Goal: Task Accomplishment & Management: Manage account settings

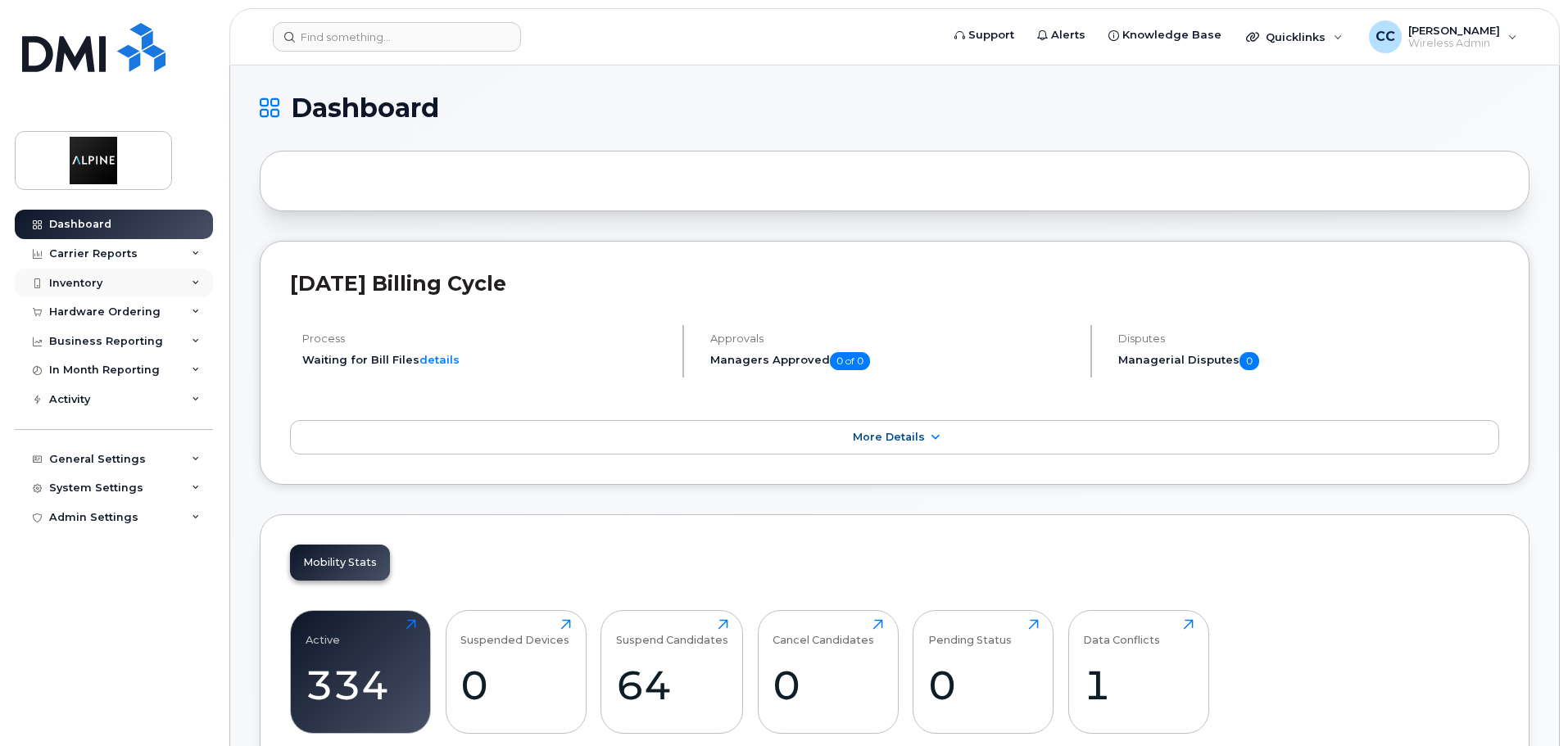
click at [121, 280] on div "Inventory" at bounding box center [114, 283] width 198 height 29
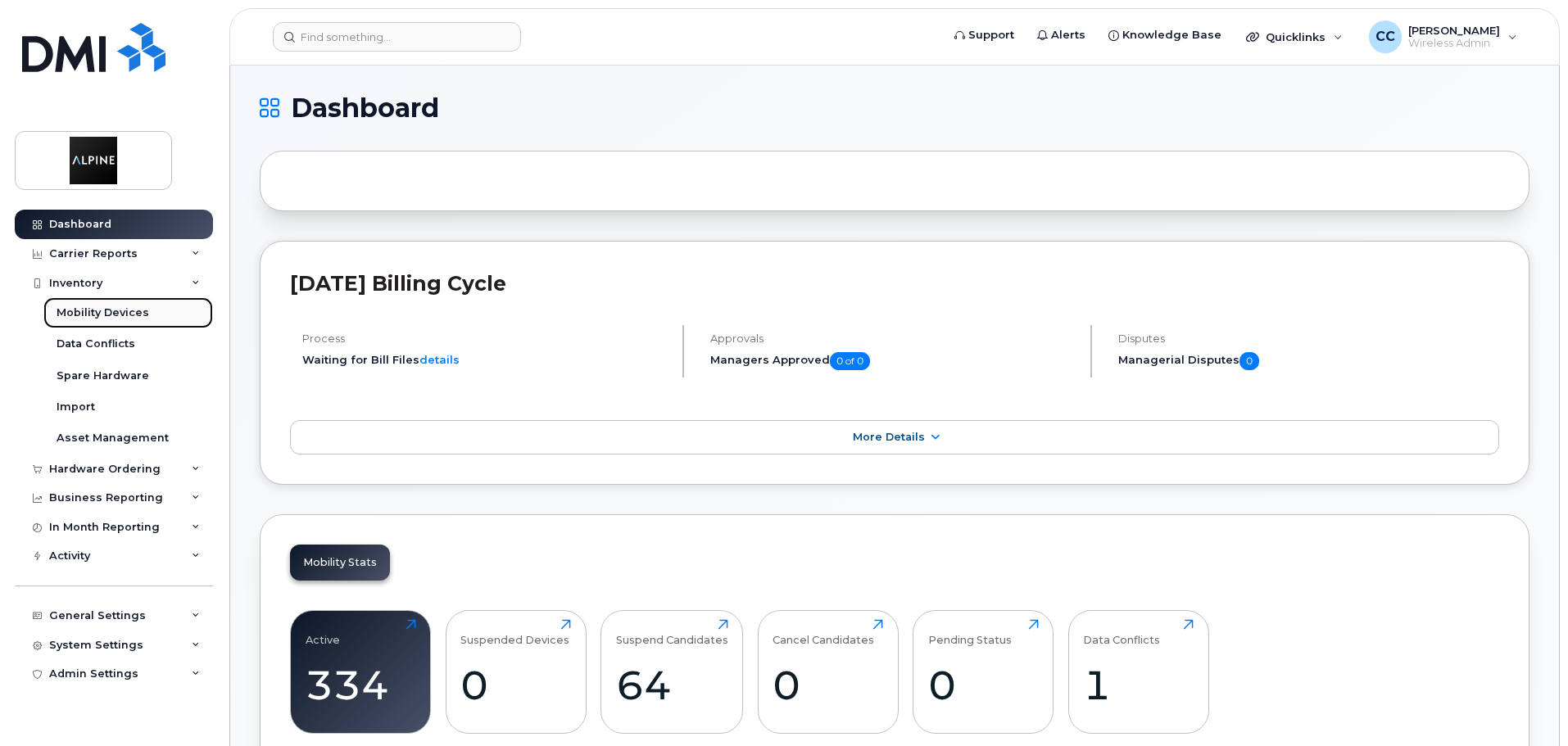
click at [136, 310] on div "Mobility Devices" at bounding box center [102, 313] width 93 height 15
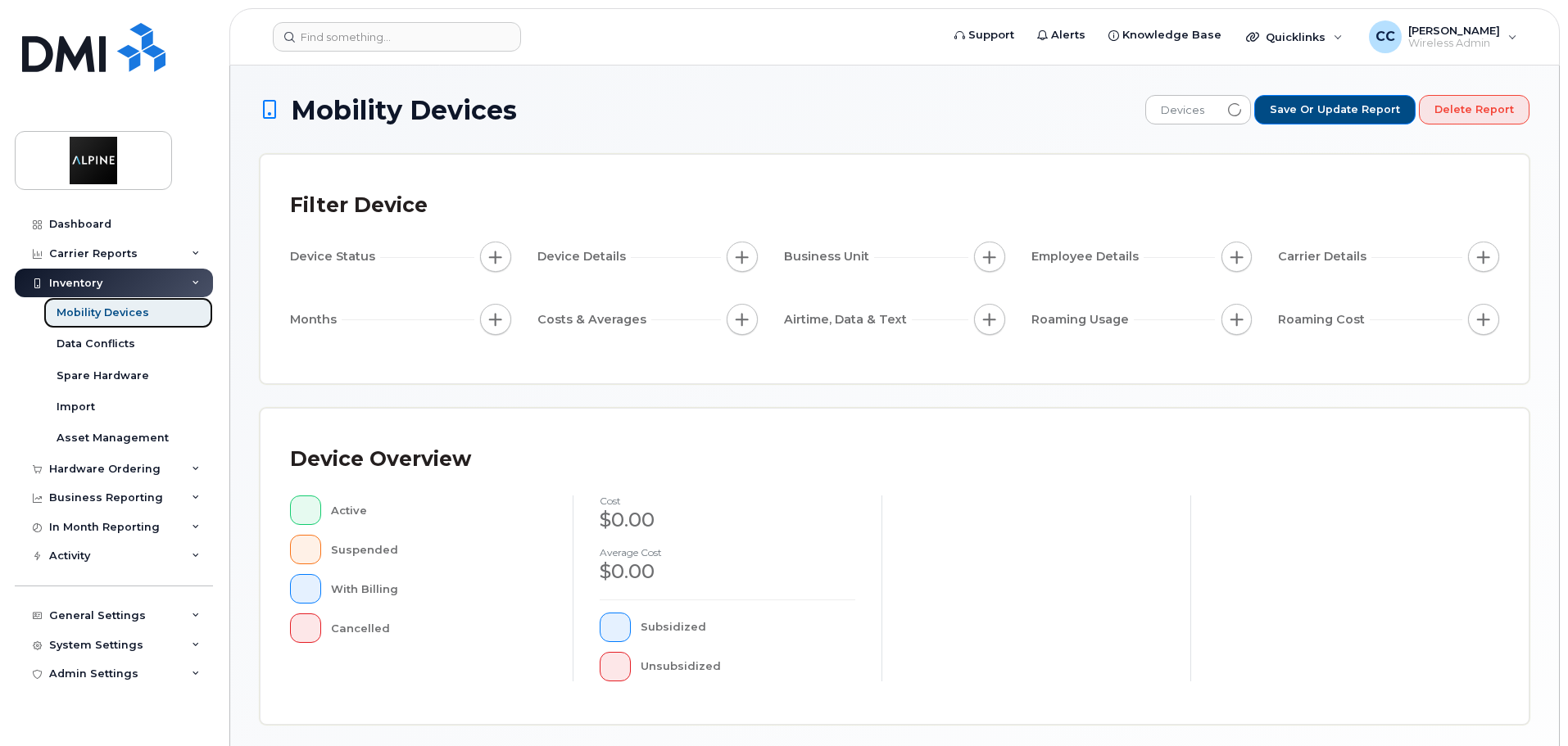
scroll to position [328, 0]
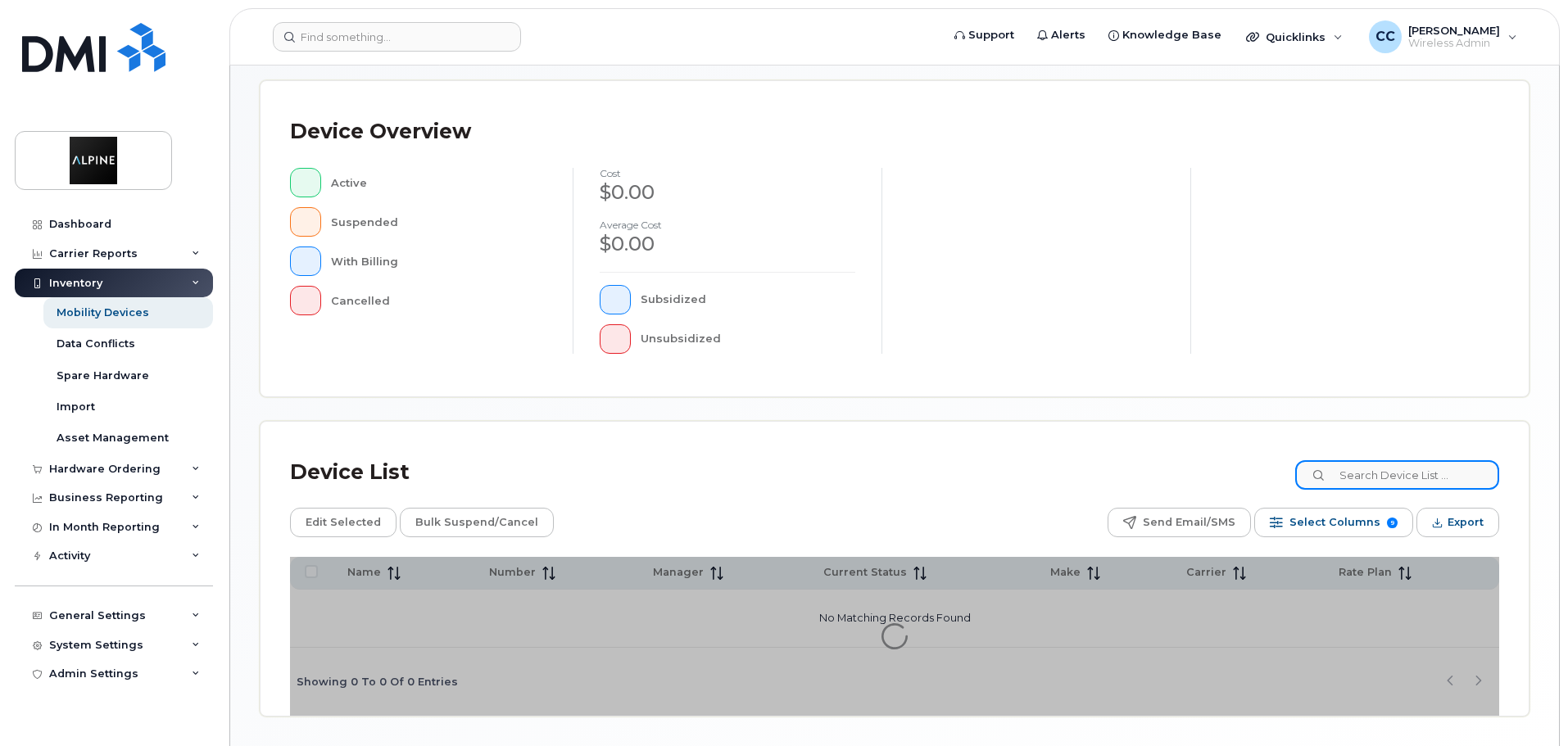
click at [1392, 474] on input at bounding box center [1397, 475] width 204 height 29
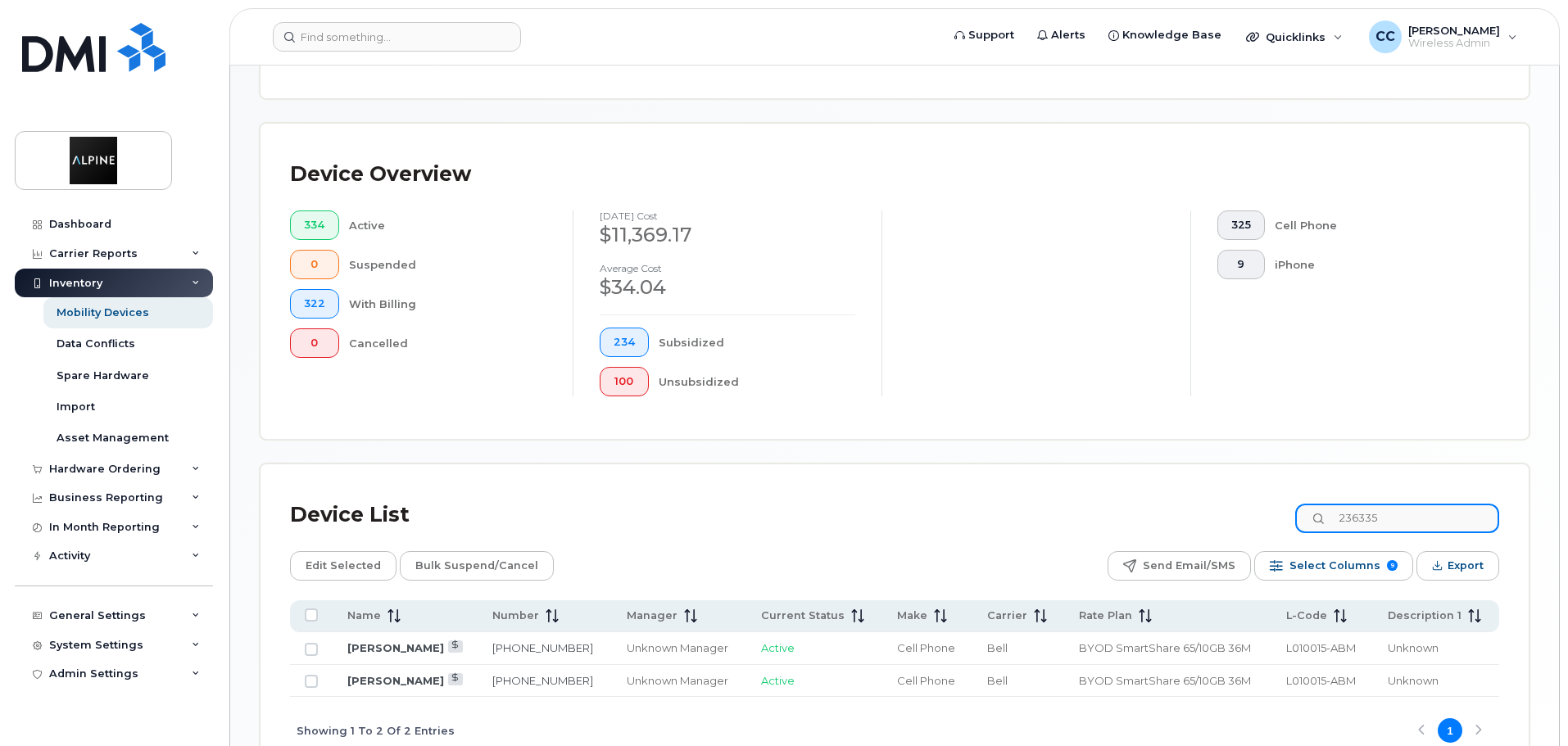
scroll to position [356, 0]
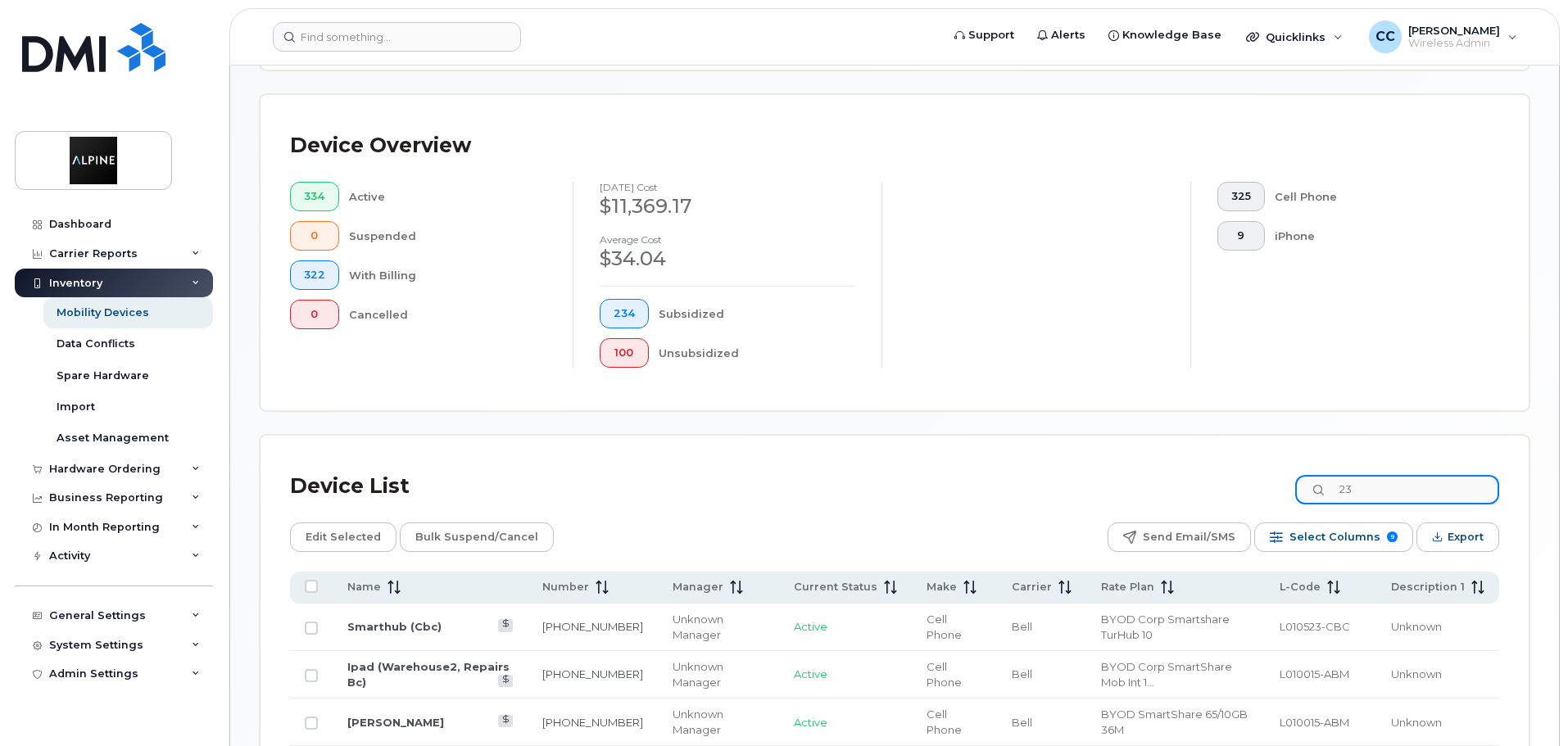
type input "2"
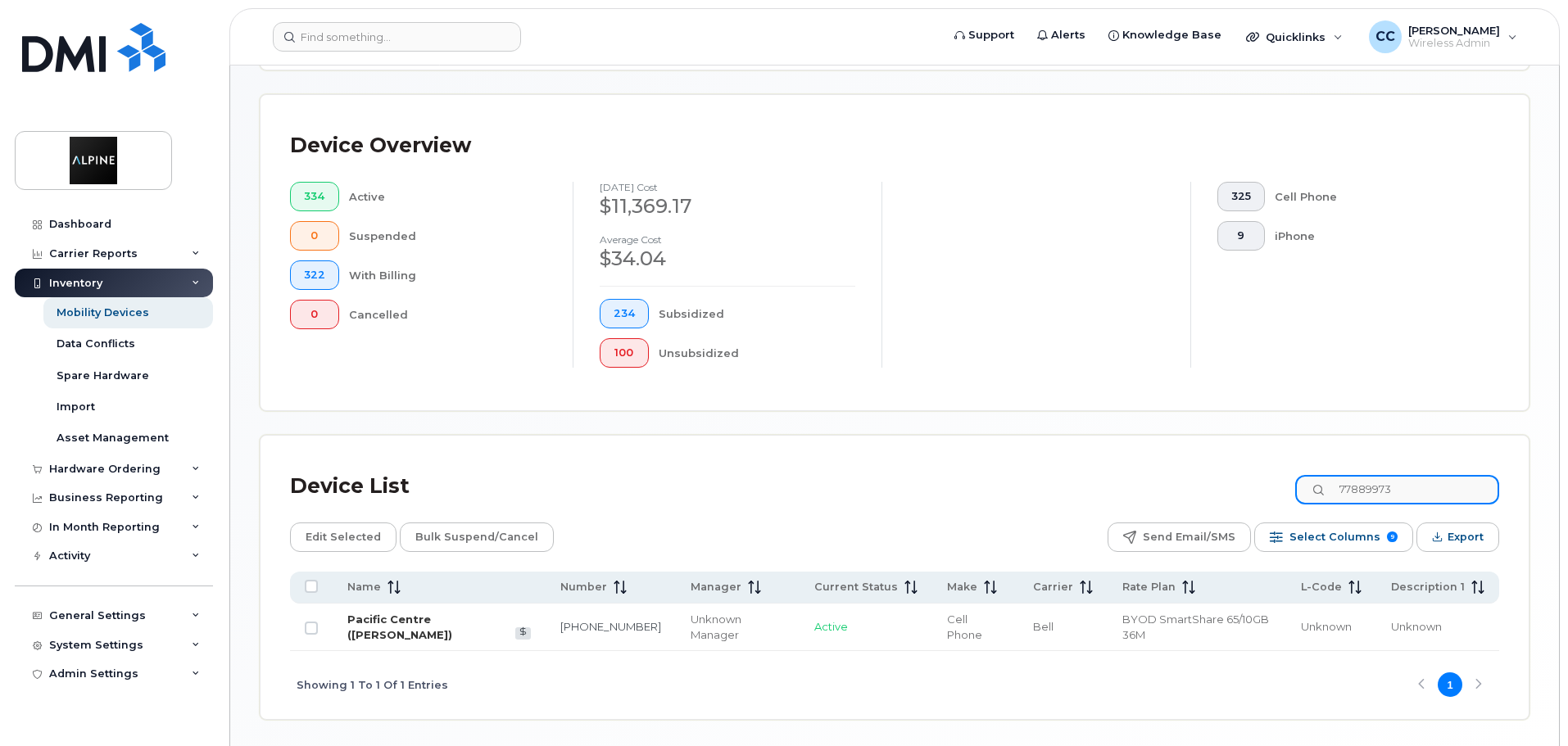
type input "77889973"
click at [452, 613] on link "Pacific Centre ([PERSON_NAME])" at bounding box center [400, 626] width 105 height 29
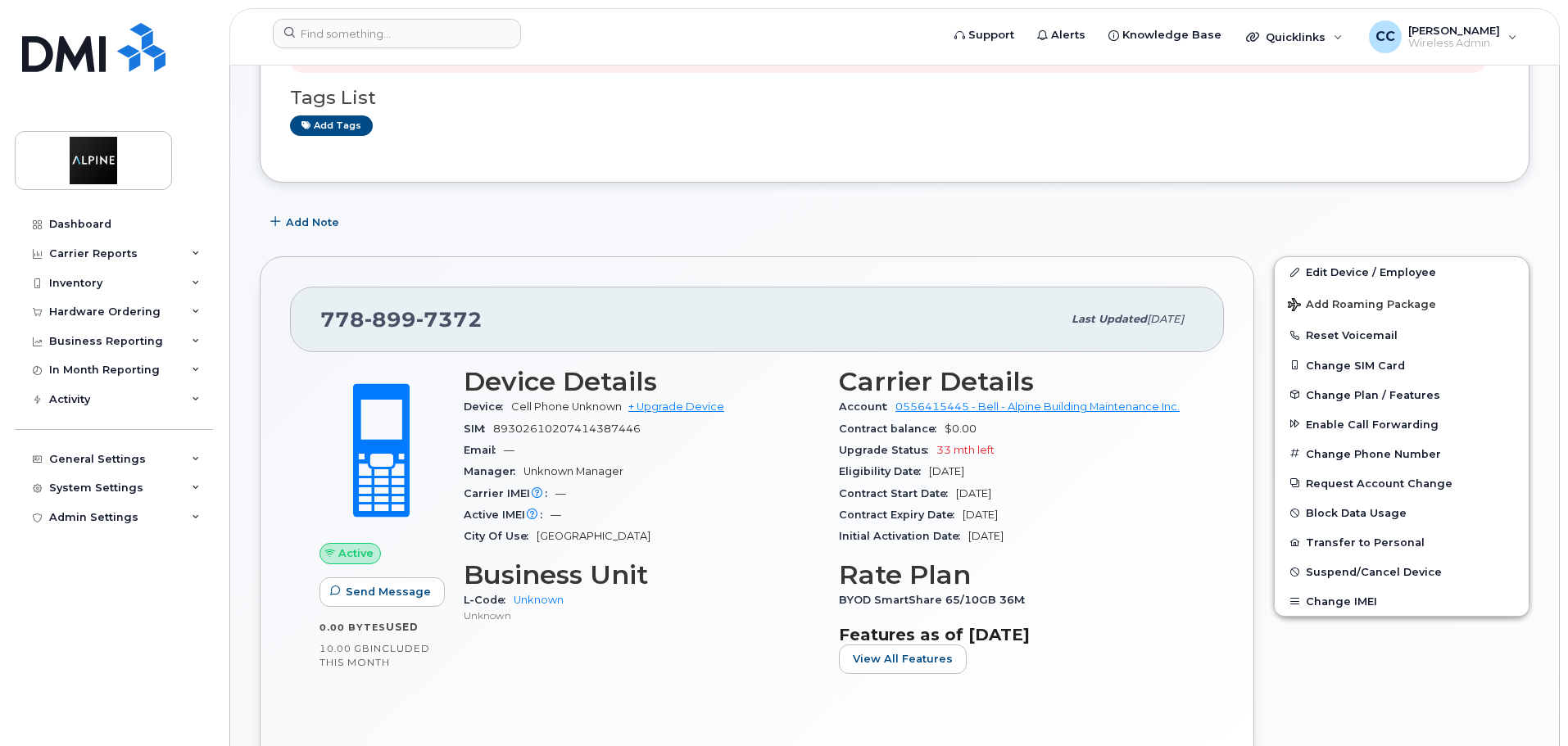
scroll to position [183, 0]
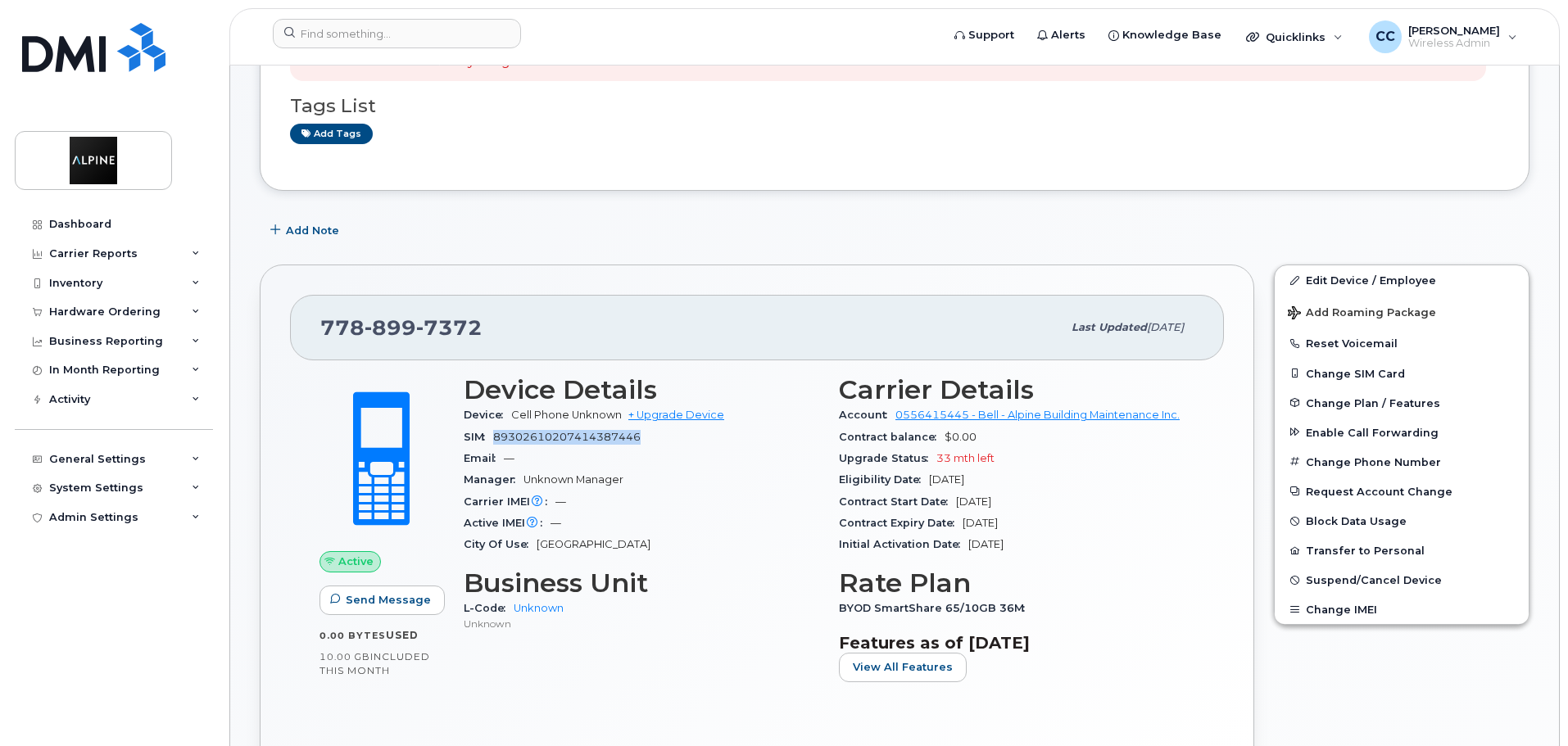
drag, startPoint x: 640, startPoint y: 436, endPoint x: 498, endPoint y: 437, distance: 142.0
click at [498, 437] on span "89302610207414387446" at bounding box center [567, 437] width 147 height 12
copy span "89302610207414387446"
click at [599, 419] on span "Cell Phone Unknown" at bounding box center [567, 415] width 111 height 12
click at [589, 431] on span "89302610207414387446" at bounding box center [567, 437] width 147 height 12
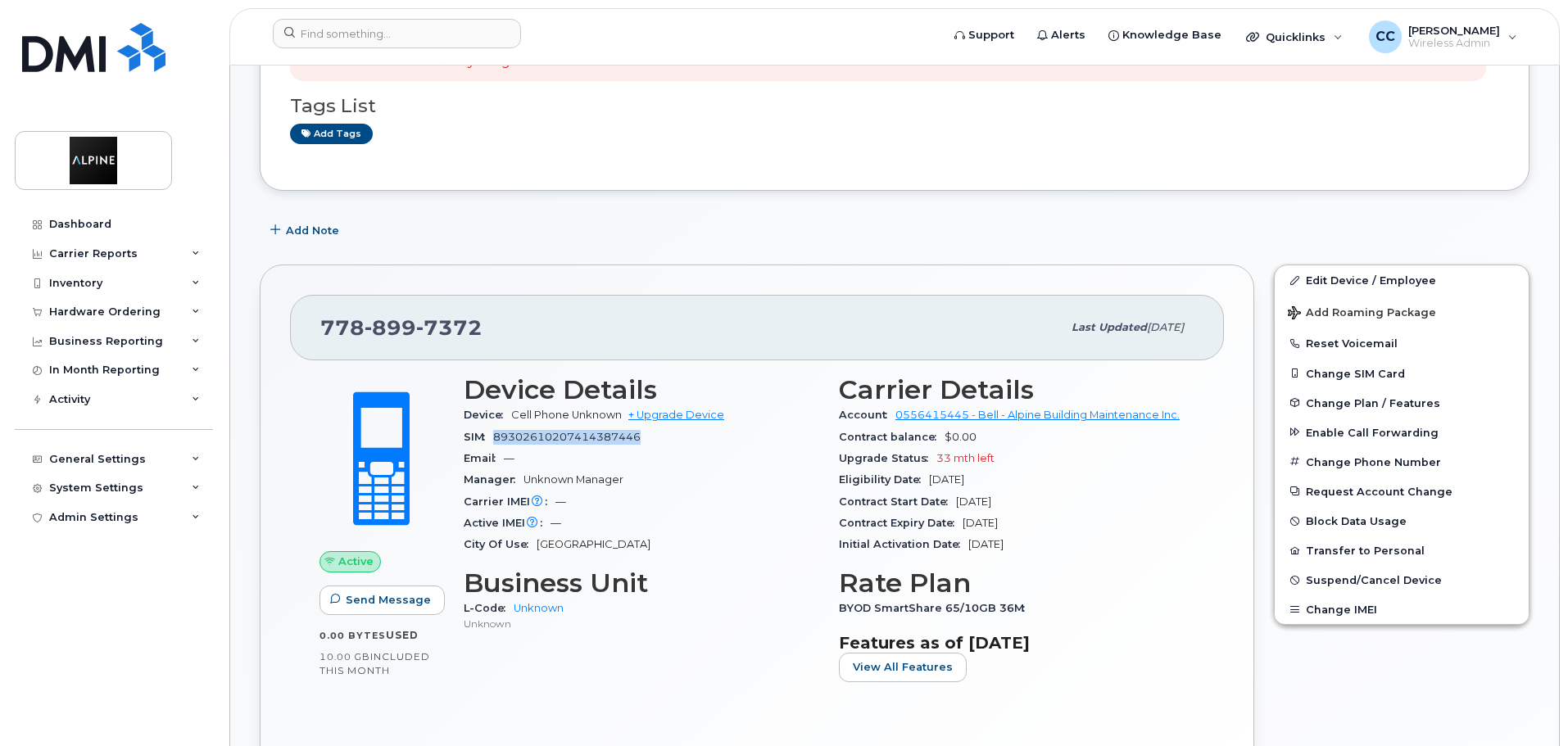
click at [589, 431] on span "89302610207414387446" at bounding box center [567, 437] width 147 height 12
copy span "89302610207414387446"
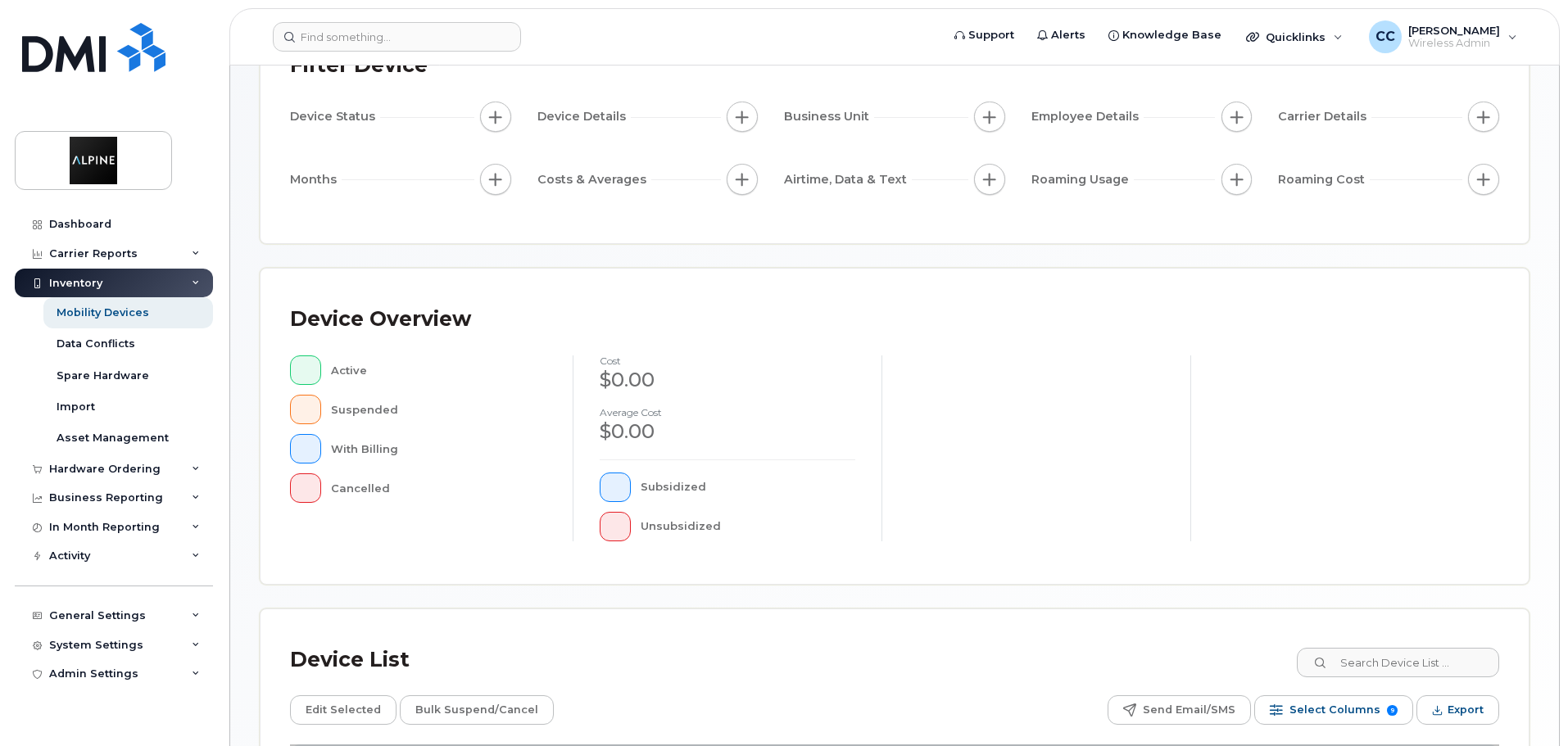
scroll to position [380, 0]
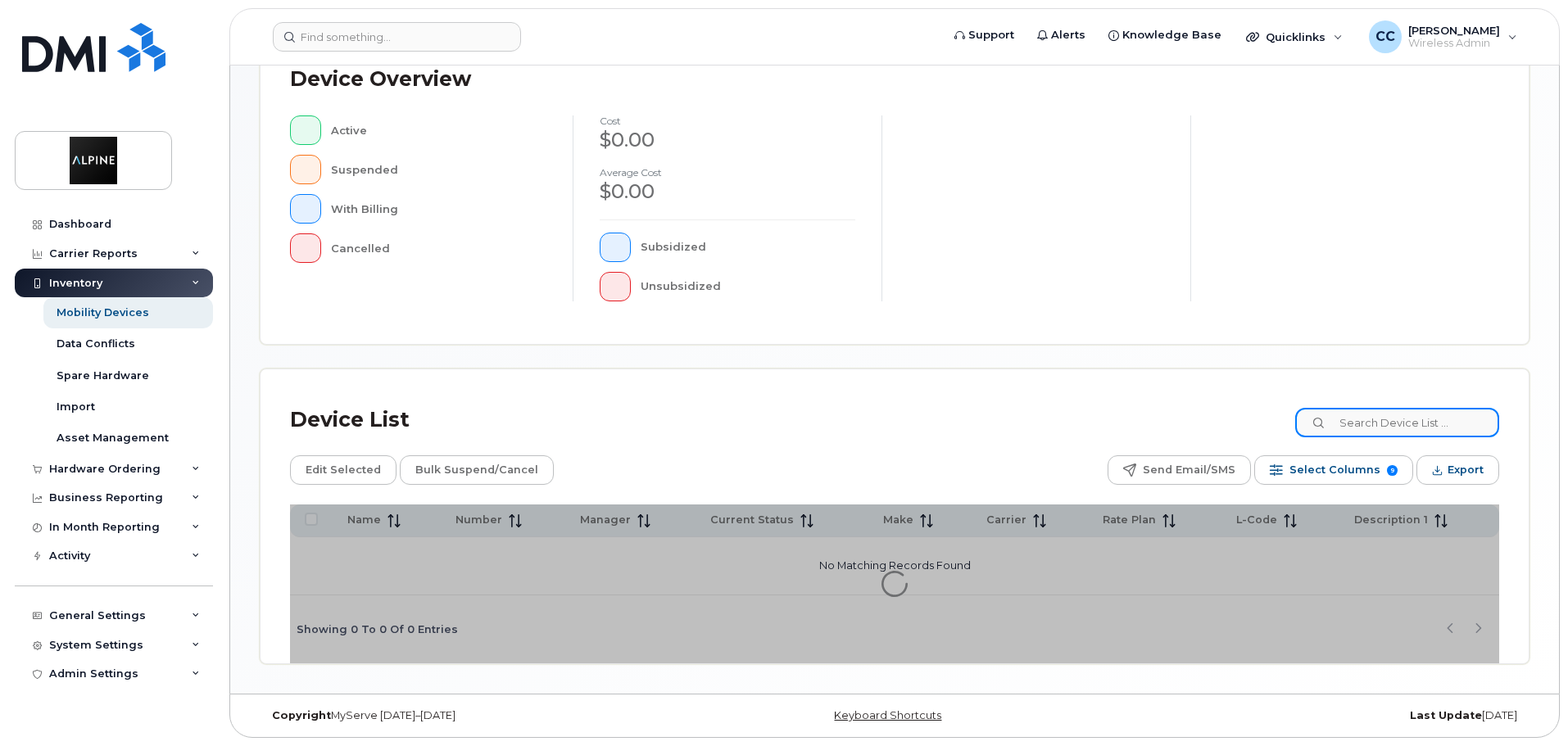
click at [1427, 430] on input at bounding box center [1397, 423] width 204 height 29
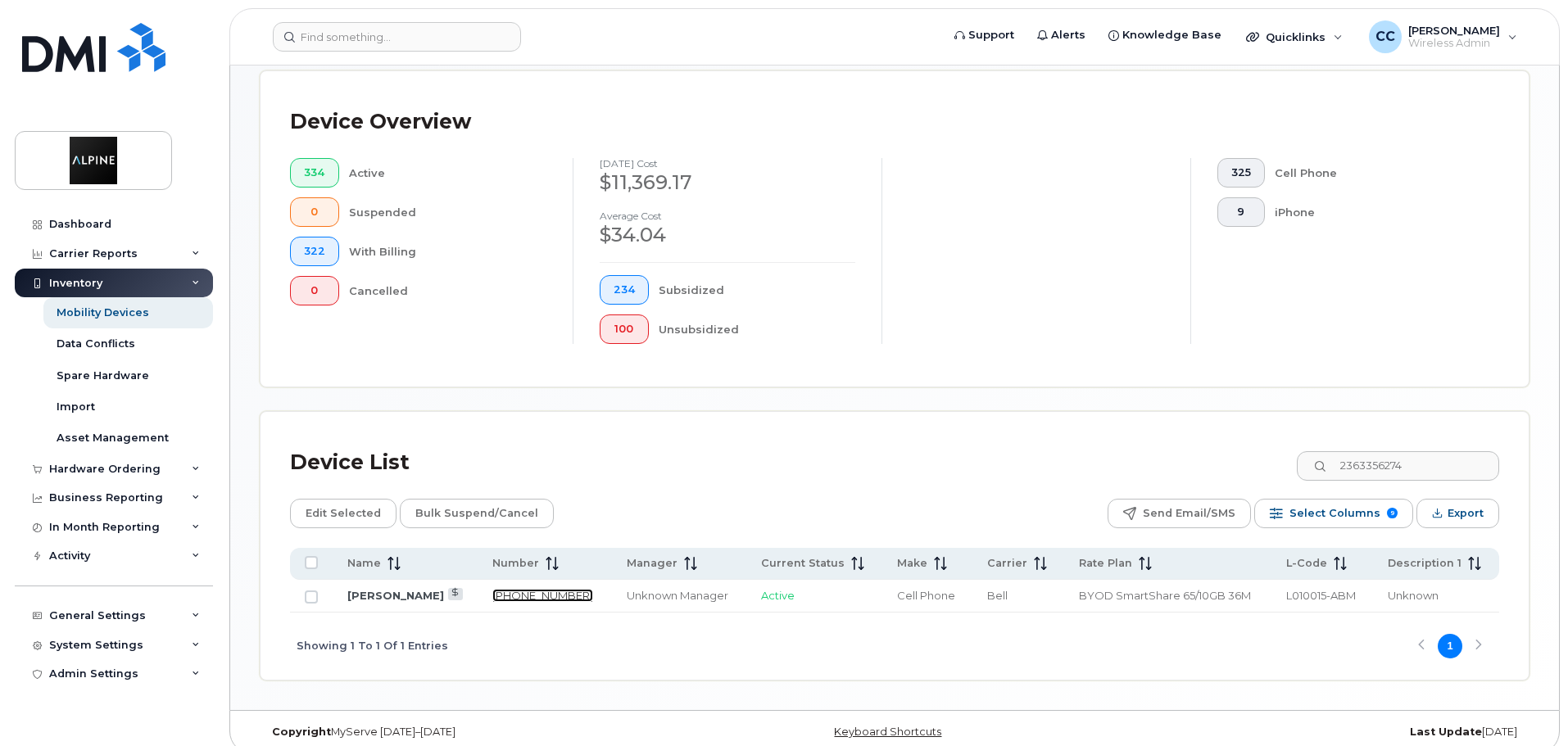
click at [530, 589] on link "236-335-6274" at bounding box center [543, 595] width 101 height 13
click at [1387, 451] on input "2363356274" at bounding box center [1397, 466] width 204 height 29
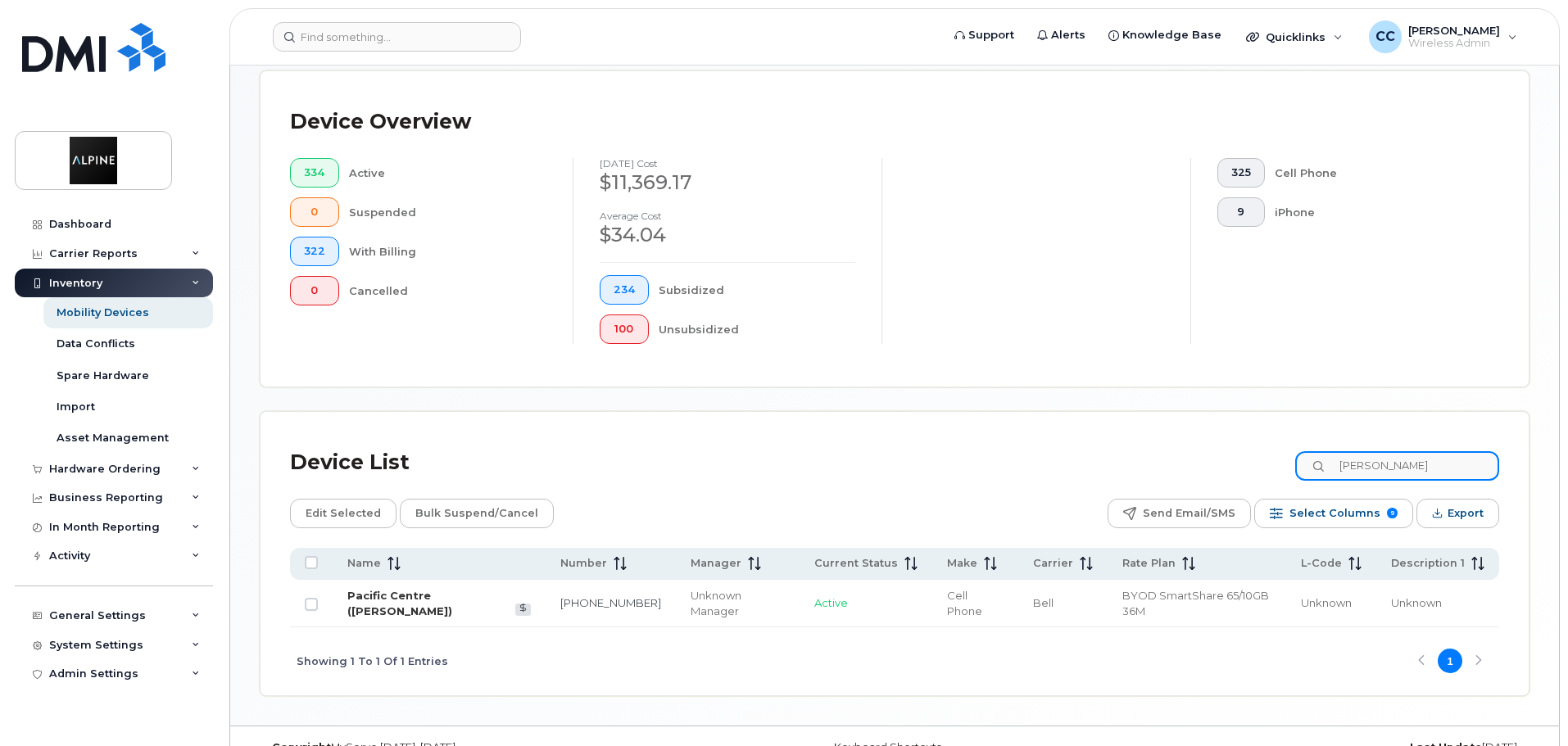
type input "anthony"
click at [452, 589] on link "Pacific Centre ([PERSON_NAME])" at bounding box center [400, 603] width 105 height 29
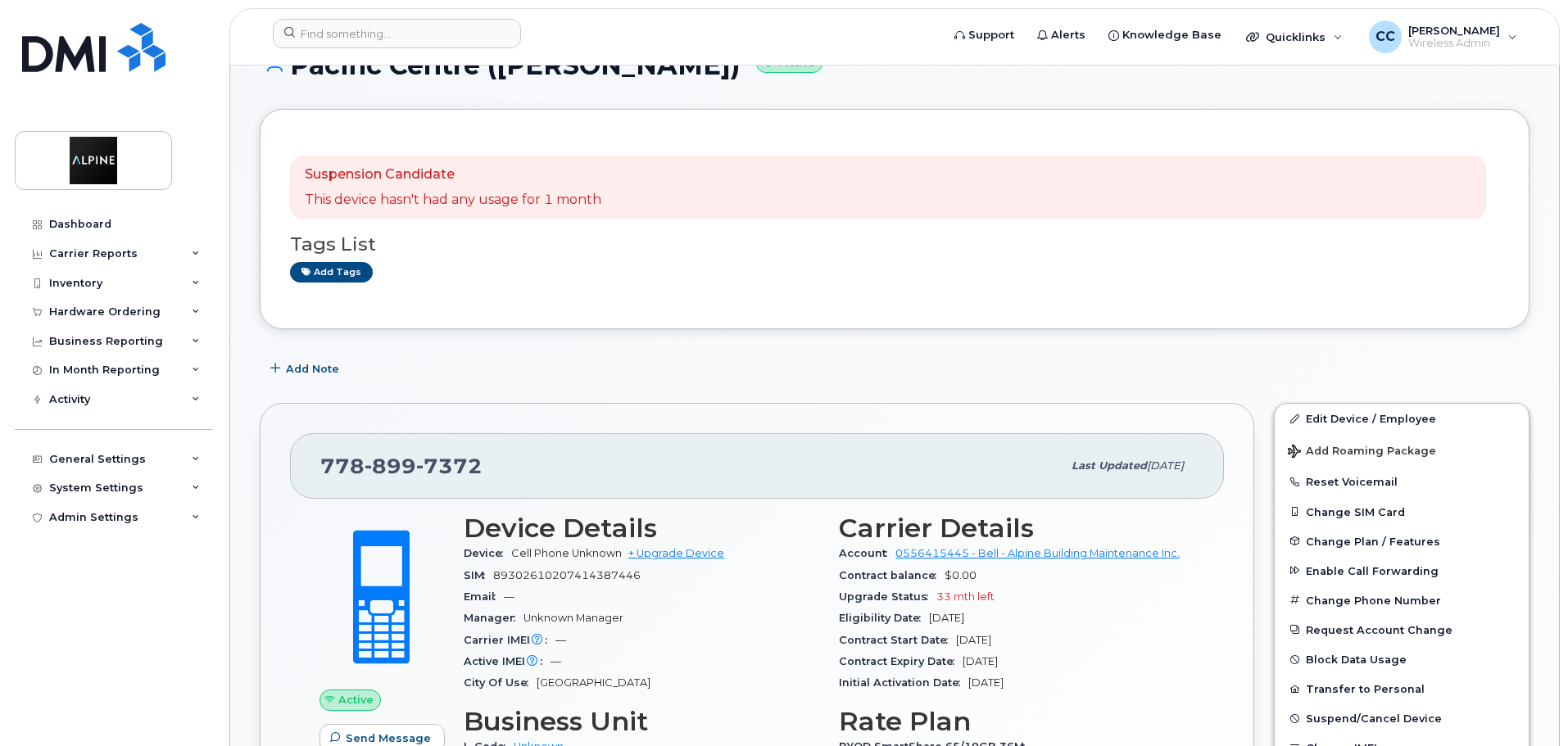
scroll to position [82, 0]
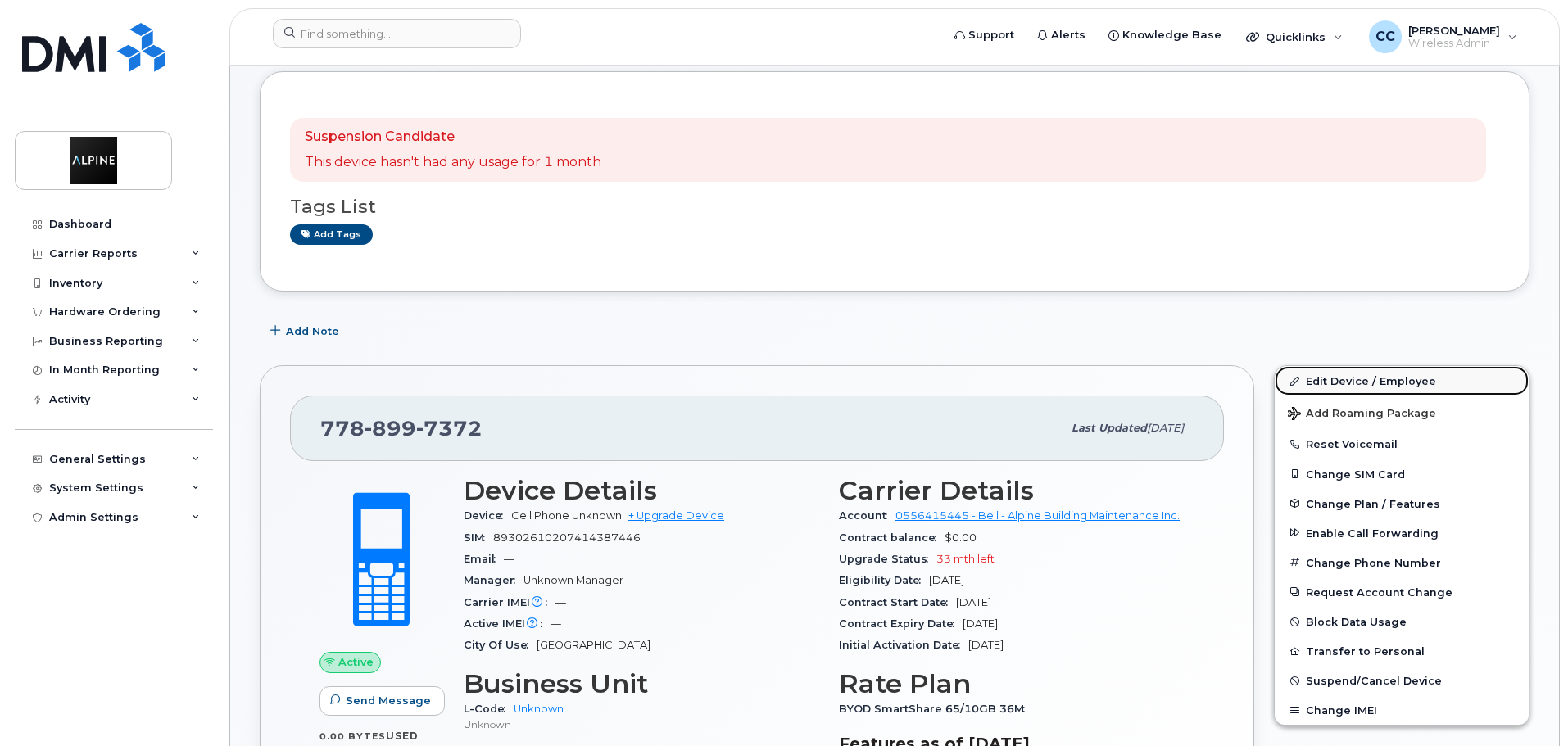
click at [1387, 384] on link "Edit Device / Employee" at bounding box center [1402, 381] width 254 height 29
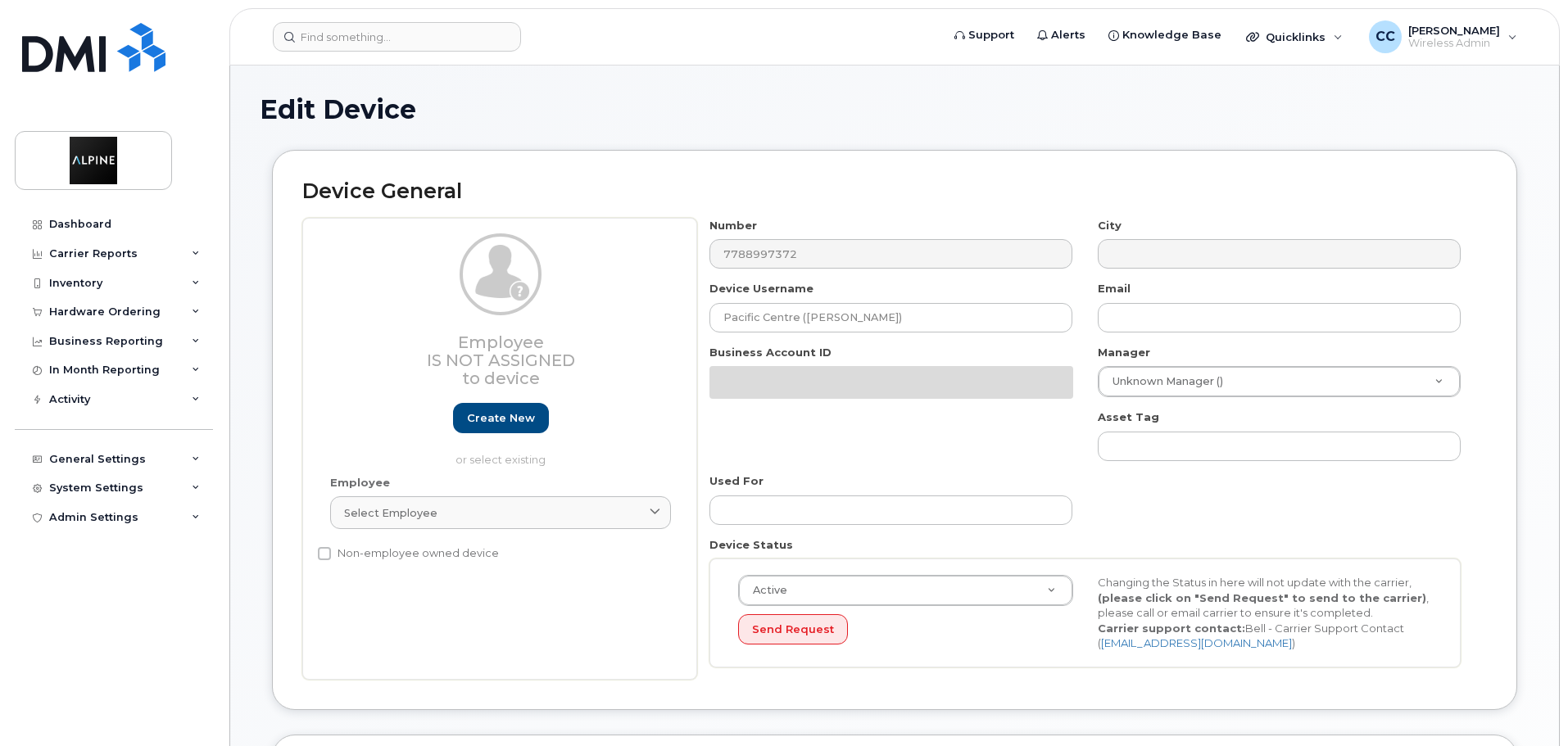
select select "35985151"
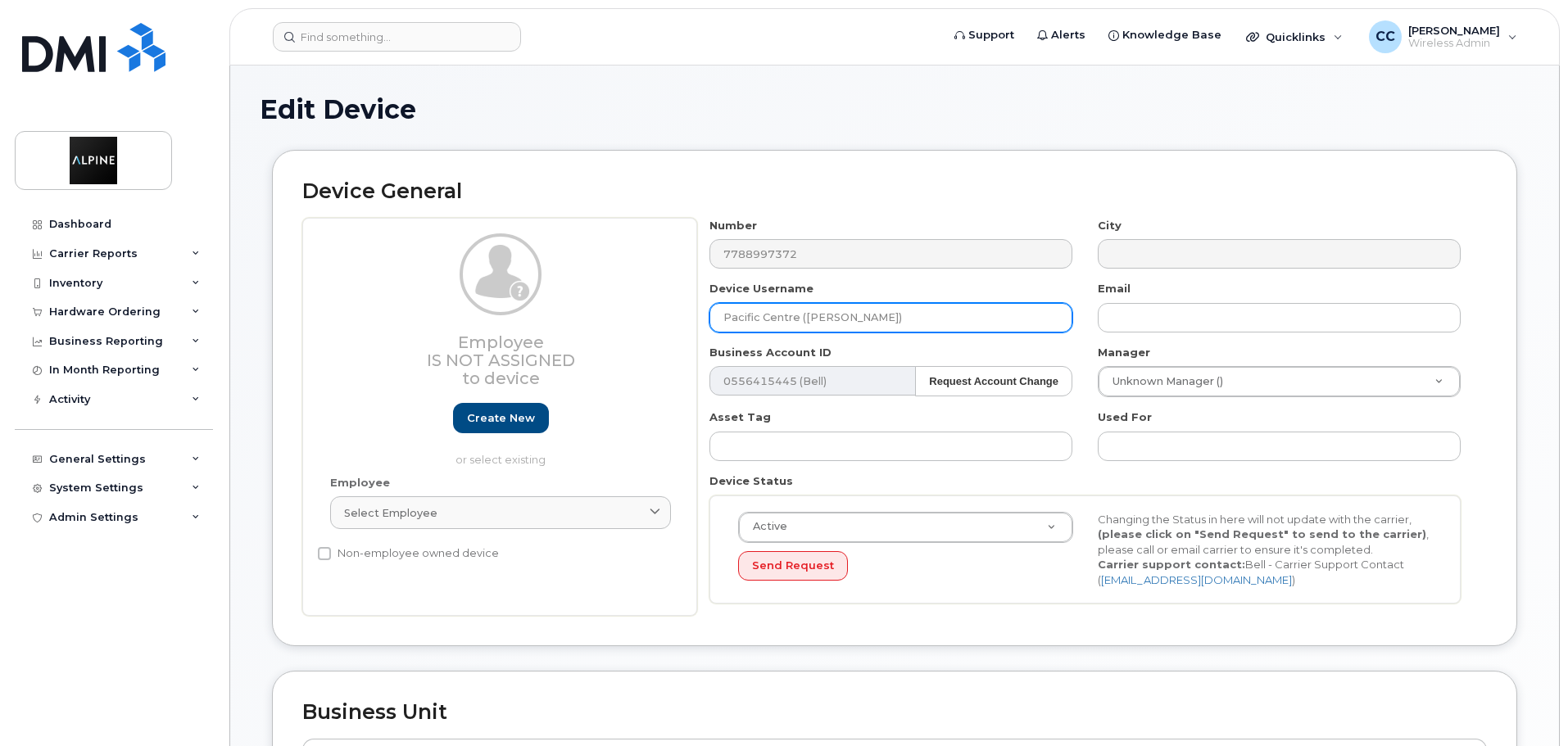
drag, startPoint x: 895, startPoint y: 306, endPoint x: 595, endPoint y: 304, distance: 300.0
click at [596, 304] on div "Employee Is not assigned to device Create new or select existing Employee Selec…" at bounding box center [895, 417] width 1185 height 399
type input "REDEPLOY REDEPLOY 5"
click at [986, 598] on div "Active Active Suspended Cancelled Send Request Changing the Status in here will…" at bounding box center [1085, 550] width 751 height 109
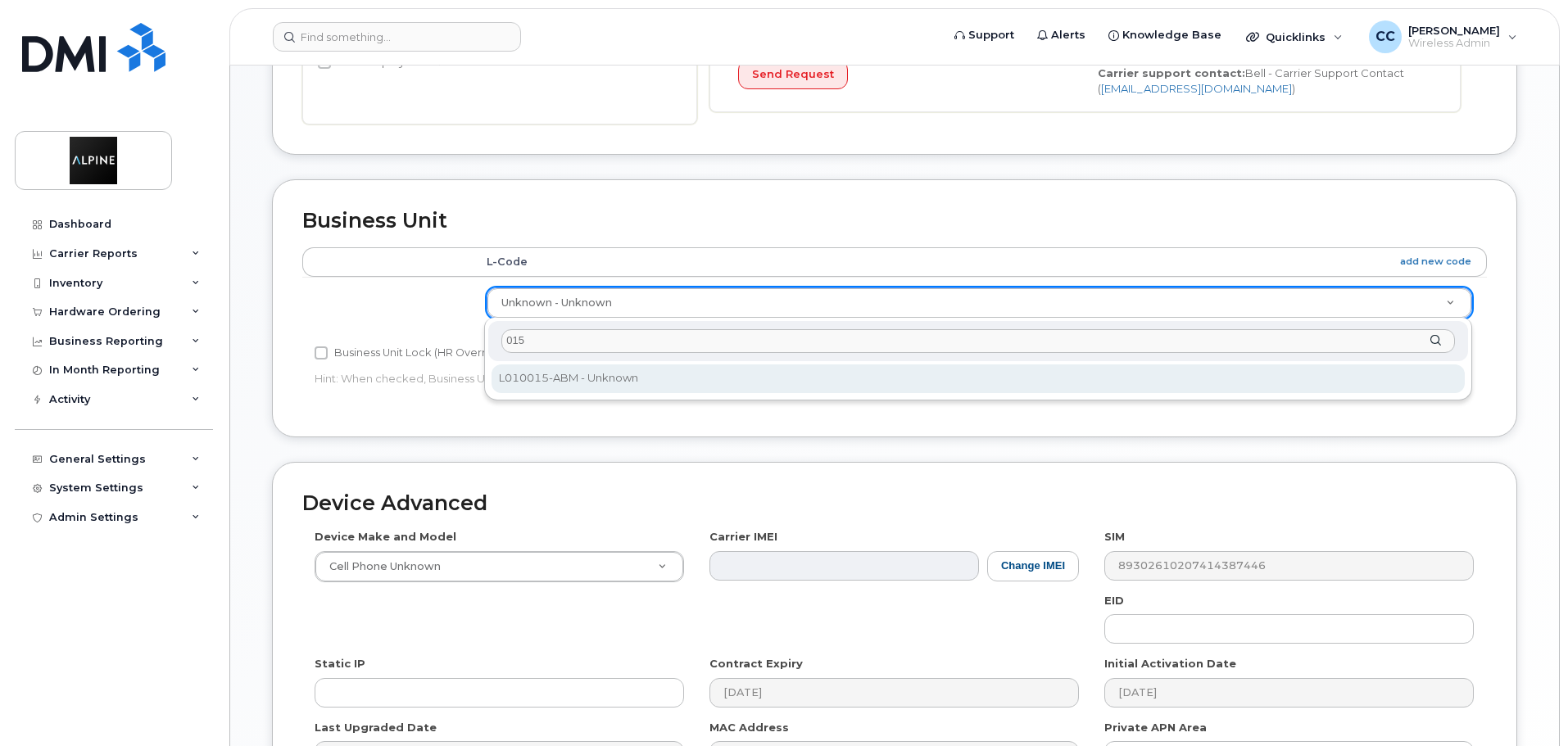
type input "015"
select select "35985152"
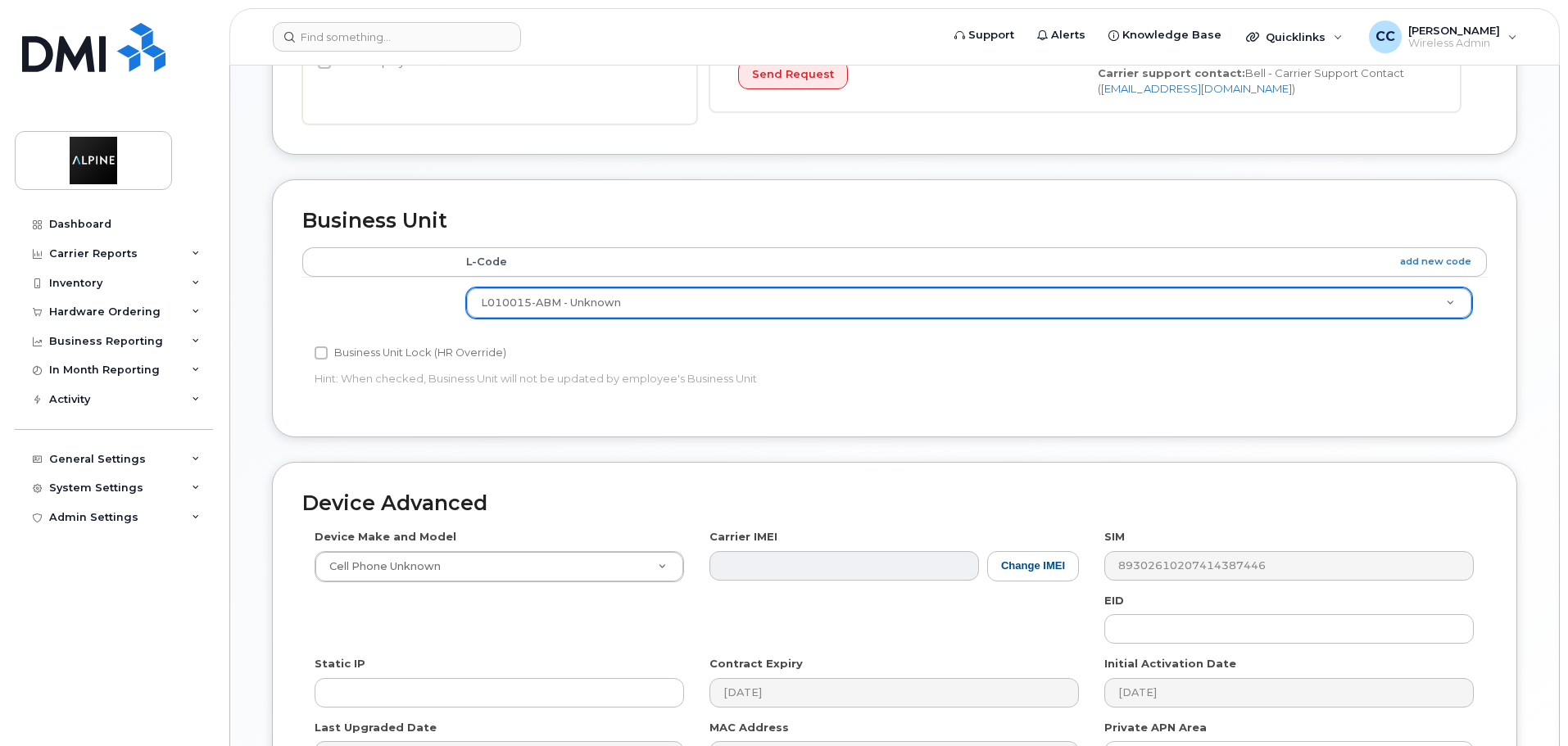
click at [702, 468] on div "Device Advanced Device Make and Model Cell Phone Unknown Android TCL 502 Watch …" at bounding box center [895, 638] width 1246 height 352
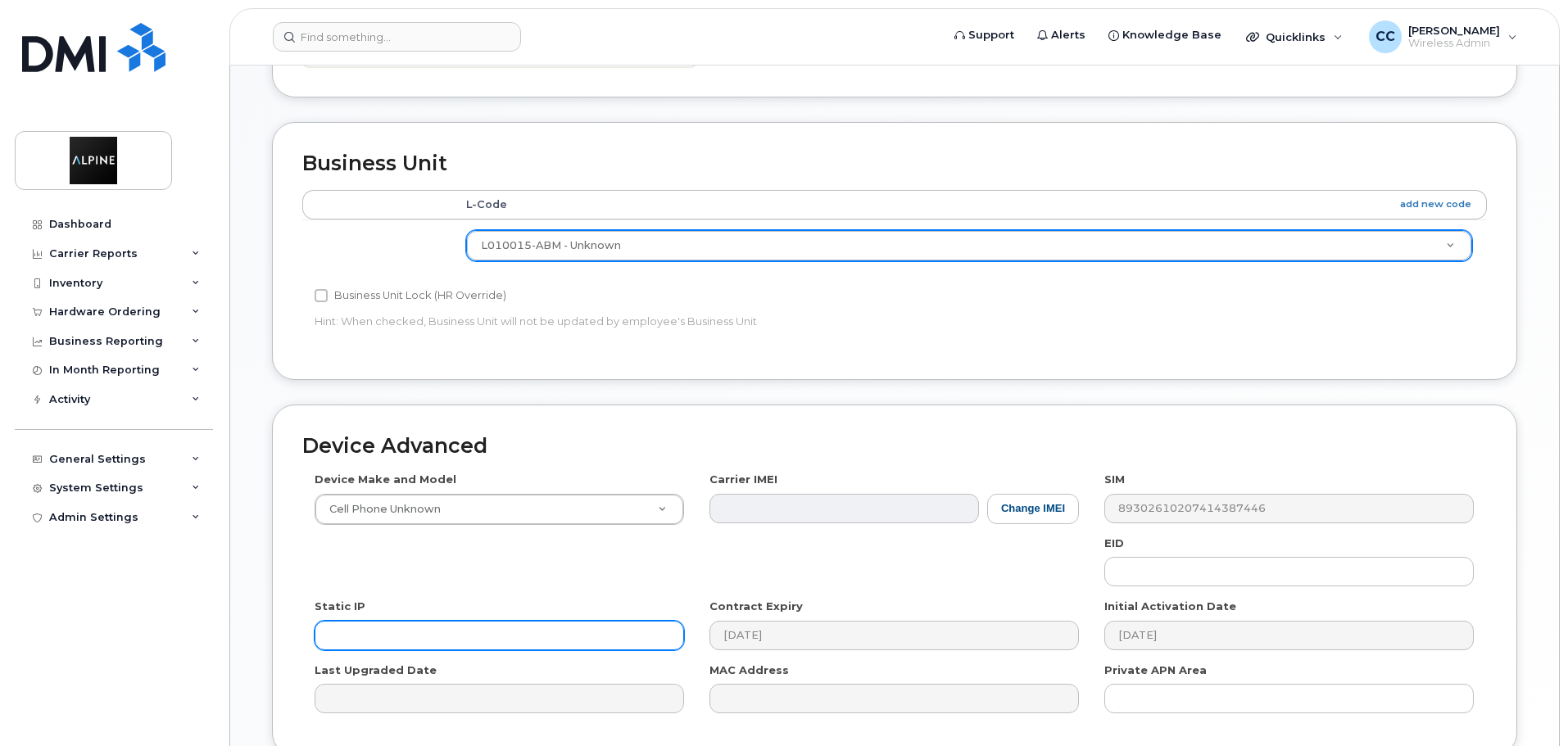
scroll to position [696, 0]
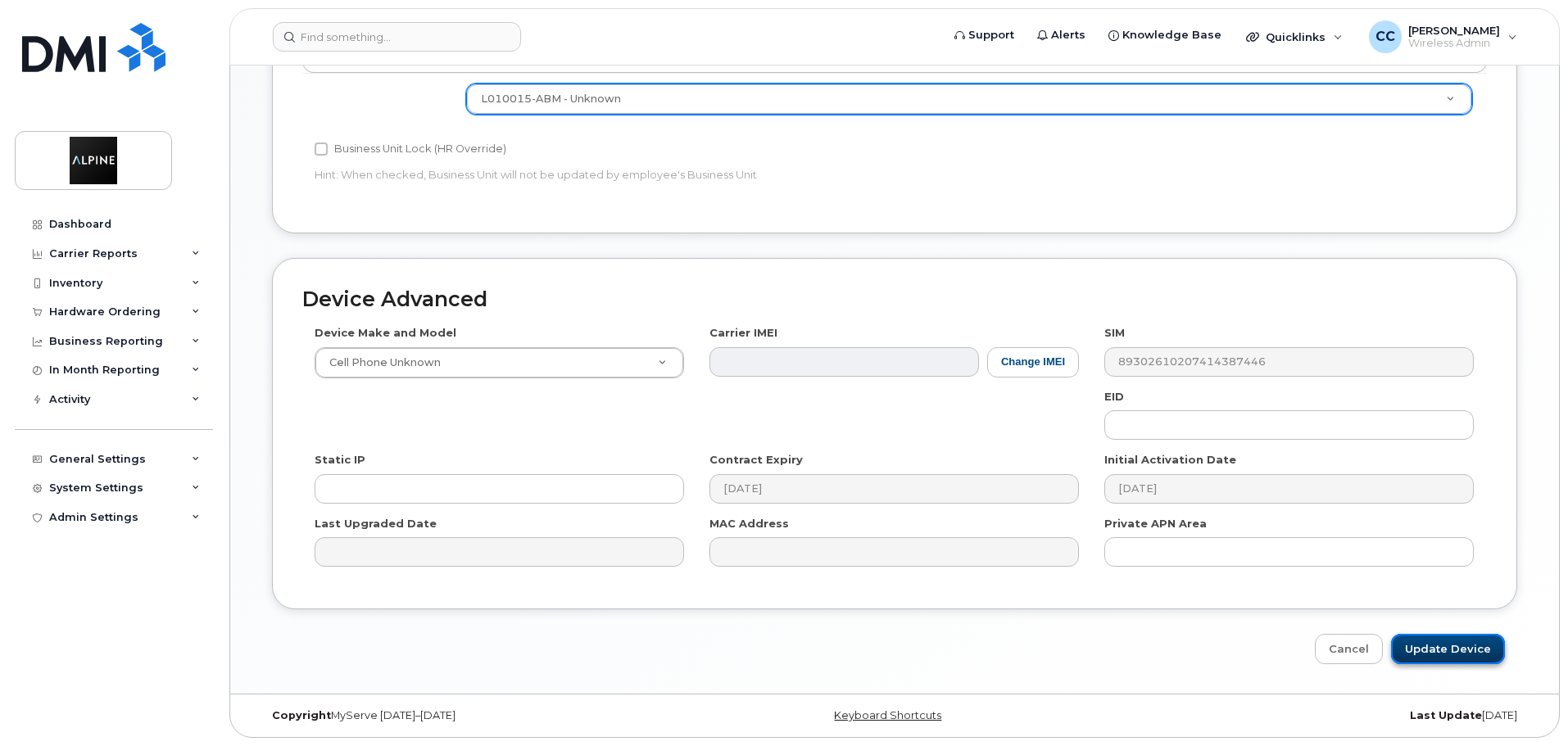
click at [1437, 652] on input "Update Device" at bounding box center [1448, 649] width 114 height 30
type input "Saving..."
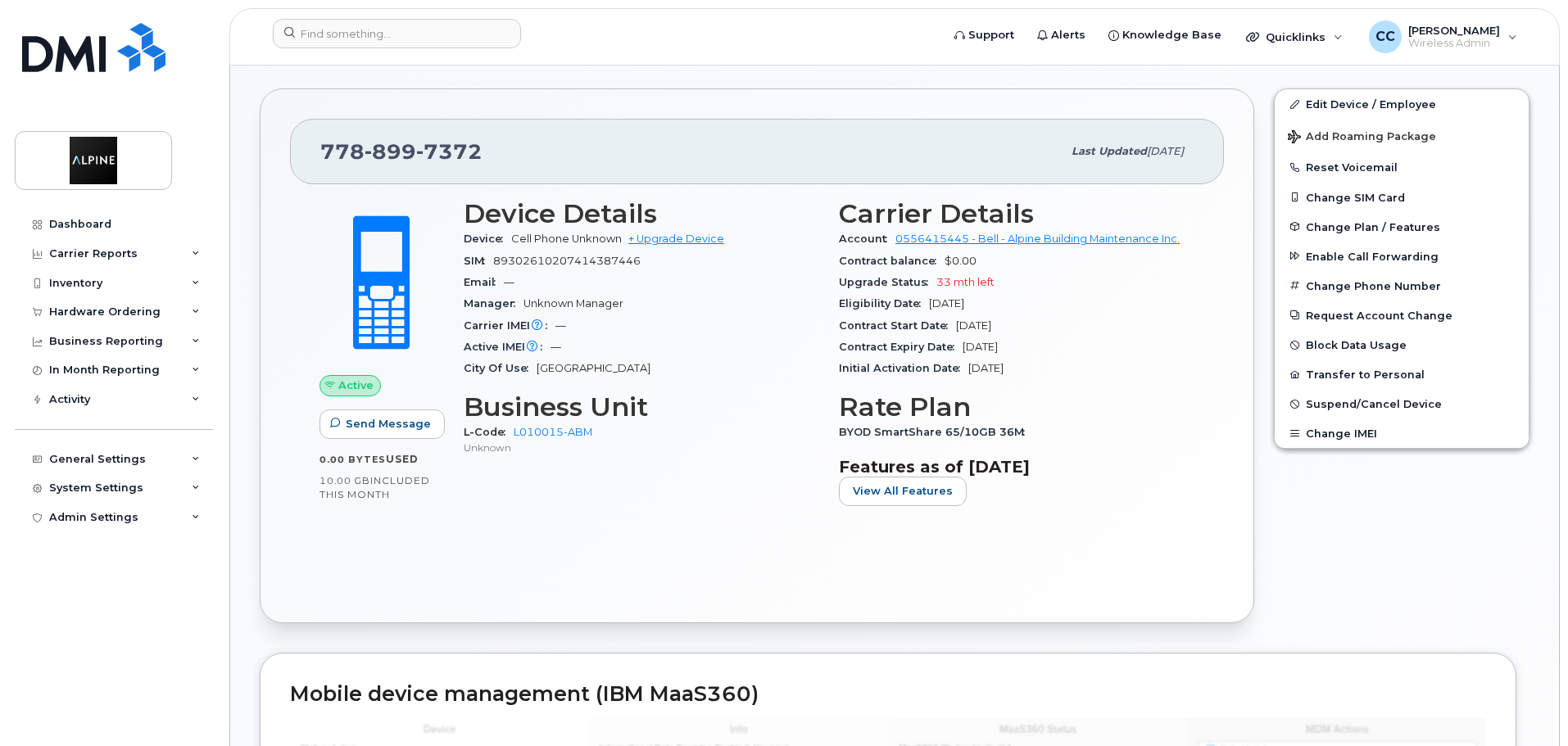
scroll to position [347, 0]
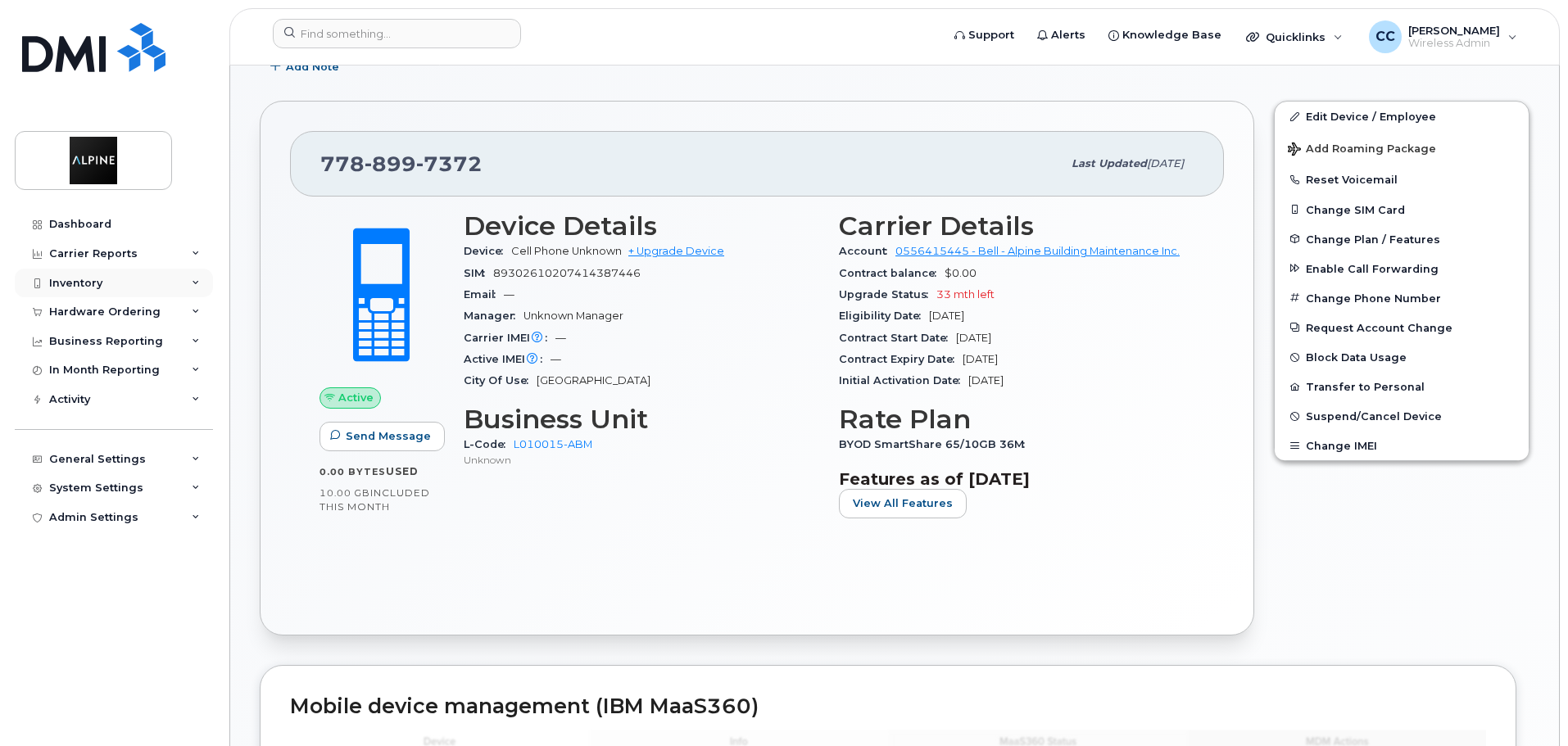
click at [126, 284] on div "Inventory" at bounding box center [114, 283] width 198 height 29
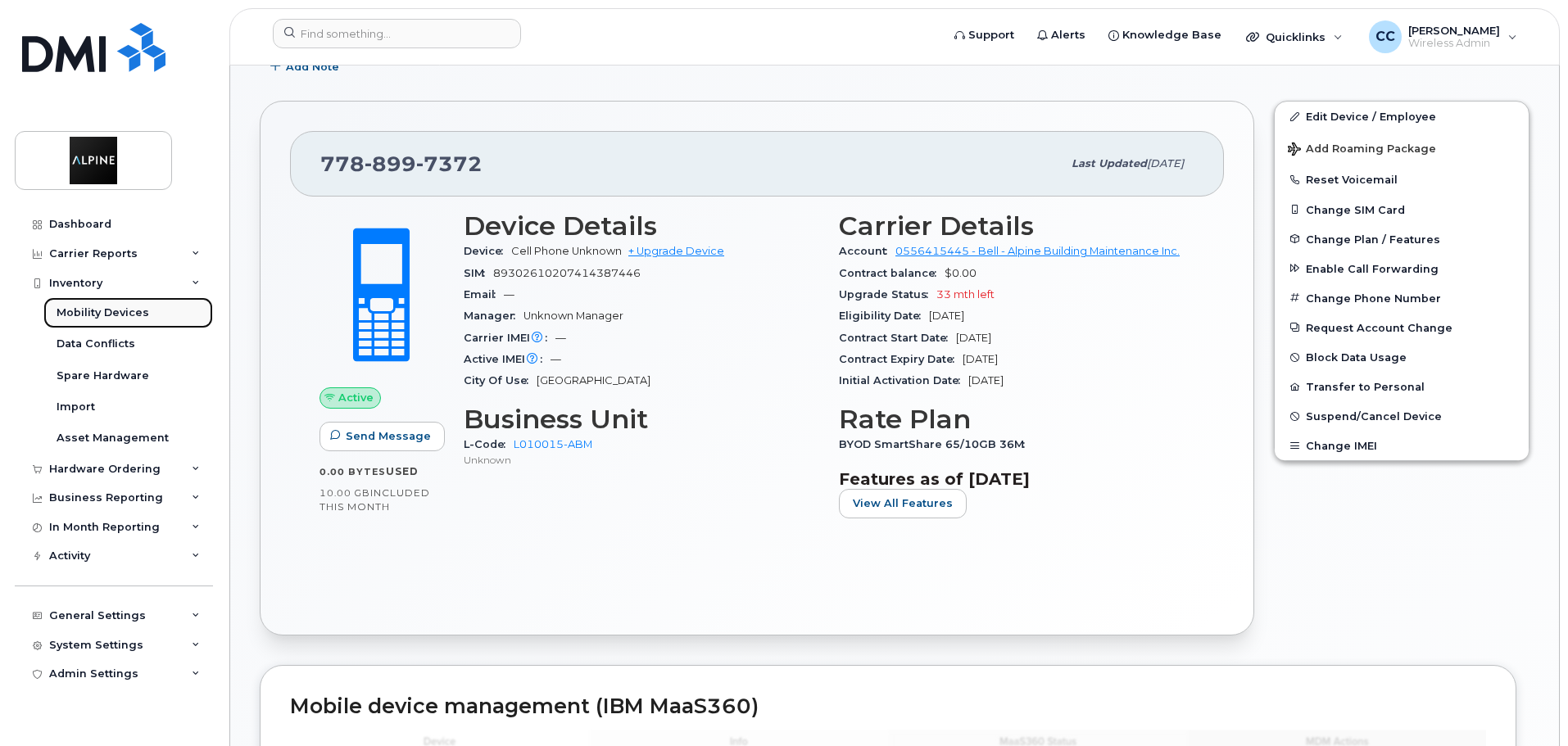
click at [127, 308] on div "Mobility Devices" at bounding box center [102, 313] width 93 height 15
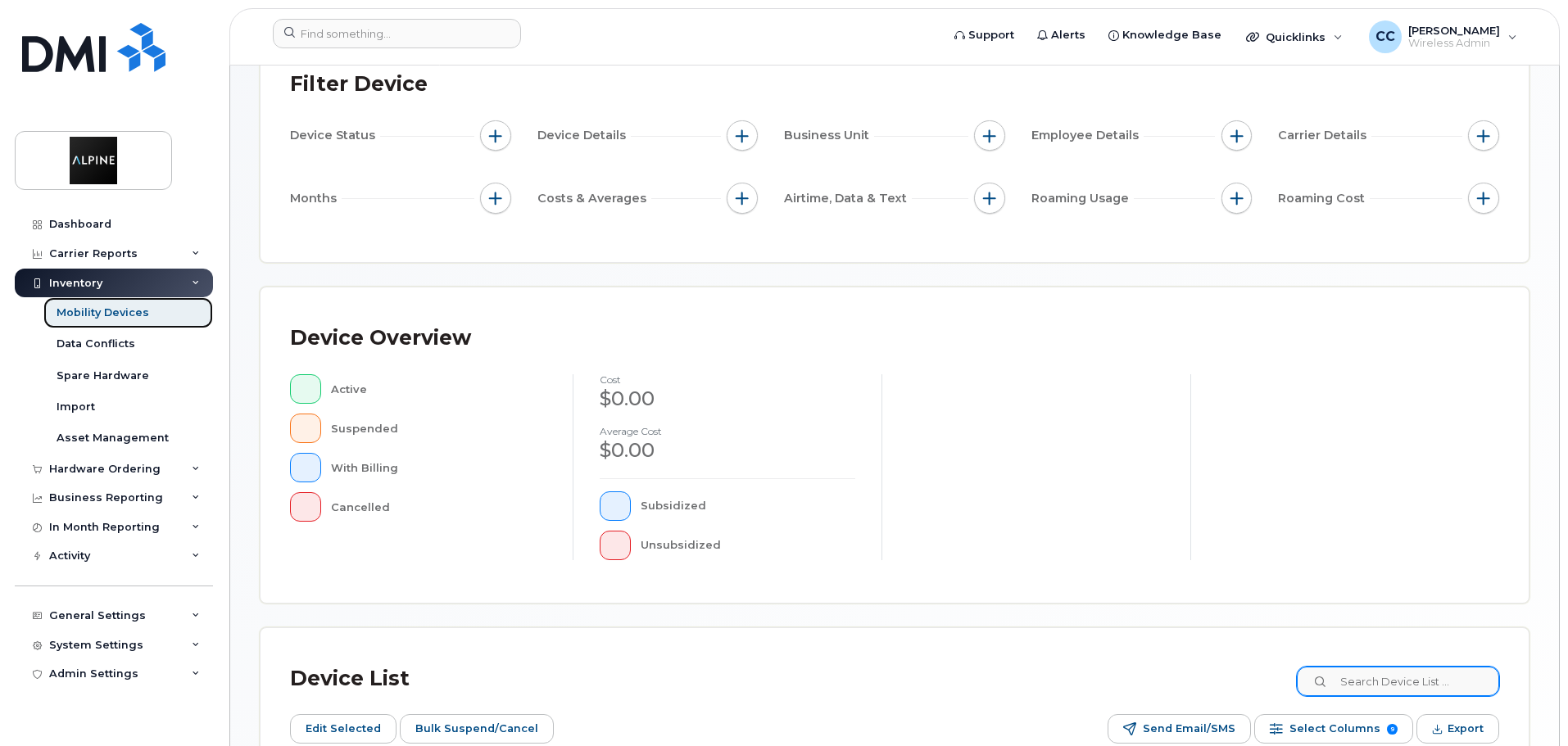
scroll to position [328, 0]
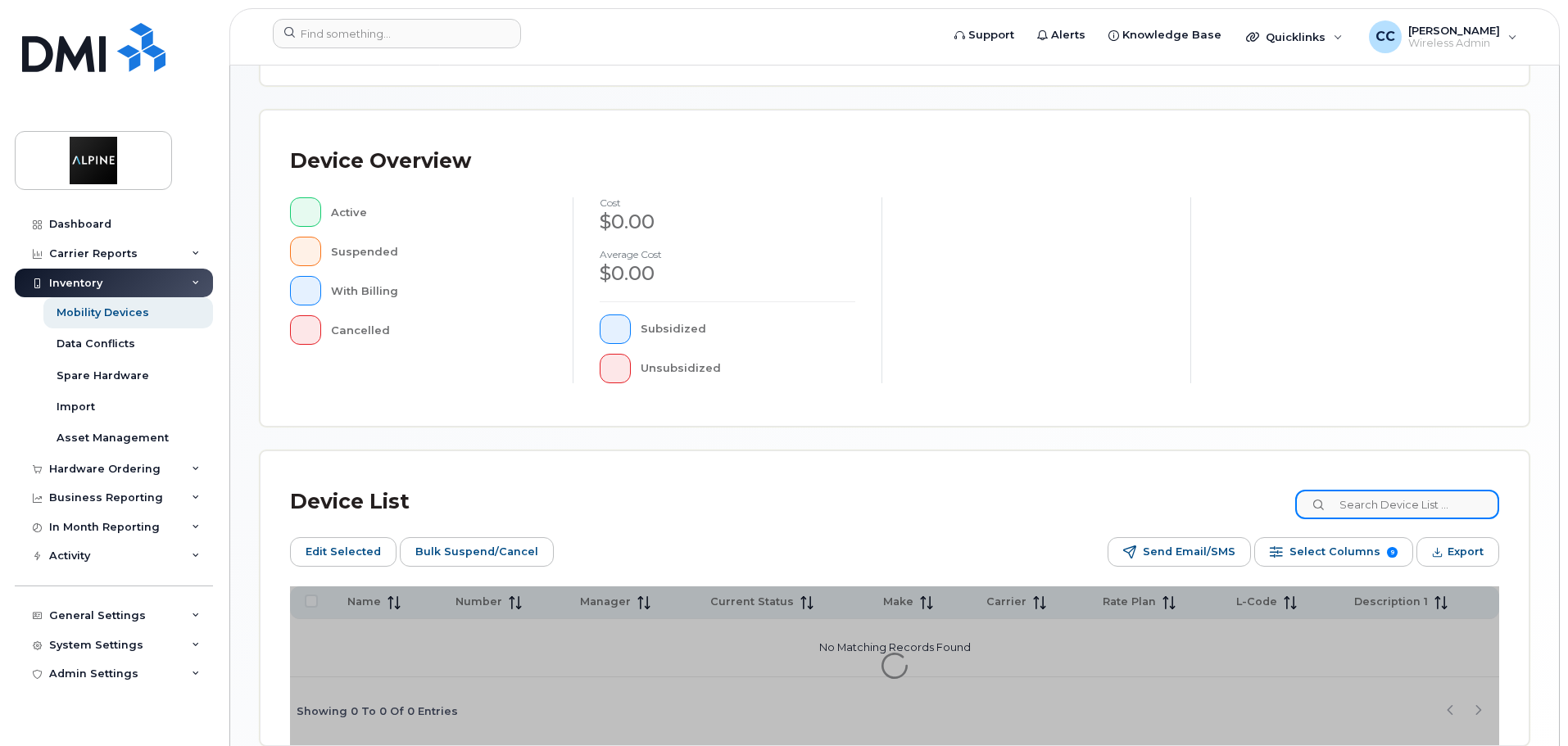
click at [1356, 493] on input at bounding box center [1397, 504] width 204 height 29
type input "REDEPLOY"
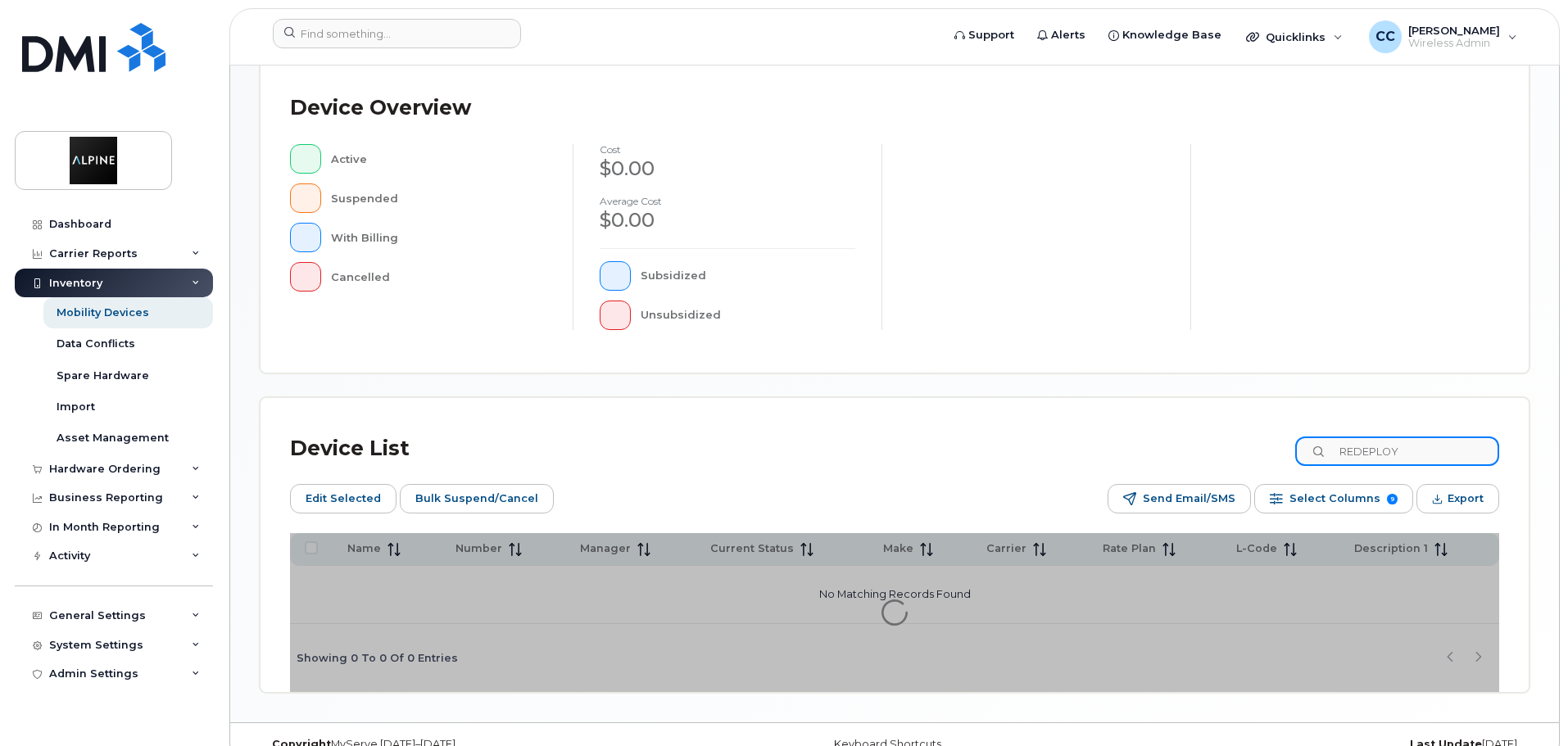
scroll to position [410, 0]
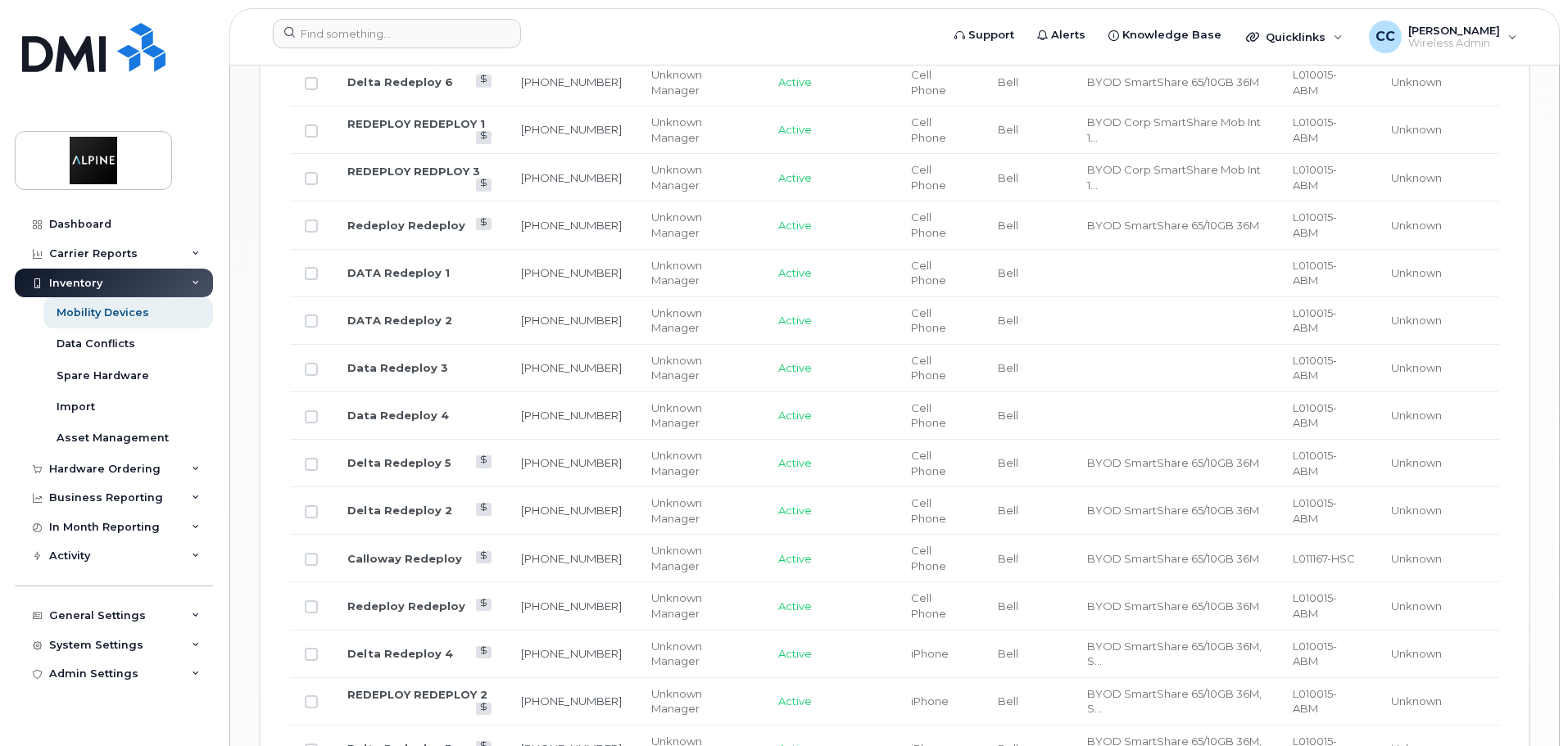
scroll to position [901, 0]
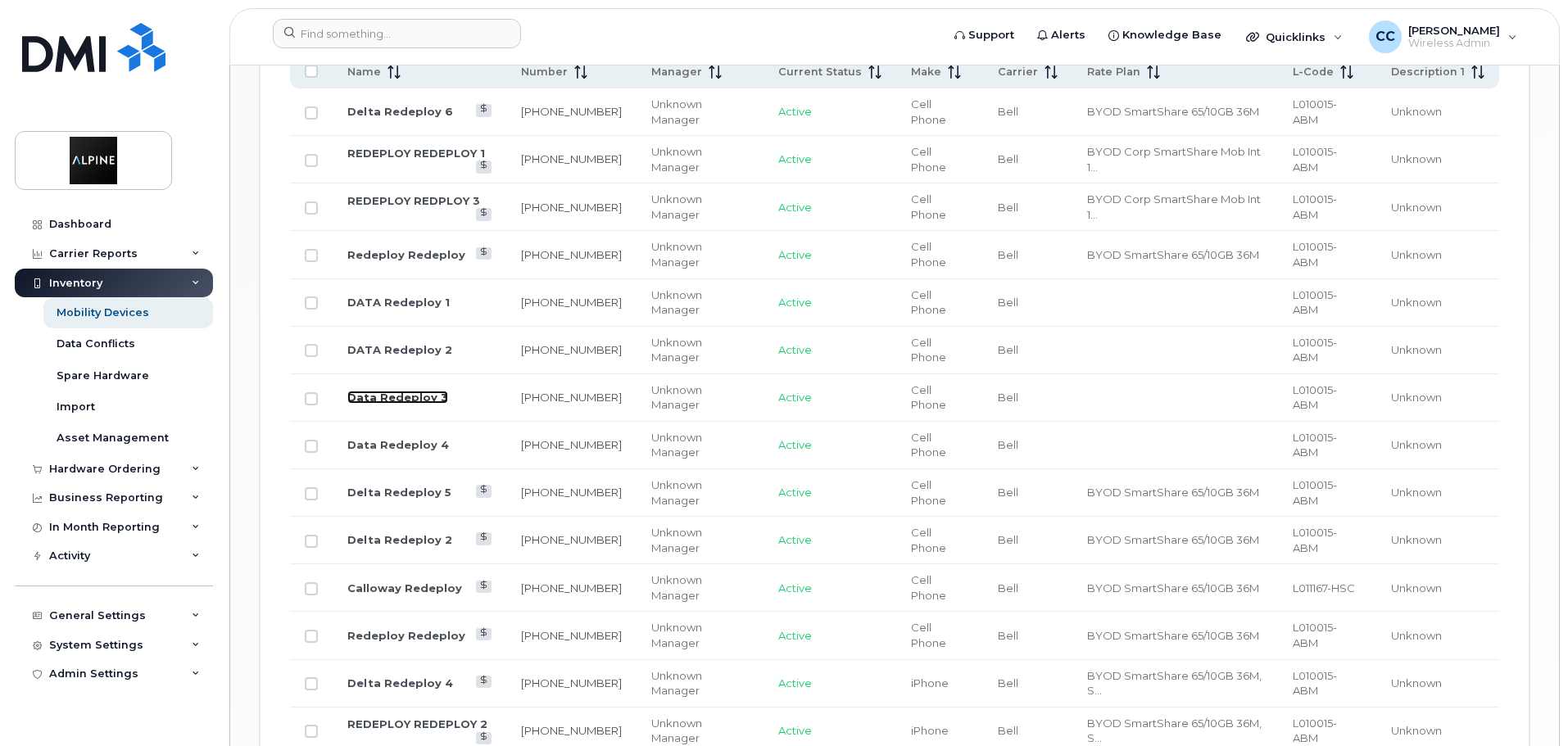
click at [406, 391] on link "Data Redeploy 3" at bounding box center [398, 397] width 101 height 13
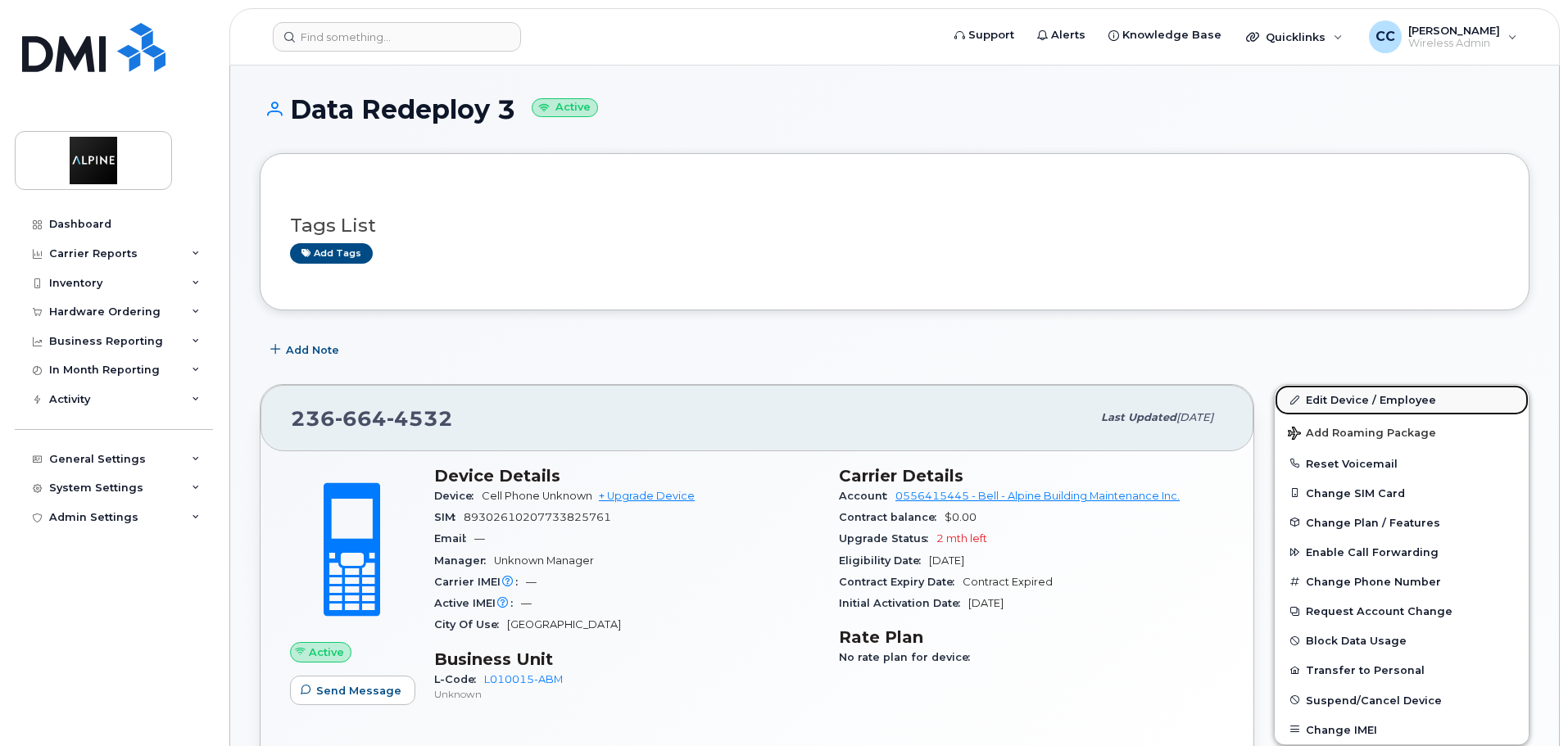
click at [1364, 405] on link "Edit Device / Employee" at bounding box center [1402, 399] width 254 height 29
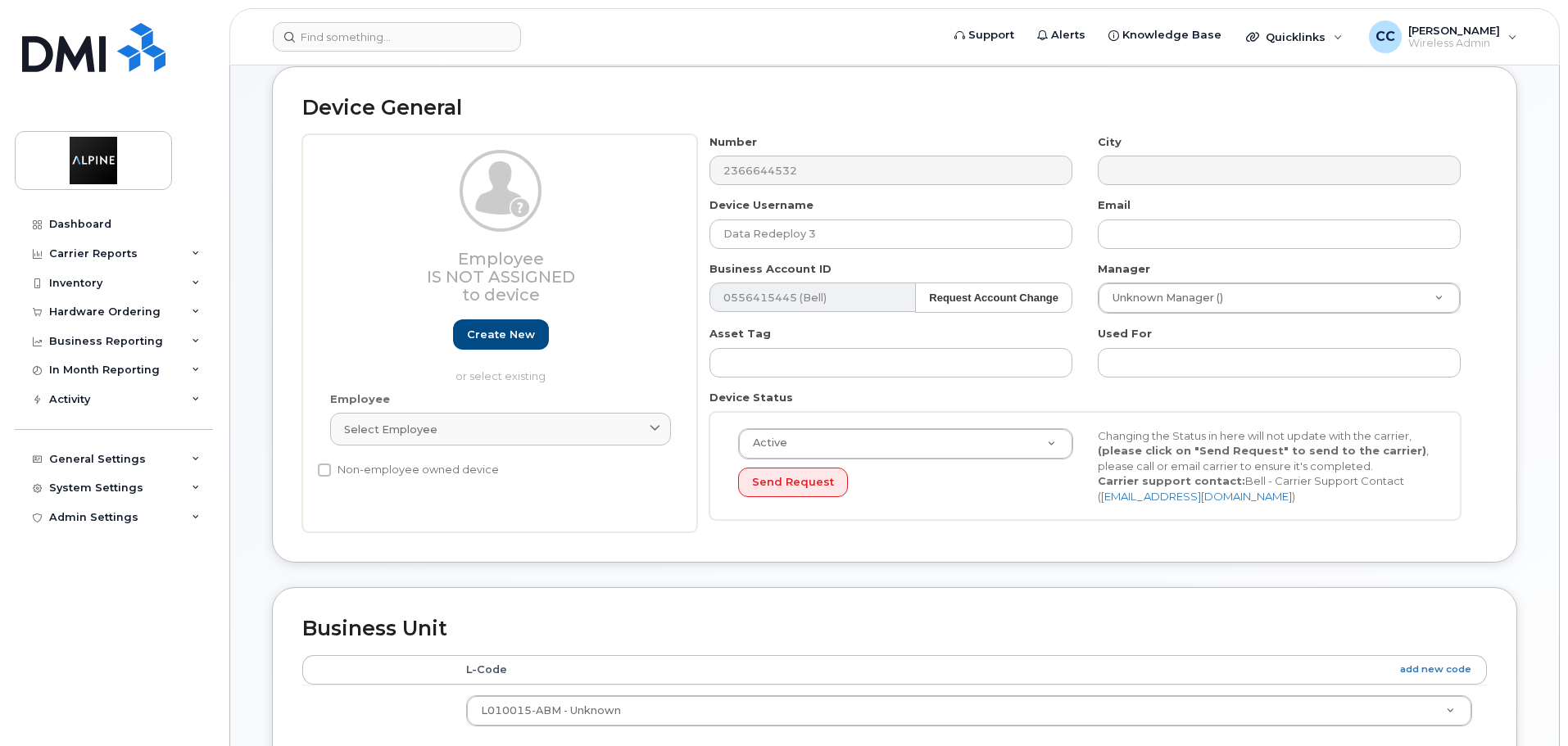
scroll to position [82, 0]
drag, startPoint x: 747, startPoint y: 235, endPoint x: 612, endPoint y: 236, distance: 135.0
click at [614, 236] on div "Employee Is not assigned to device Create new or select existing Employee Selec…" at bounding box center [895, 335] width 1185 height 399
type input "DATA Redeploy 3"
click at [677, 548] on div "Device General Employee Is not assigned to device Create new or select existing…" at bounding box center [895, 315] width 1246 height 496
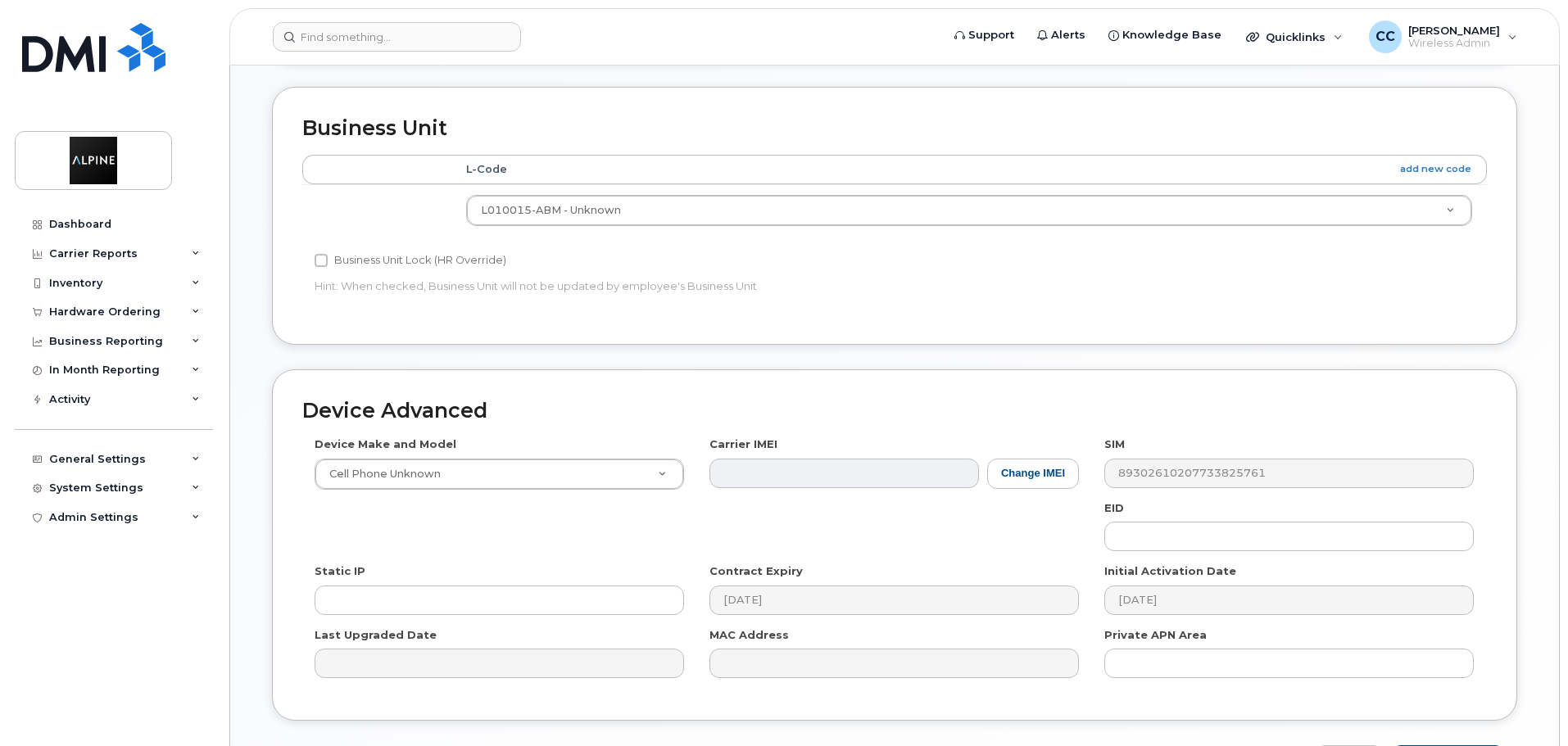
scroll to position [696, 0]
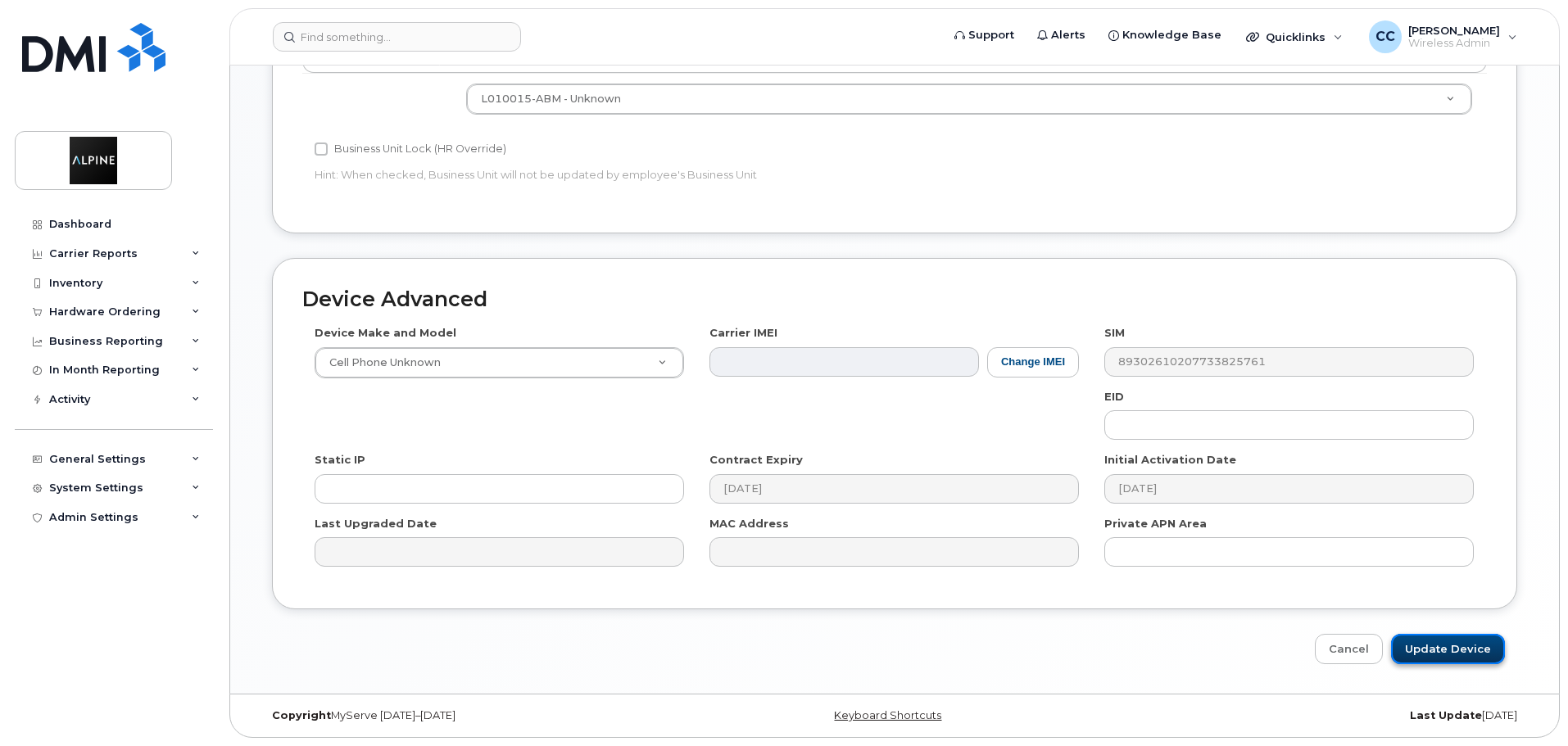
click at [1477, 644] on input "Update Device" at bounding box center [1448, 649] width 114 height 30
type input "Saving..."
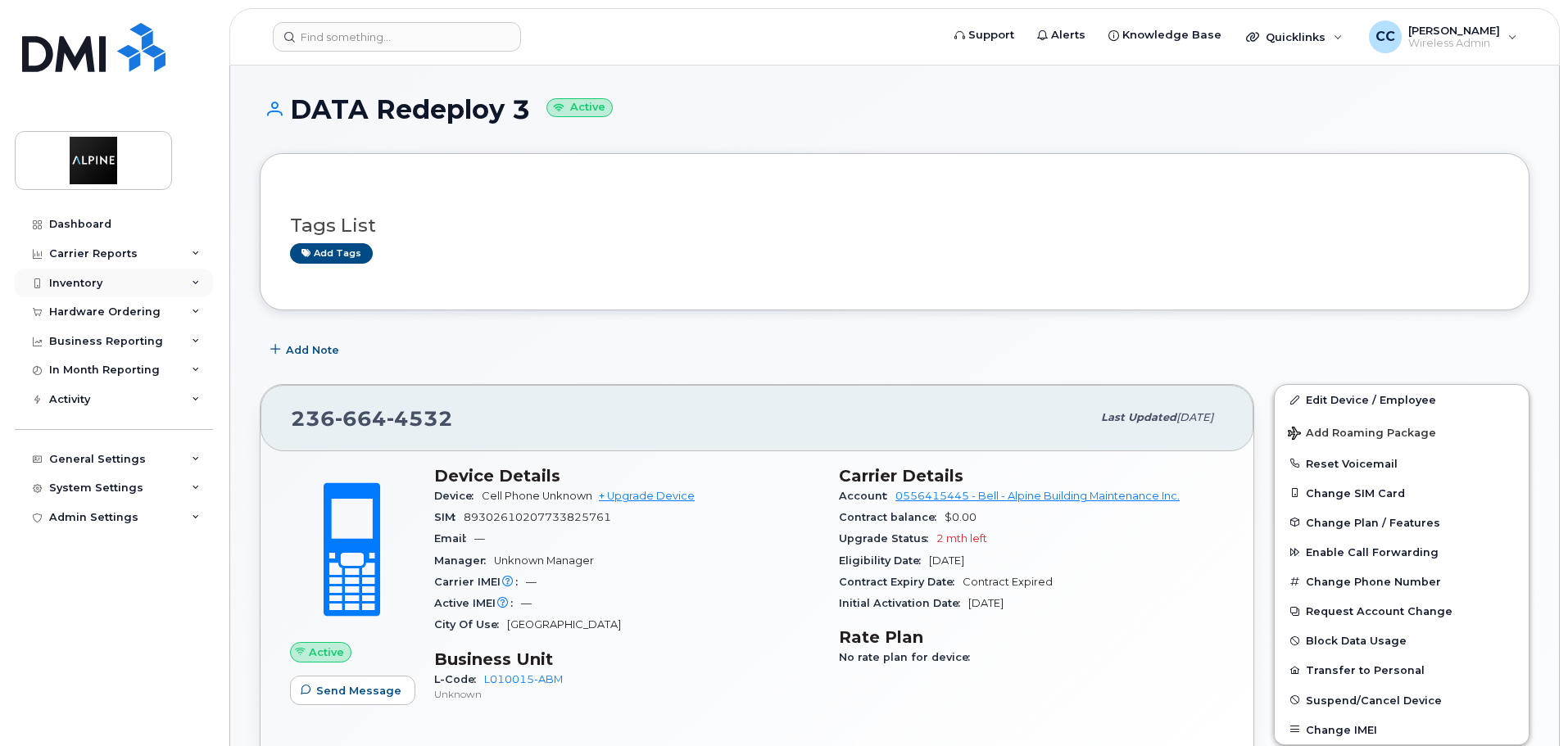
click at [109, 287] on div "Inventory" at bounding box center [114, 283] width 198 height 29
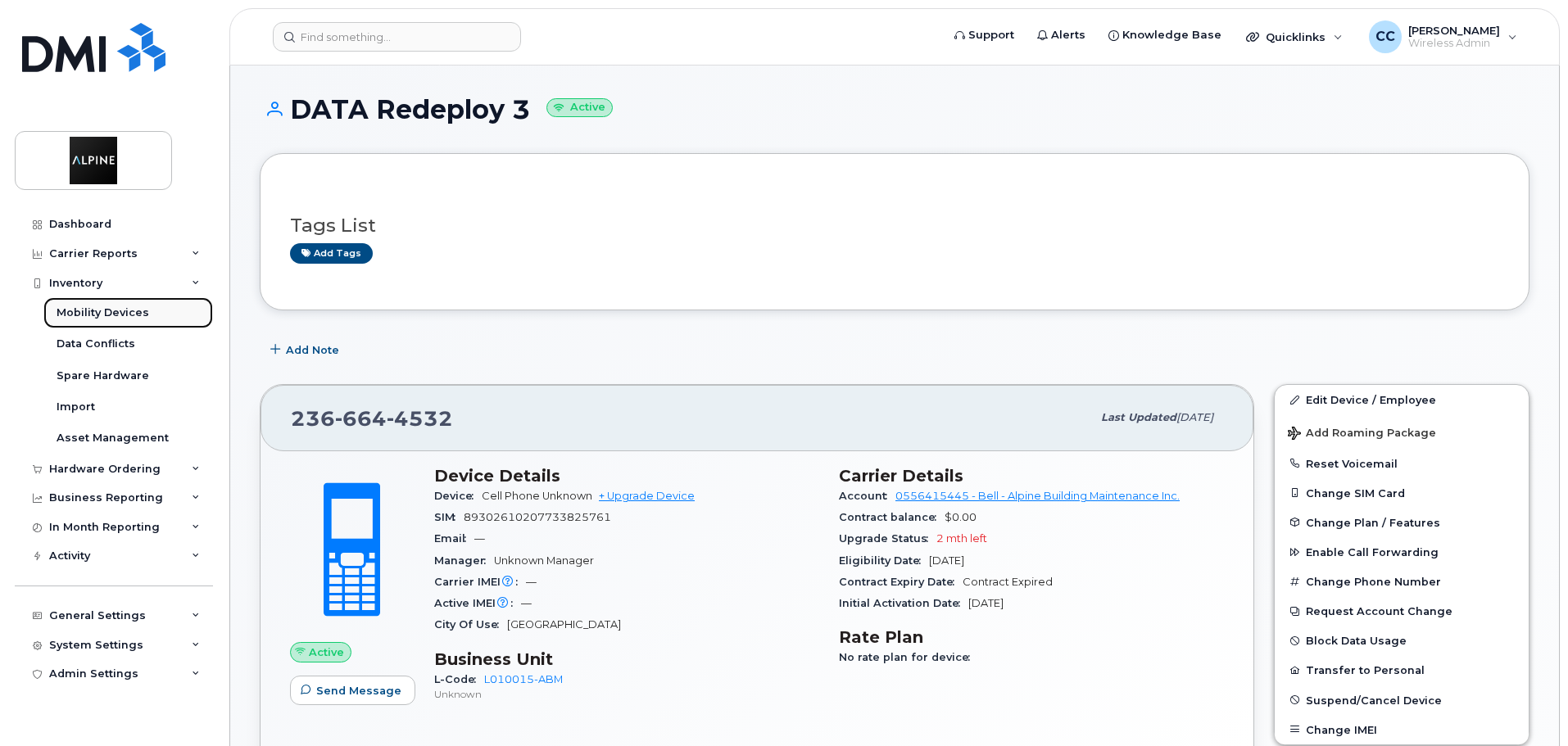
click at [122, 315] on div "Mobility Devices" at bounding box center [102, 313] width 93 height 15
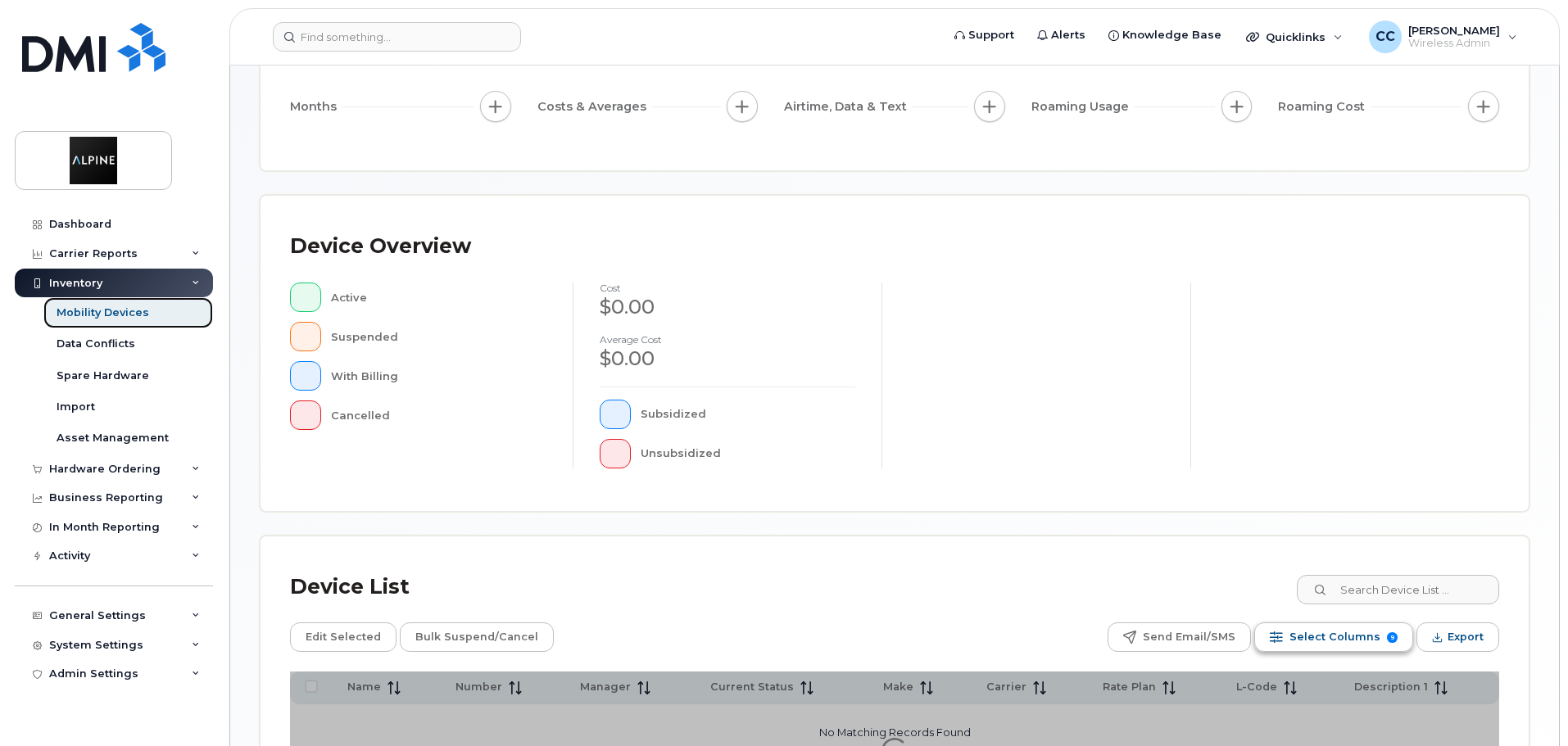
scroll to position [410, 0]
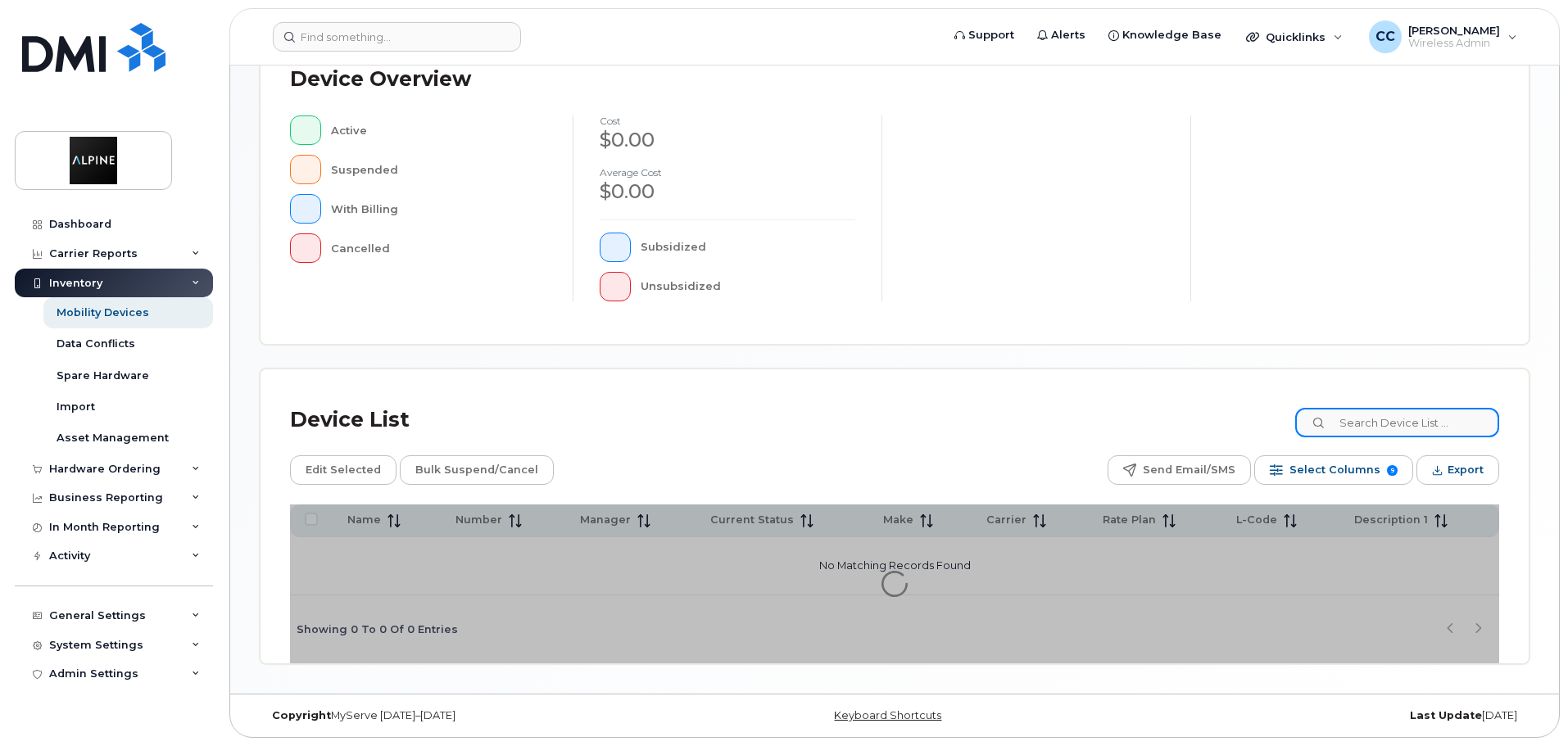
click at [1361, 422] on input at bounding box center [1397, 423] width 204 height 29
type input "REDEPLOY"
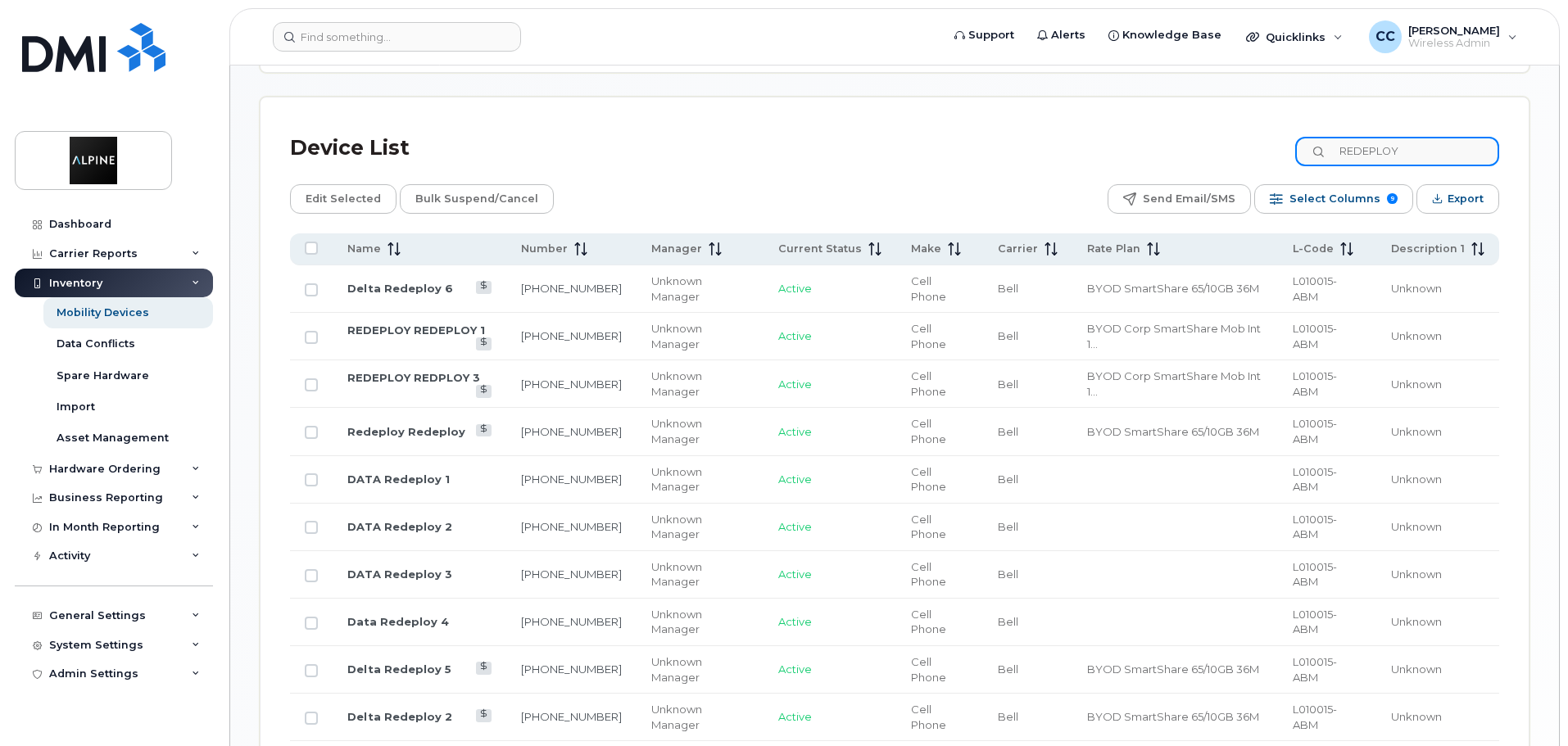
scroll to position [819, 0]
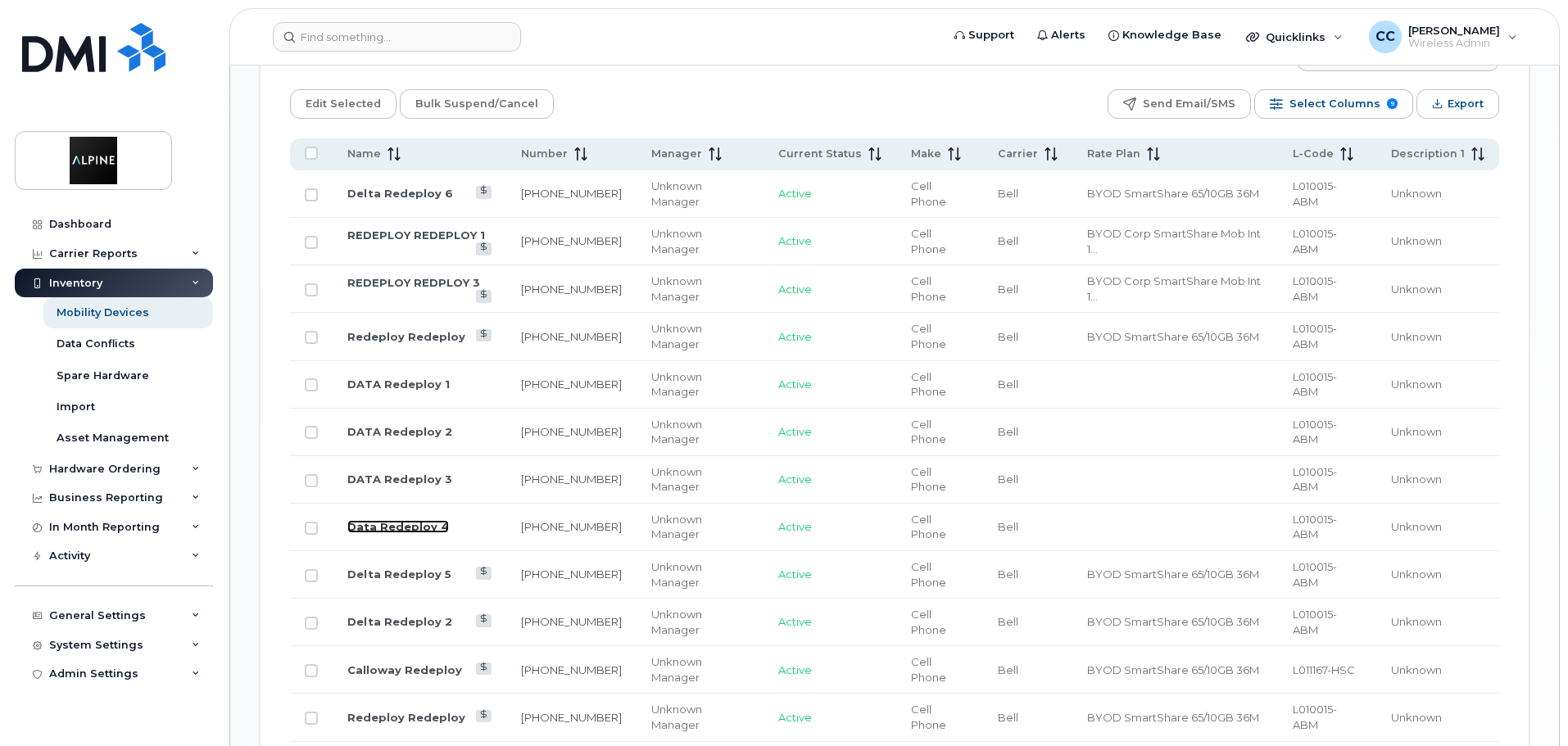
click at [400, 520] on link "Data Redeploy 4" at bounding box center [398, 526] width 101 height 13
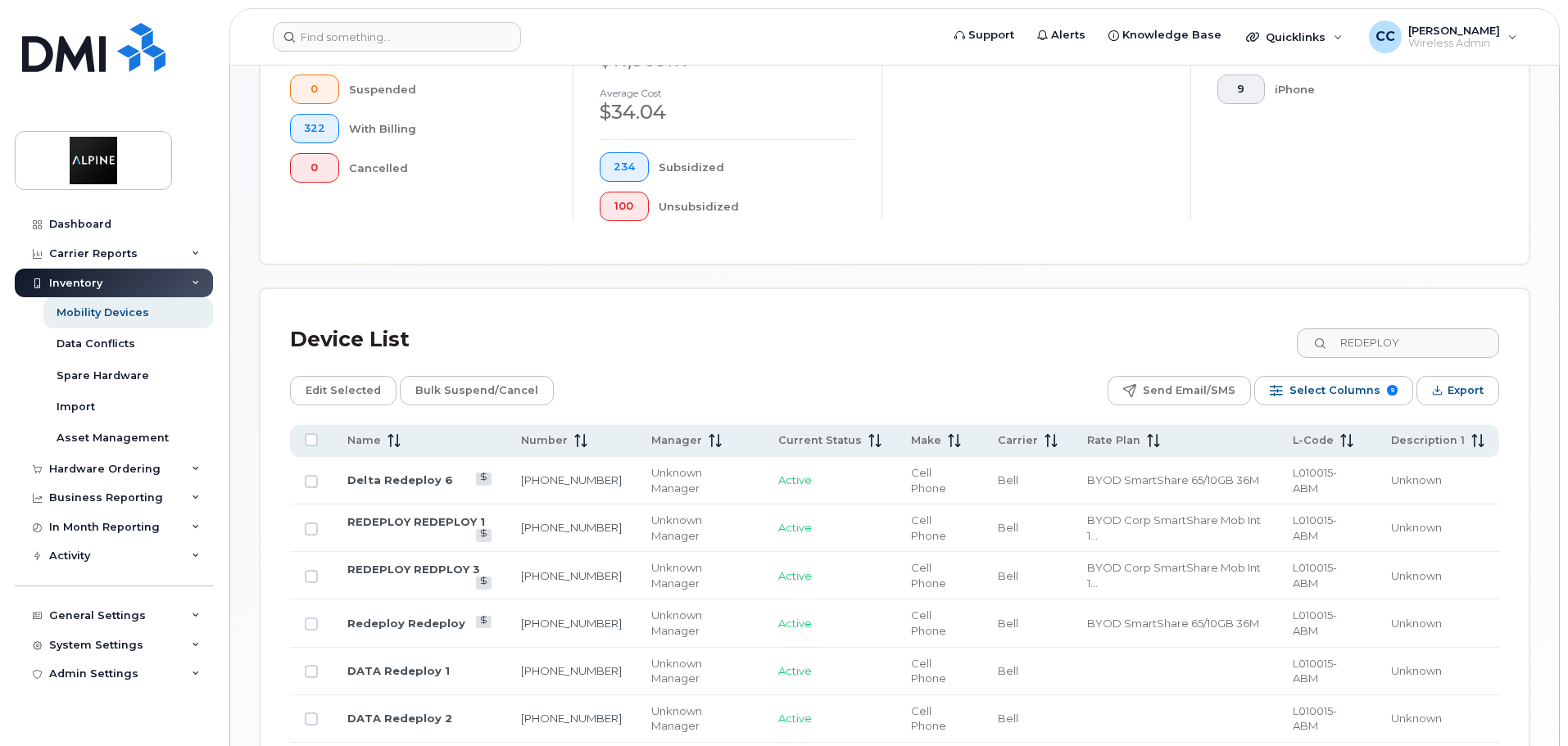
scroll to position [503, 0]
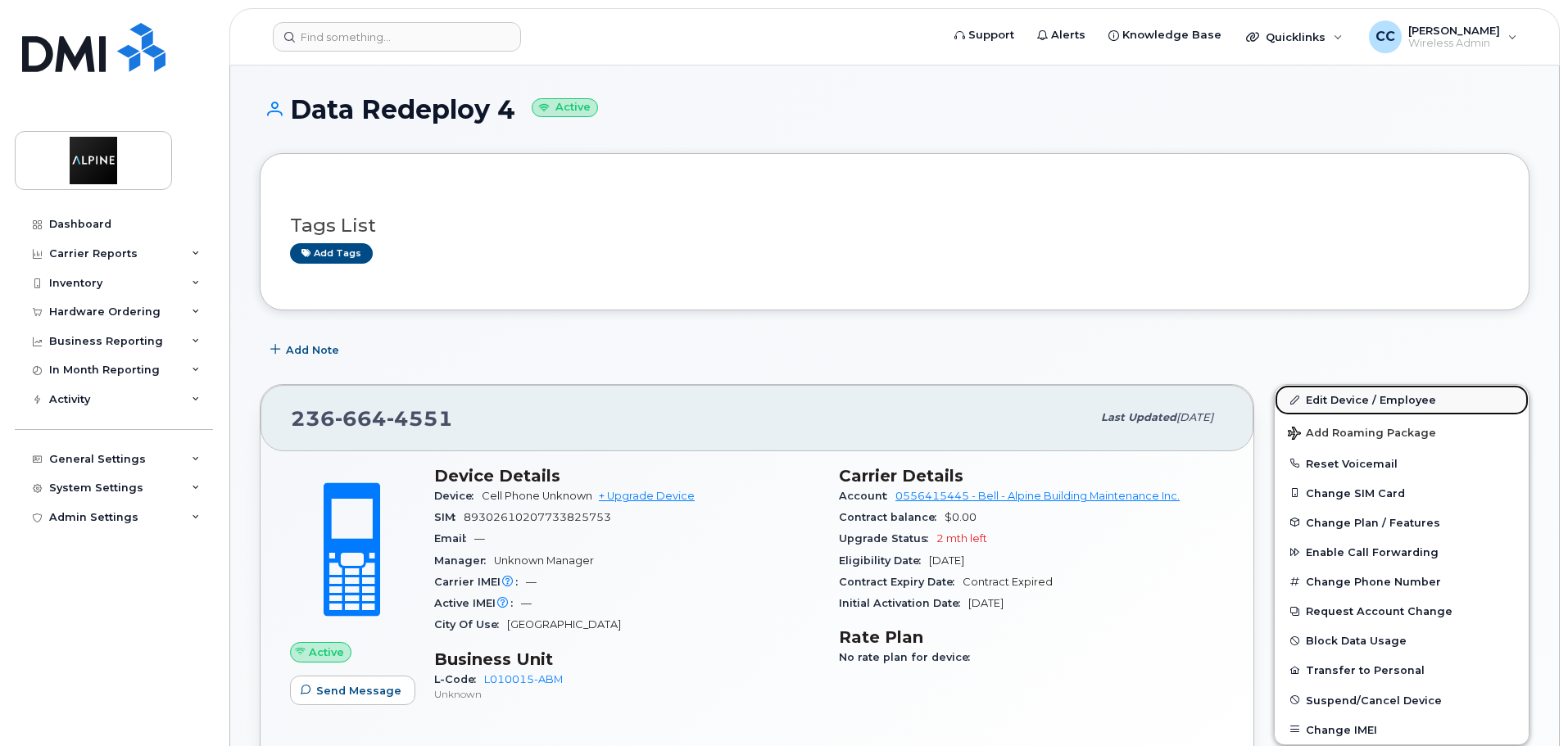
click at [1314, 400] on link "Edit Device / Employee" at bounding box center [1402, 399] width 254 height 29
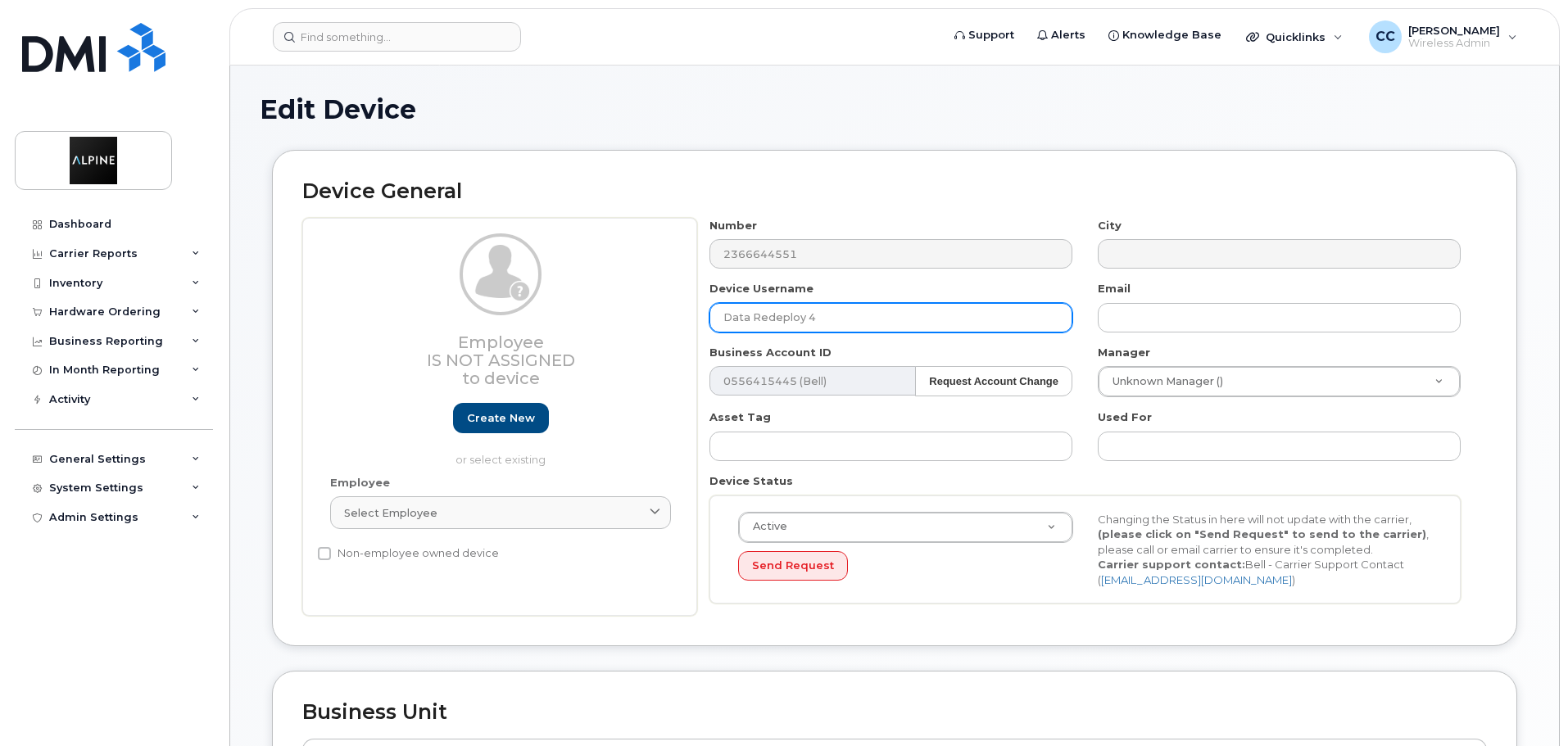
drag, startPoint x: 746, startPoint y: 313, endPoint x: 558, endPoint y: 321, distance: 188.2
click at [568, 321] on div "Employee Is not assigned to device Create new or select existing Employee Selec…" at bounding box center [895, 417] width 1185 height 399
type input "DATA Redeploy 4"
click at [715, 623] on div "Device General Employee Is not assigned to device Create new or select existing…" at bounding box center [895, 398] width 1246 height 496
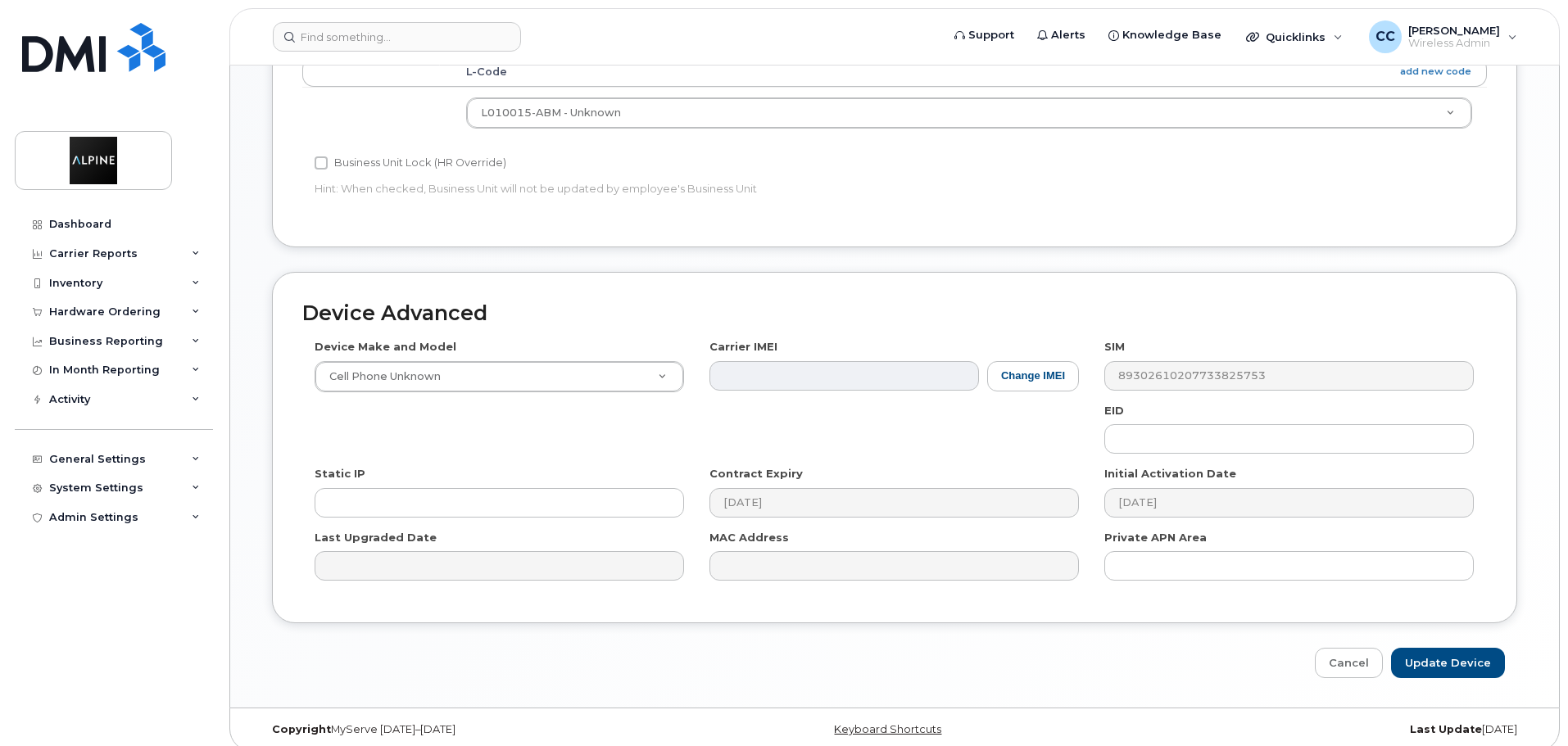
scroll to position [696, 0]
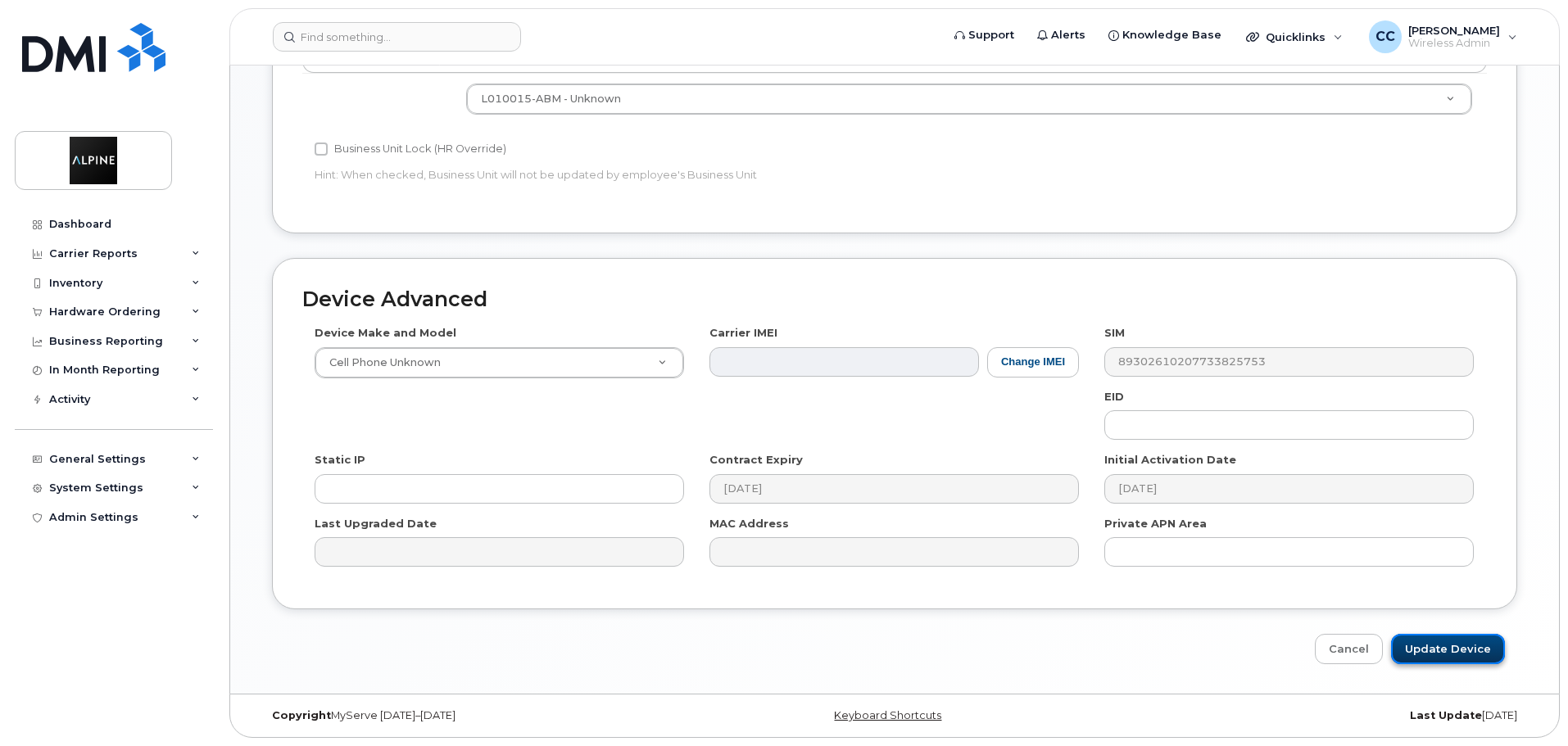
click at [1454, 647] on input "Update Device" at bounding box center [1448, 649] width 114 height 30
type input "Saving..."
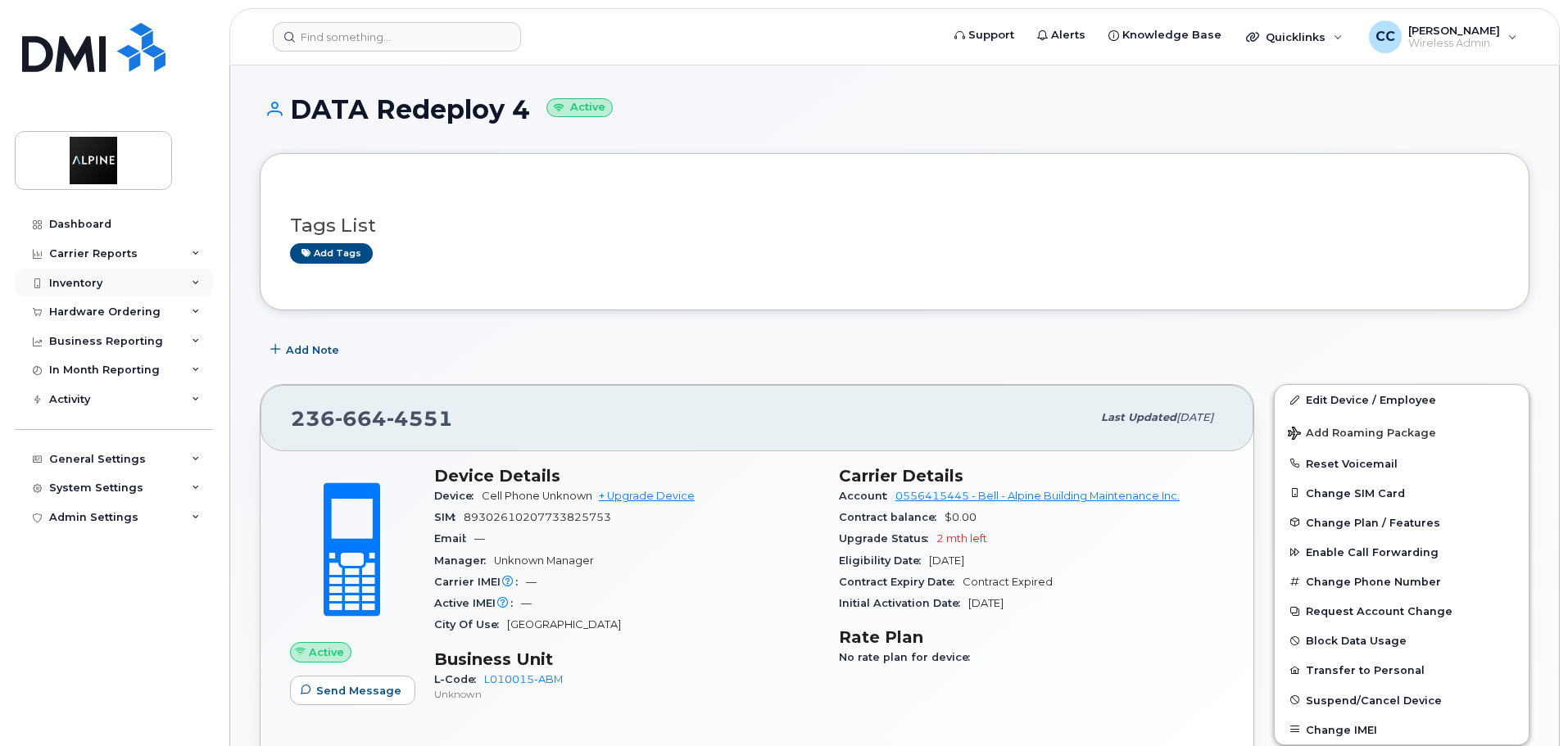
click at [81, 275] on div "Inventory" at bounding box center [114, 283] width 198 height 29
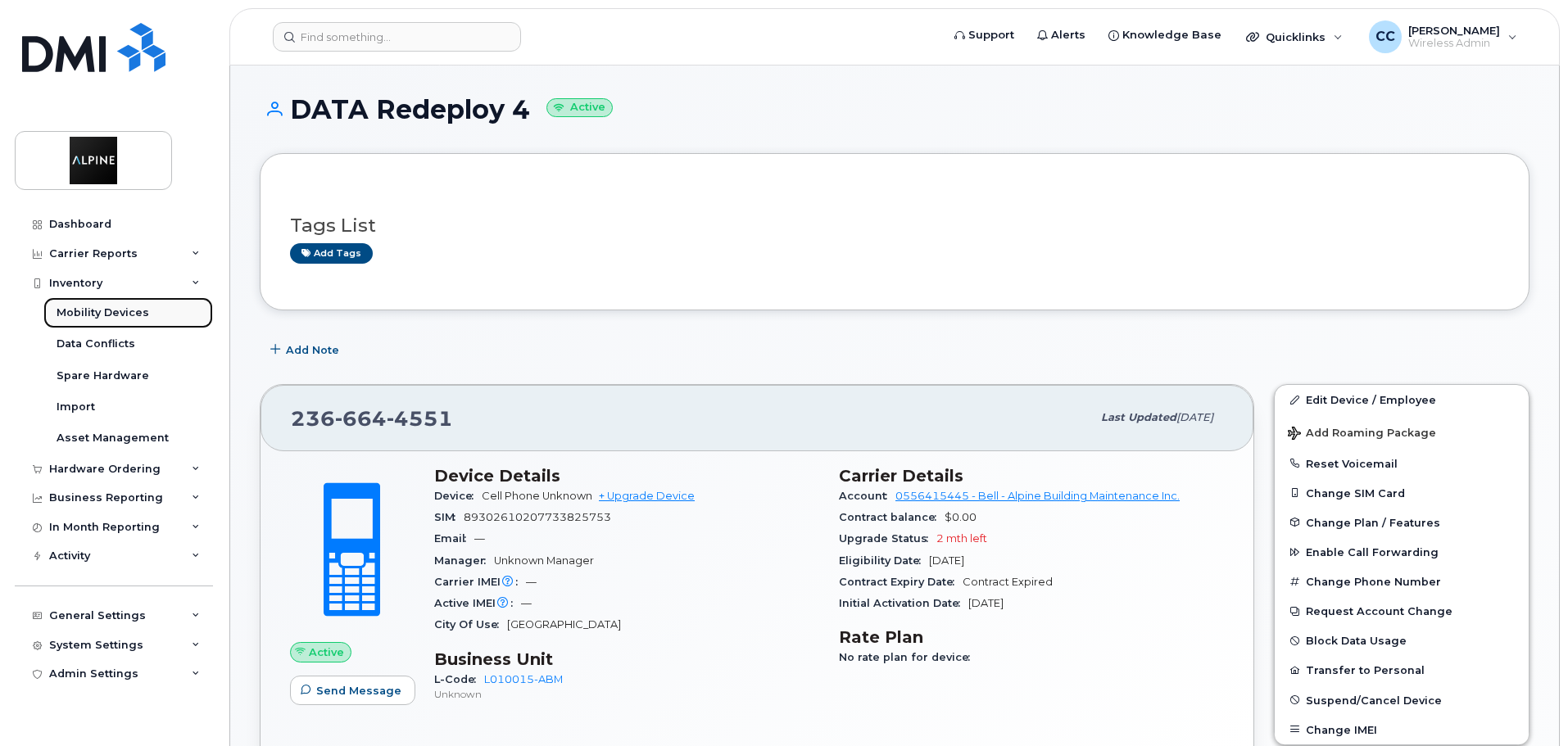
click at [124, 315] on div "Mobility Devices" at bounding box center [102, 313] width 93 height 15
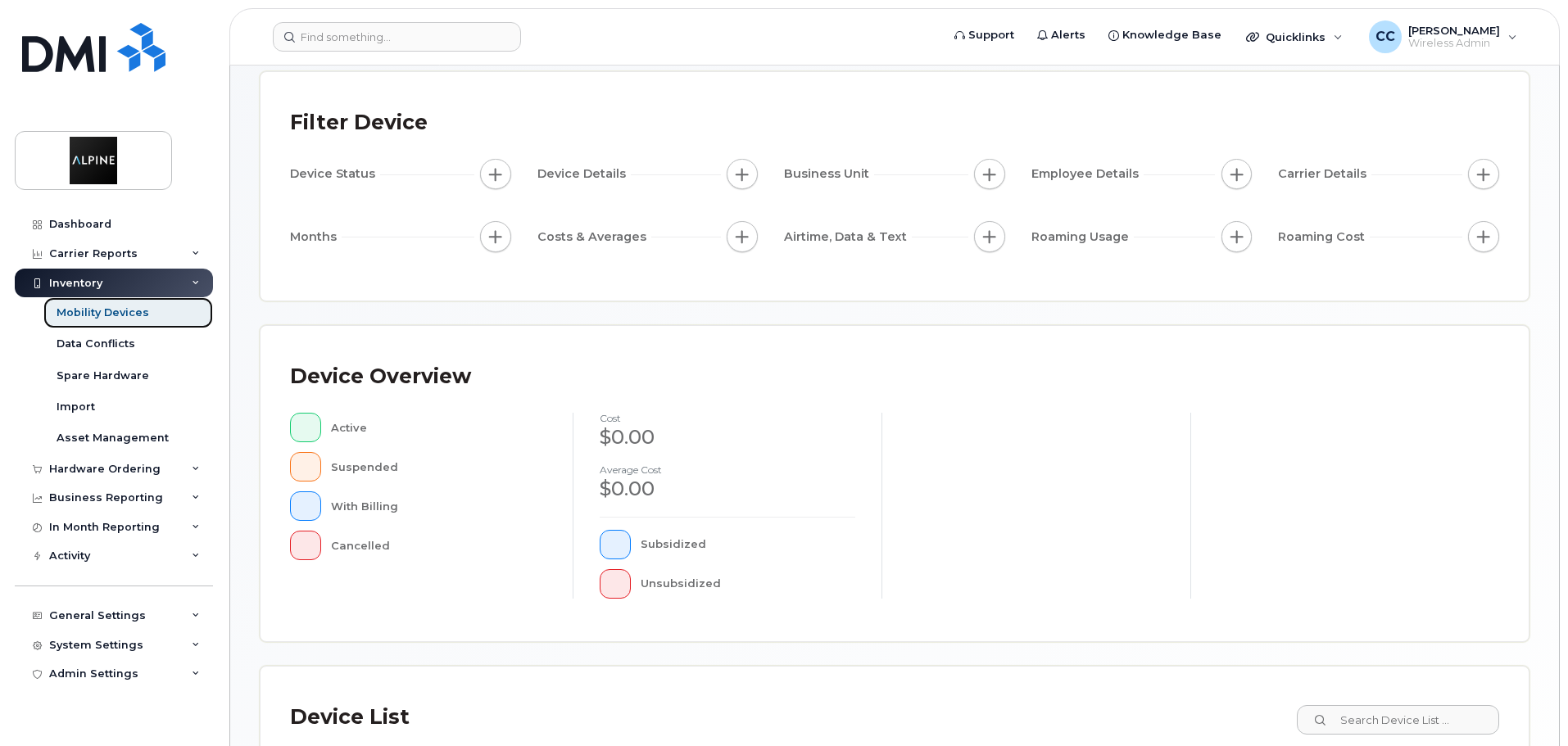
scroll to position [246, 0]
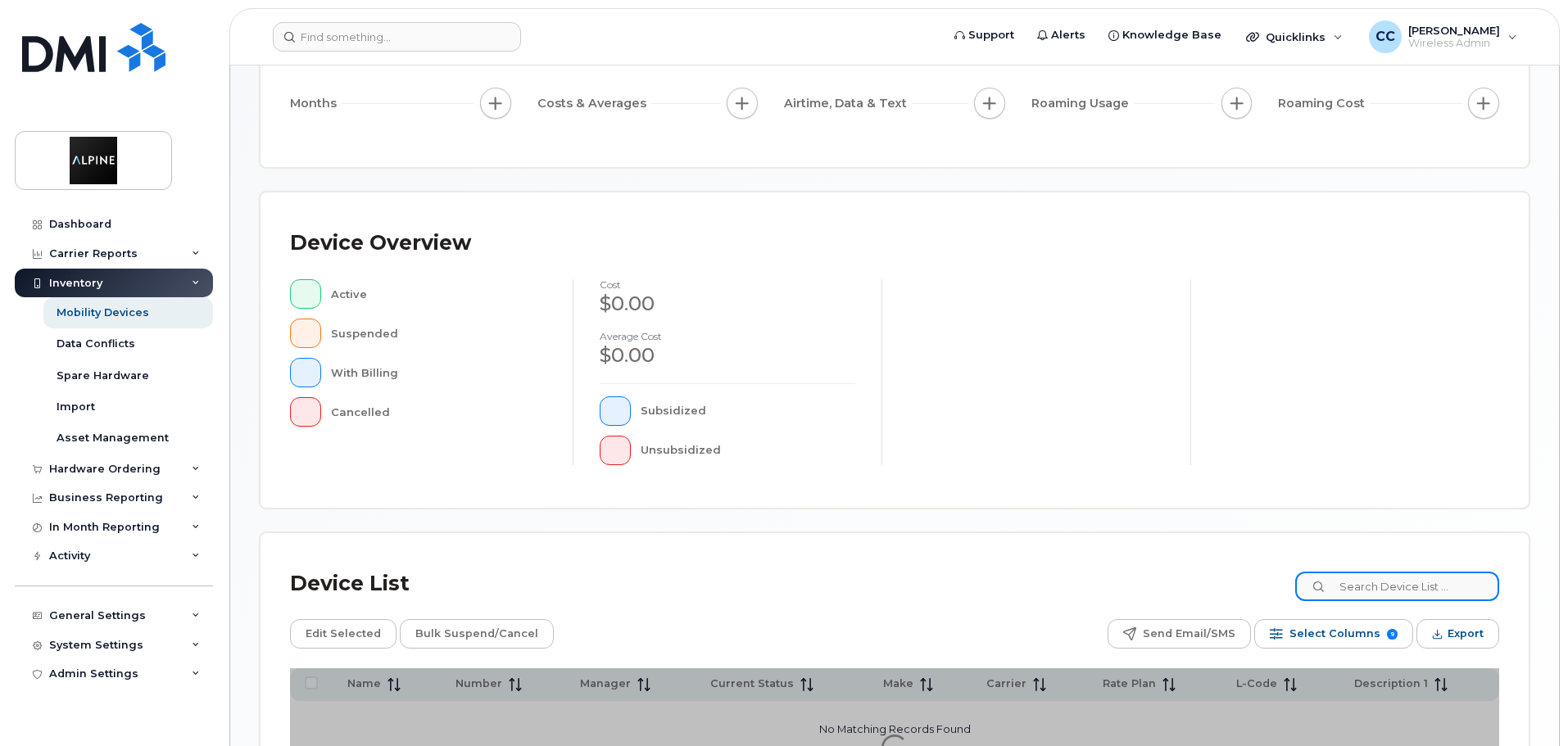
click at [1431, 593] on input at bounding box center [1397, 587] width 204 height 29
type input "whitby"
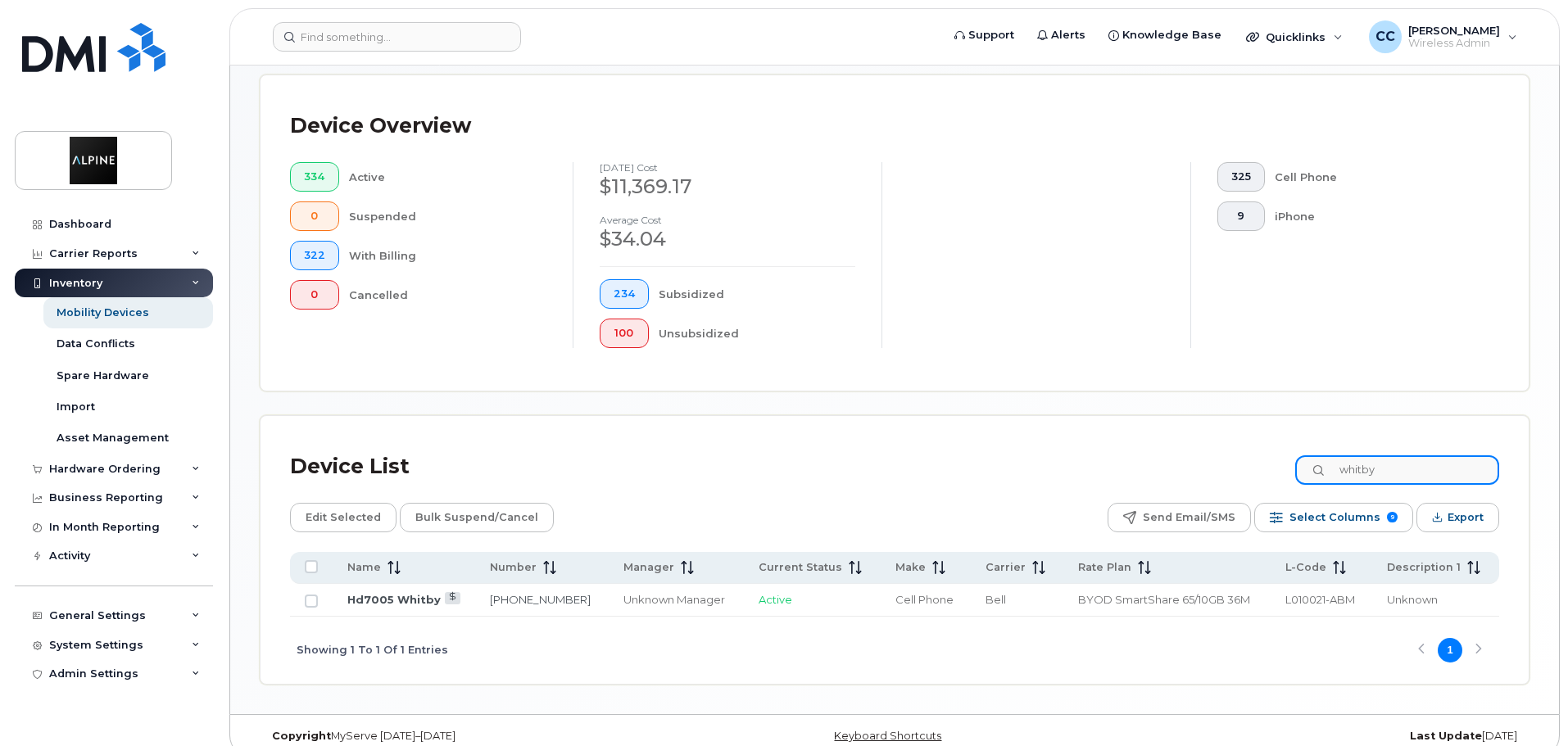
scroll to position [412, 0]
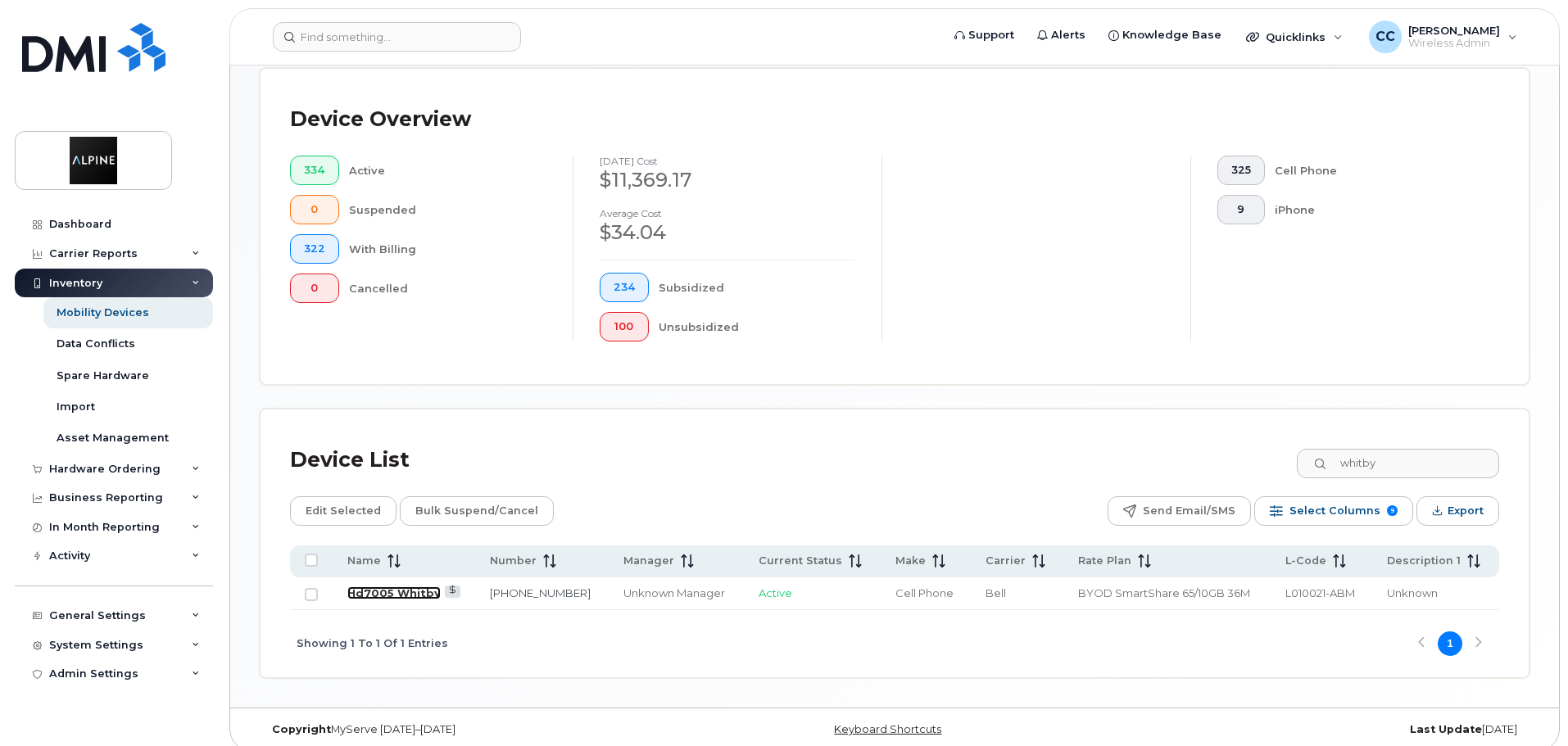
click at [390, 587] on link "Hd7005 Whitby" at bounding box center [394, 593] width 94 height 13
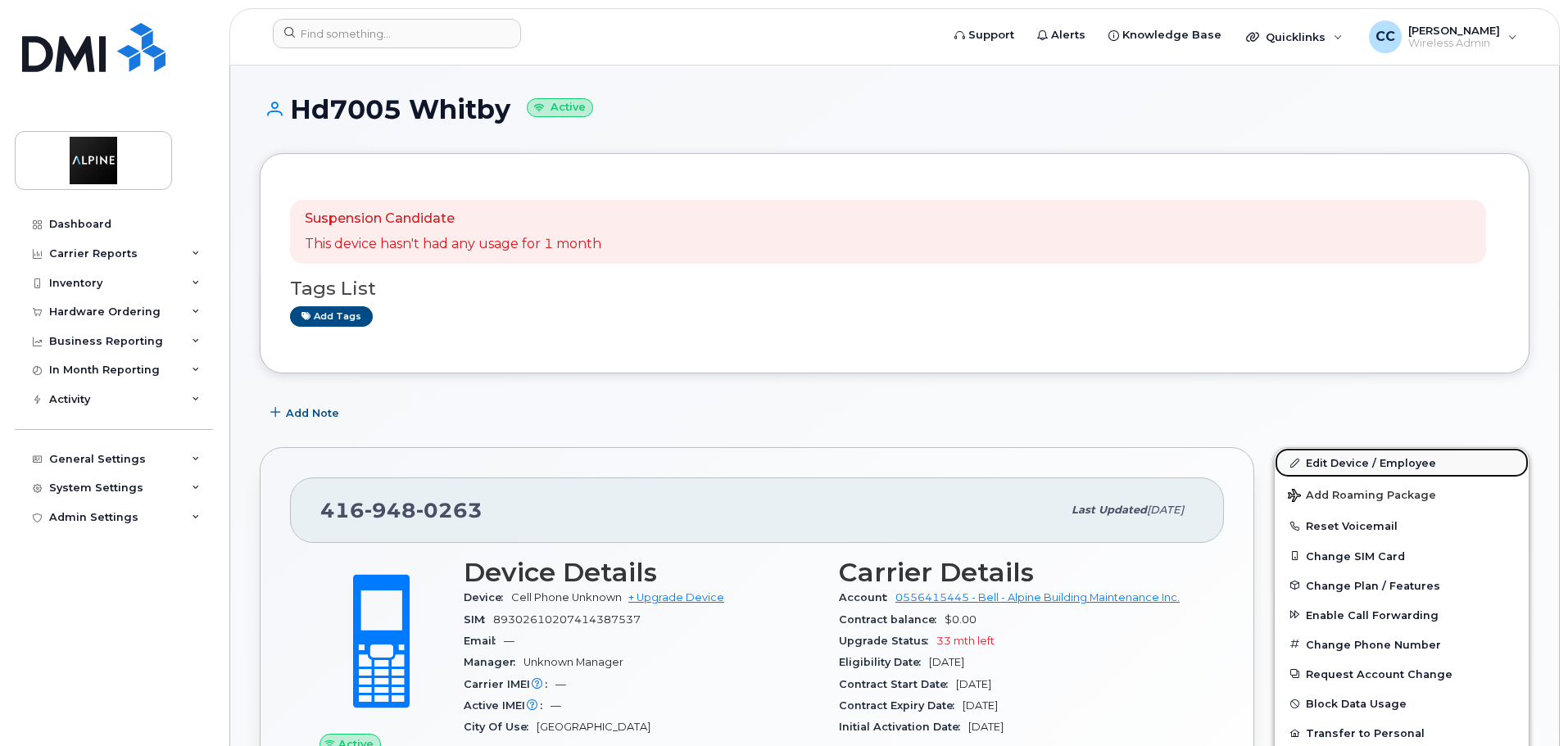
click at [1357, 461] on link "Edit Device / Employee" at bounding box center [1402, 463] width 254 height 29
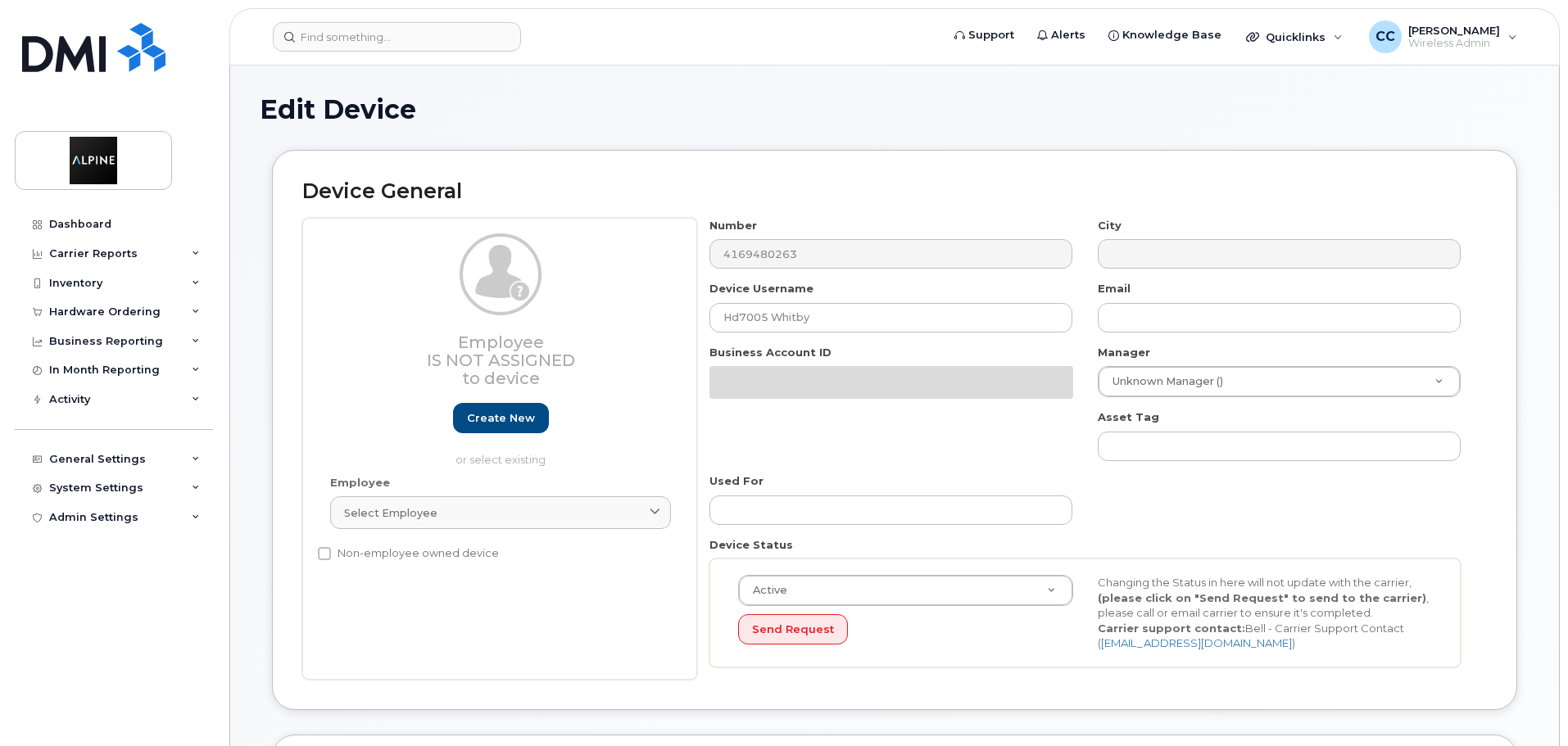
select select "35985153"
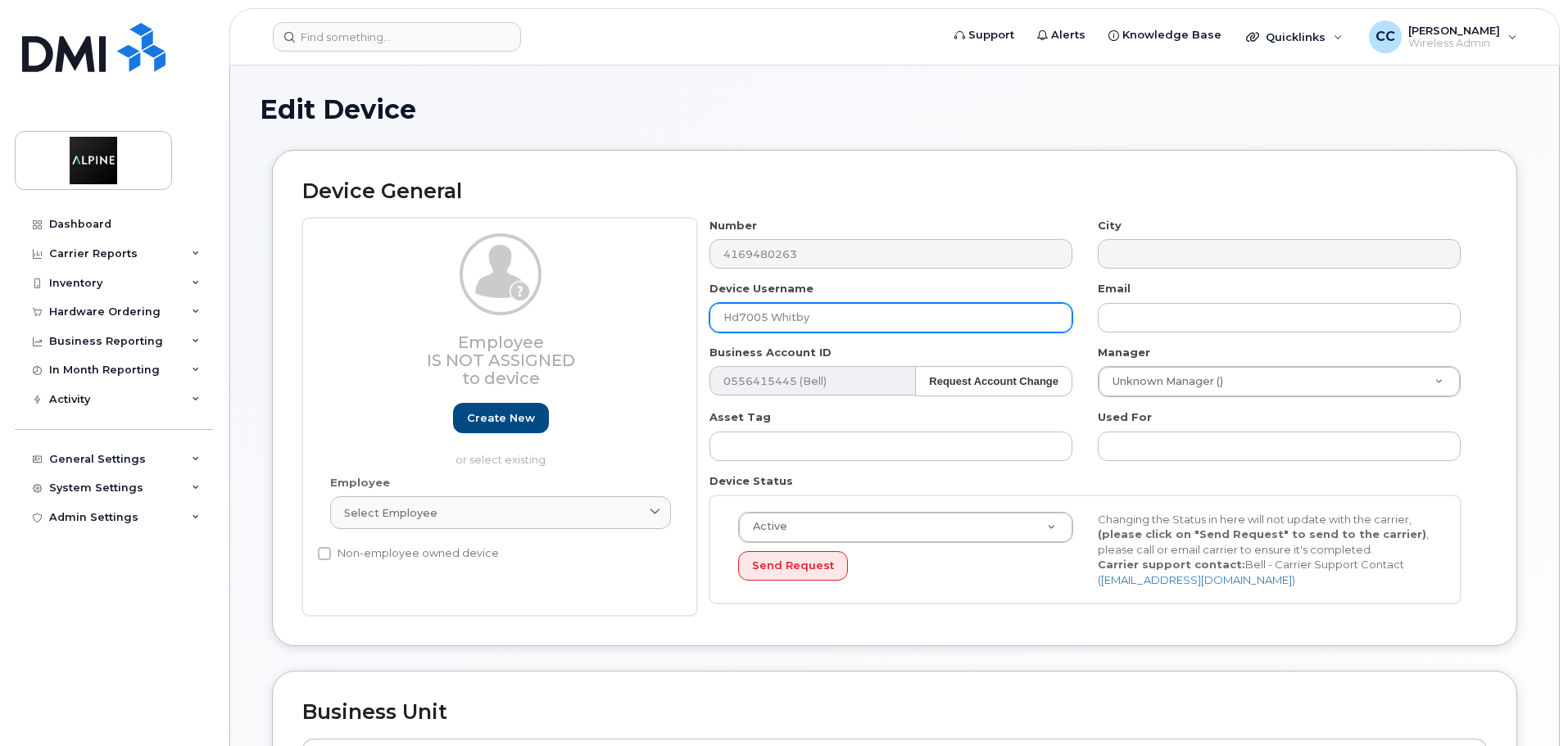
drag, startPoint x: 738, startPoint y: 320, endPoint x: 692, endPoint y: 321, distance: 46.0
click at [692, 321] on div "Employee Is not assigned to device Create new or select existing Employee Selec…" at bounding box center [895, 417] width 1185 height 399
click at [888, 317] on input "HD7005 Whitby" at bounding box center [891, 318] width 363 height 29
type input "HD7005 Whitby"
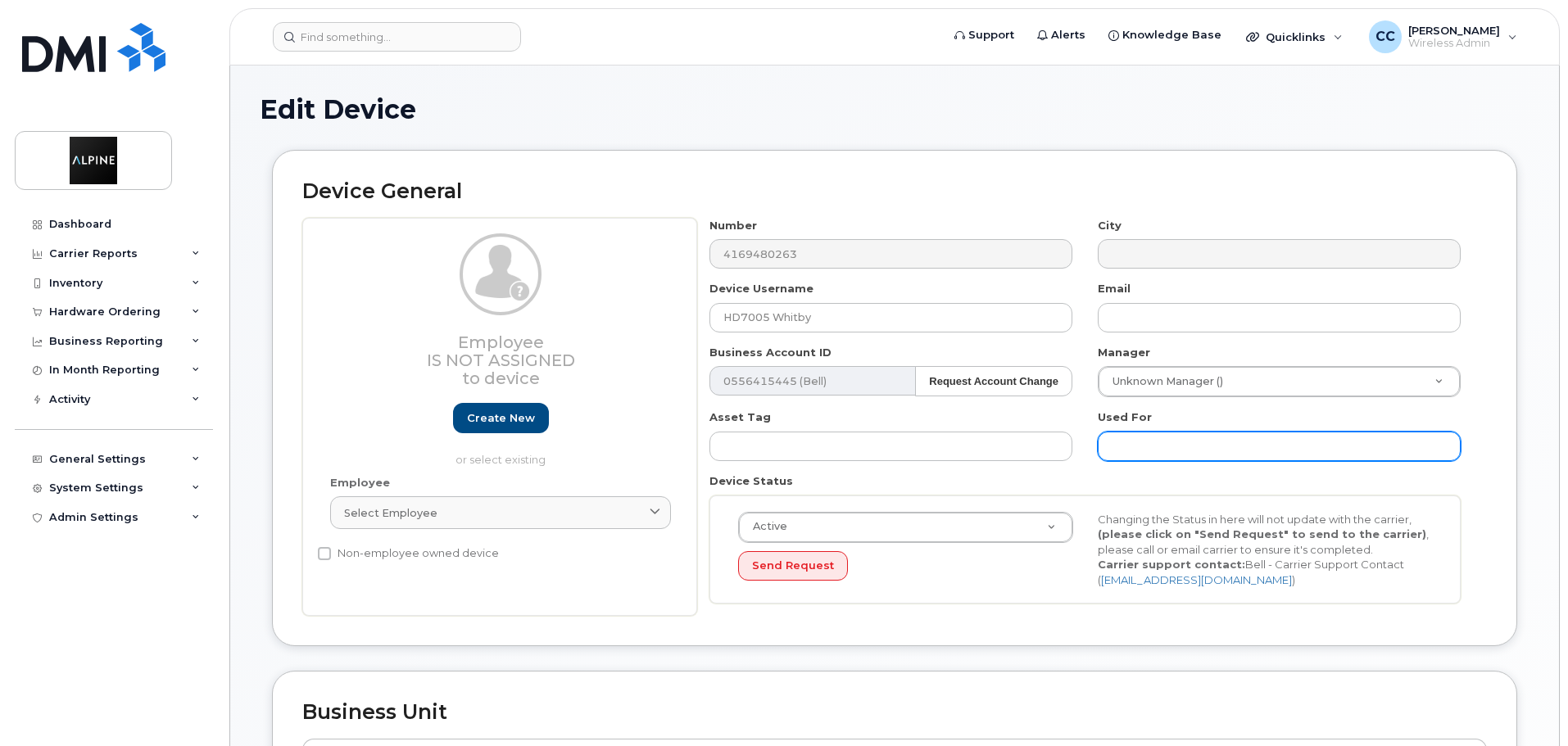
click at [1195, 447] on input "text" at bounding box center [1279, 446] width 363 height 29
click at [1196, 448] on input "text" at bounding box center [1279, 446] width 363 height 29
type input "H"
type input "Home Depot QR Check In Initiative"
click at [1047, 481] on div "Device Status Active Active Suspended Cancelled Send Request Changing the Statu…" at bounding box center [1085, 538] width 777 height 130
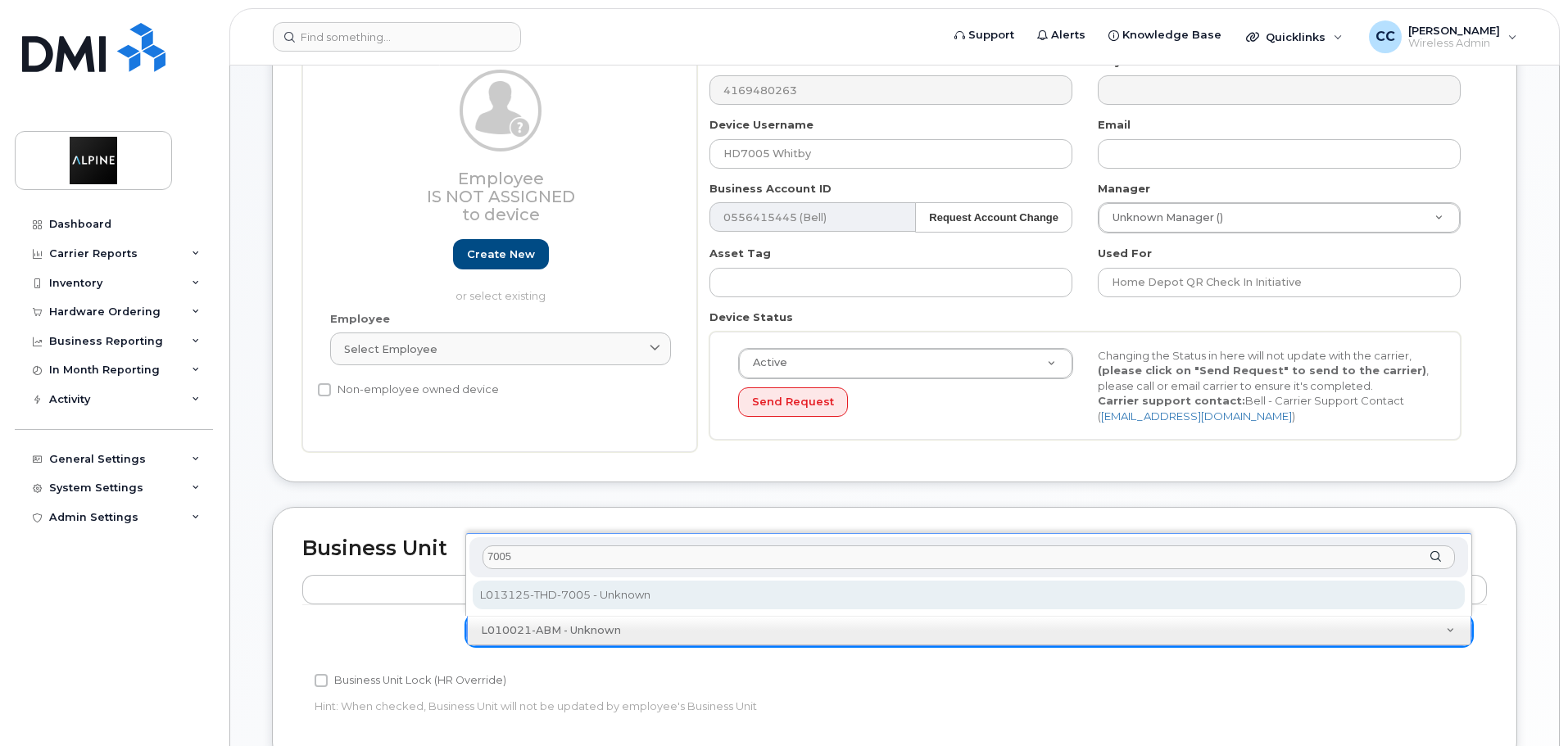
type input "7005"
select select "35985207"
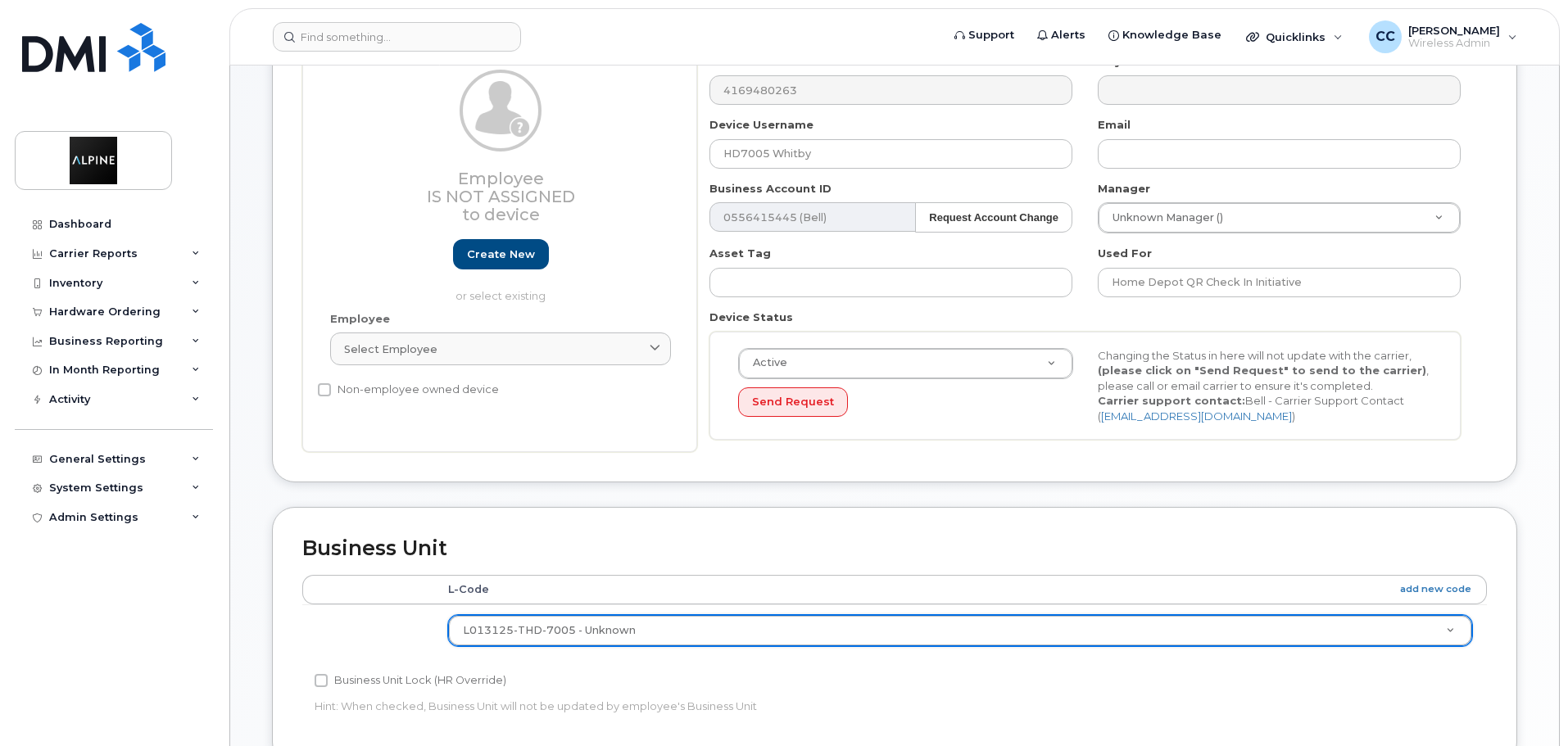
click at [399, 645] on td at bounding box center [368, 631] width 131 height 52
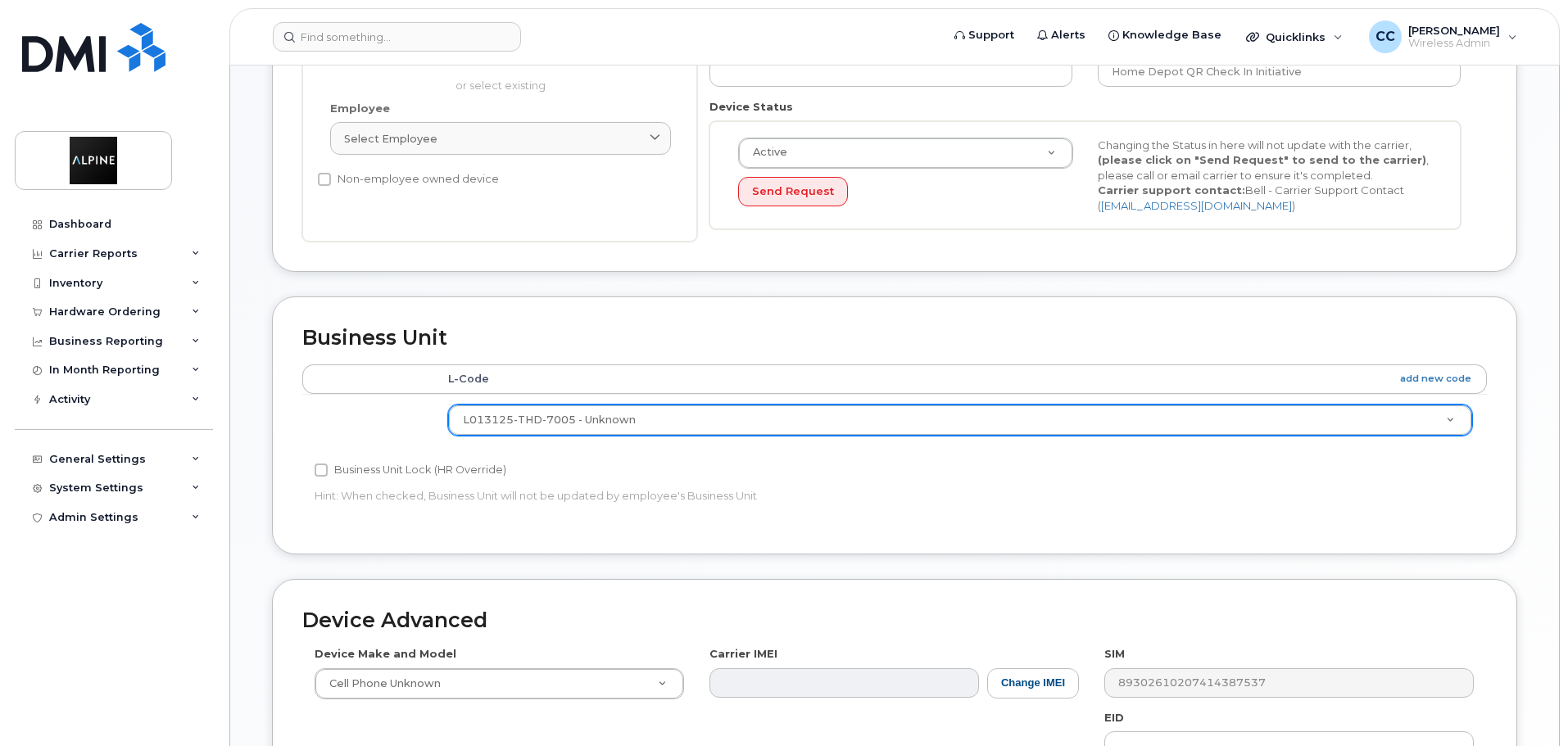
scroll to position [655, 0]
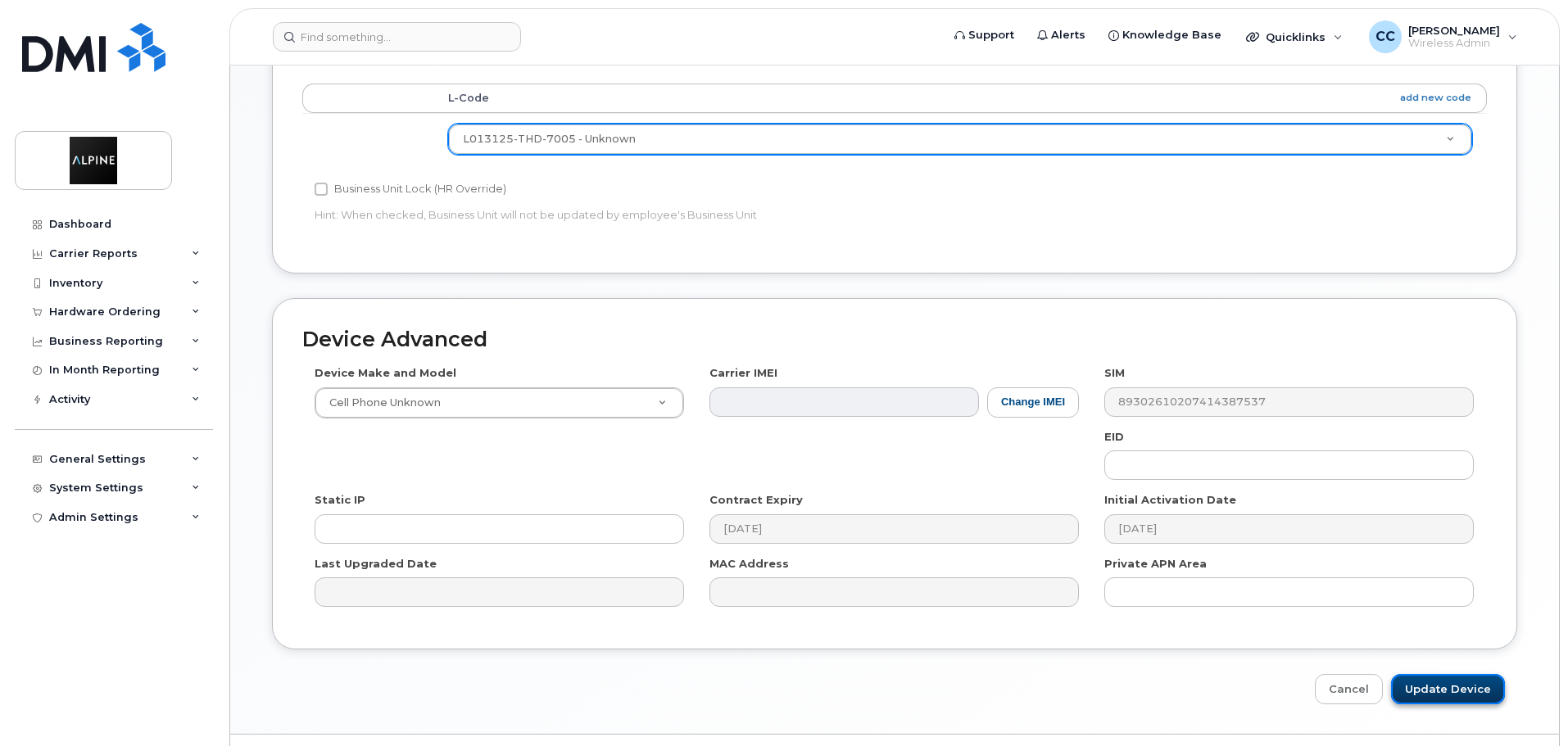
click at [1472, 685] on input "Update Device" at bounding box center [1448, 689] width 114 height 30
type input "Saving..."
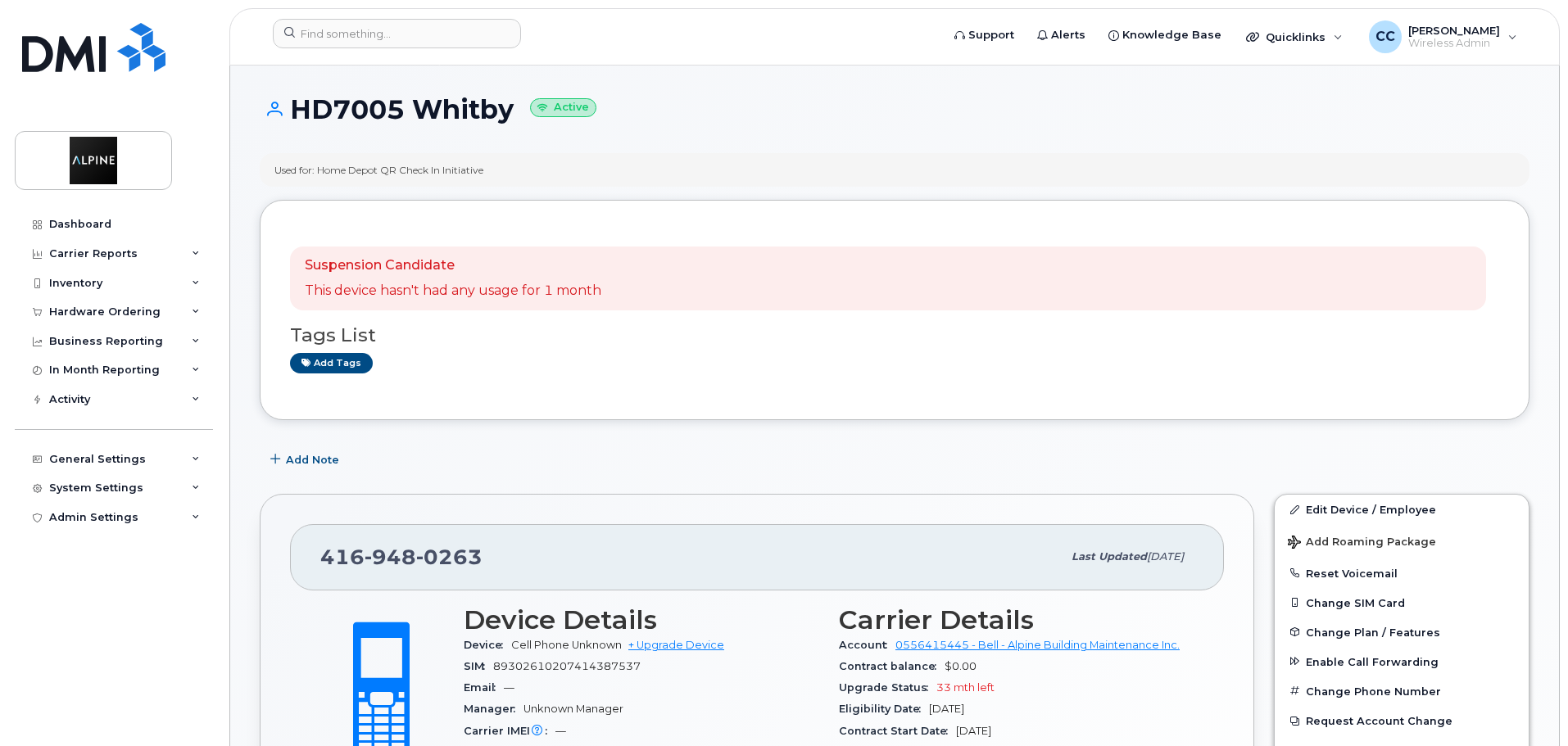
scroll to position [82, 0]
